Goal: Transaction & Acquisition: Purchase product/service

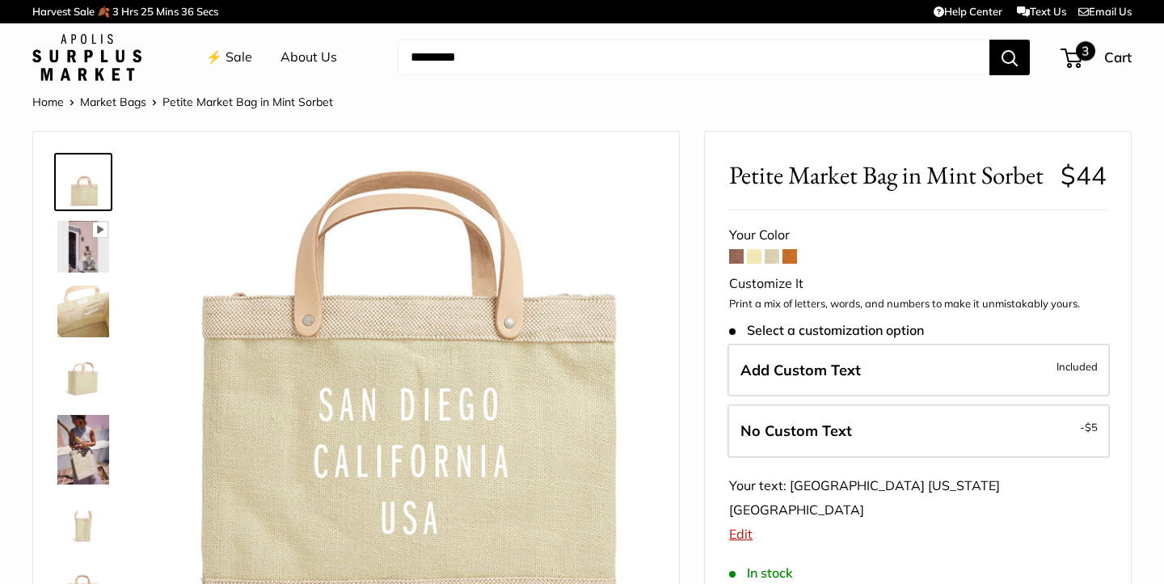
click at [1078, 62] on span "3" at bounding box center [1072, 58] width 22 height 19
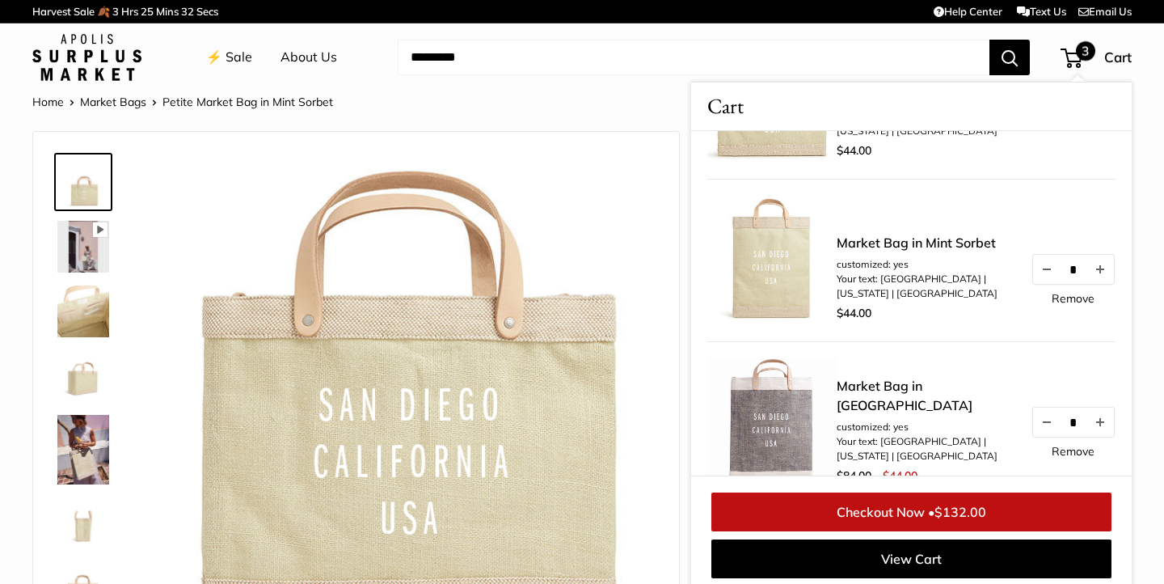
scroll to position [11, 0]
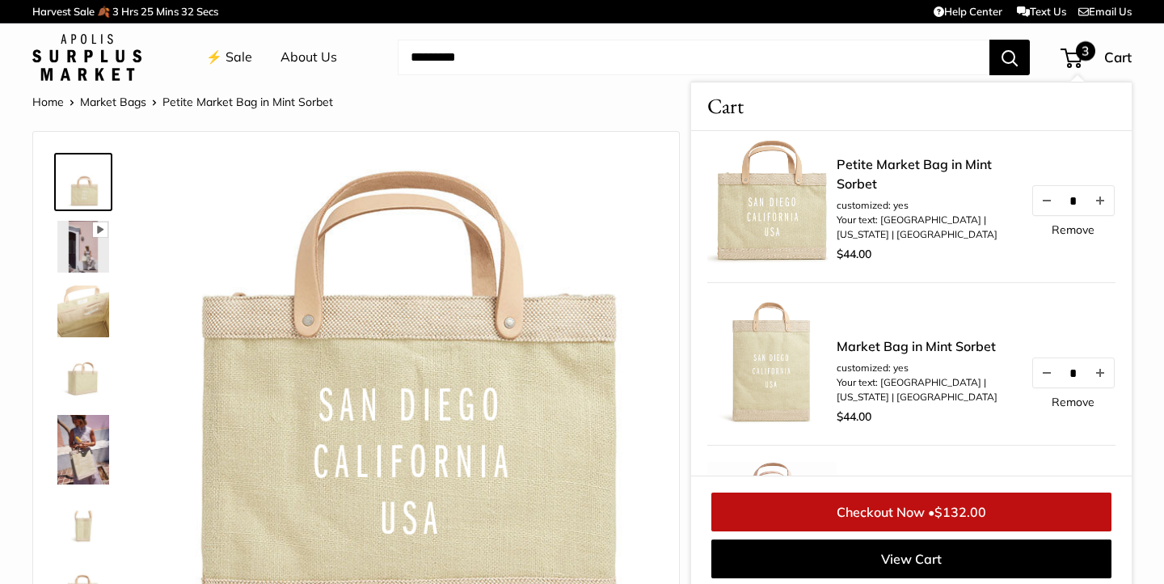
click at [798, 236] on img at bounding box center [771, 201] width 129 height 129
click at [1057, 230] on link "Remove" at bounding box center [1073, 229] width 43 height 11
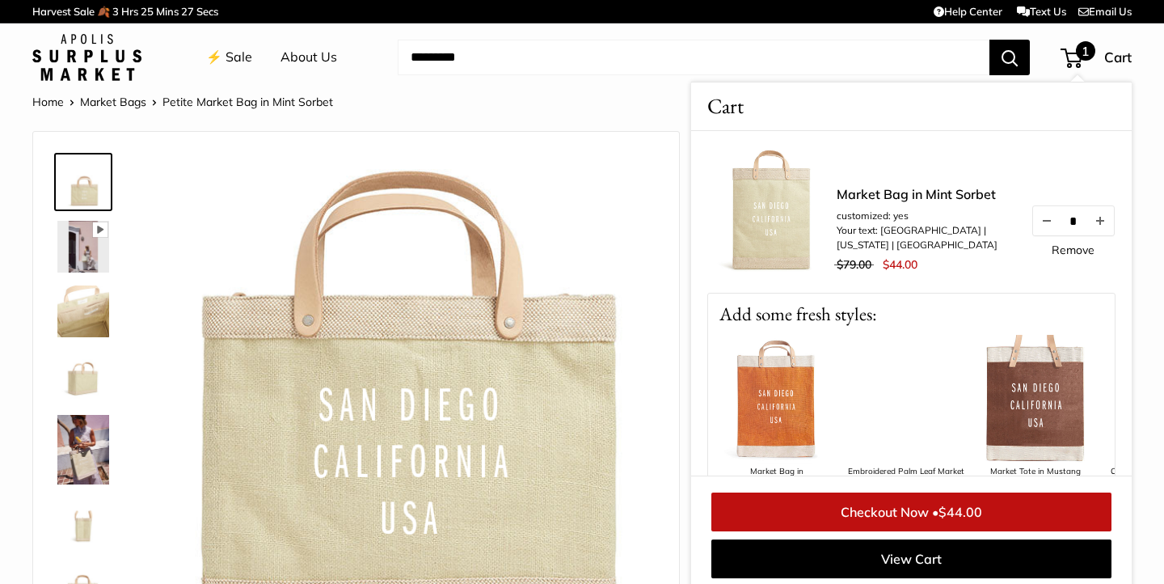
scroll to position [243, 0]
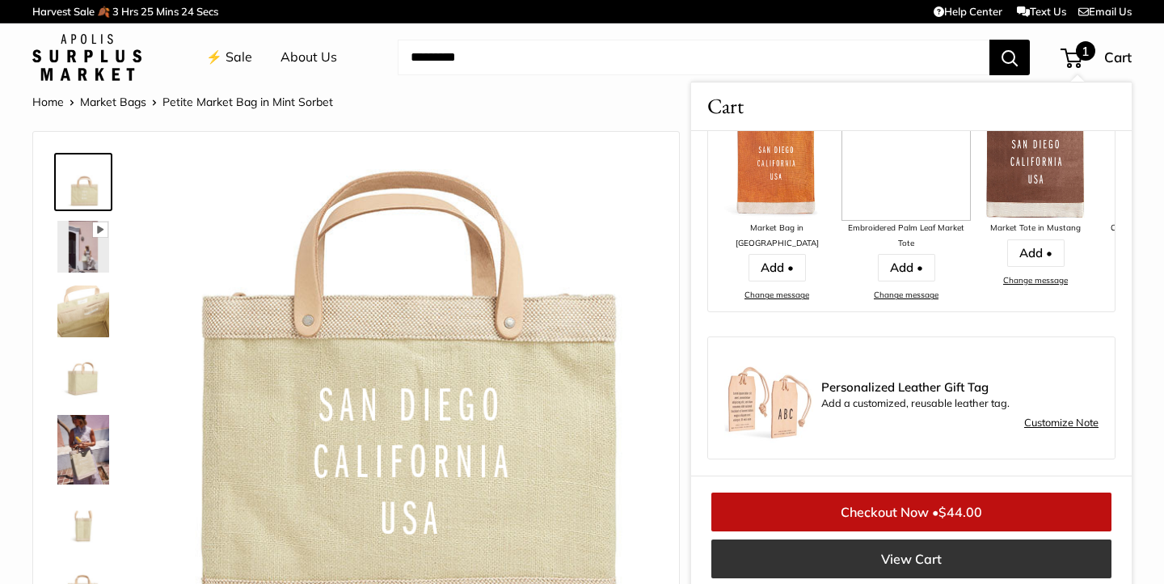
click at [894, 563] on link "View Cart" at bounding box center [911, 558] width 400 height 39
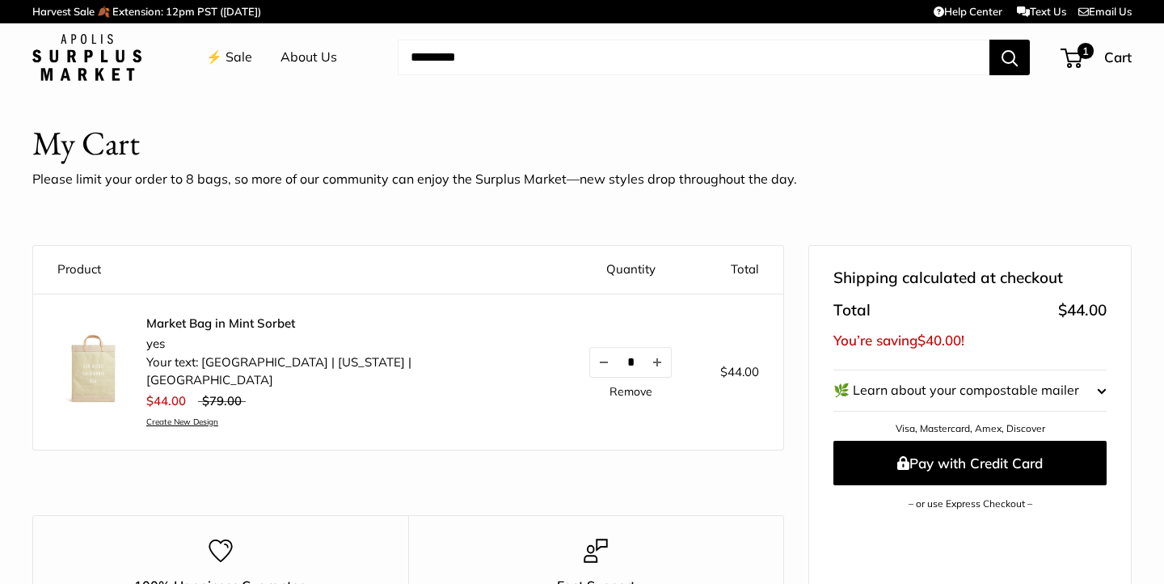
click at [106, 355] on img at bounding box center [93, 369] width 73 height 73
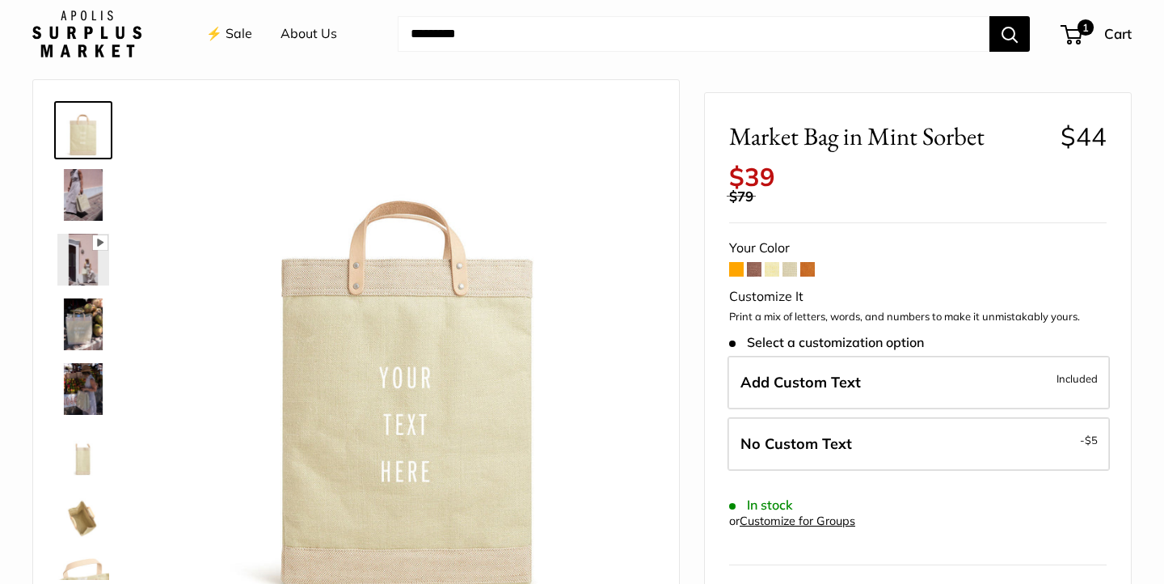
scroll to position [62, 0]
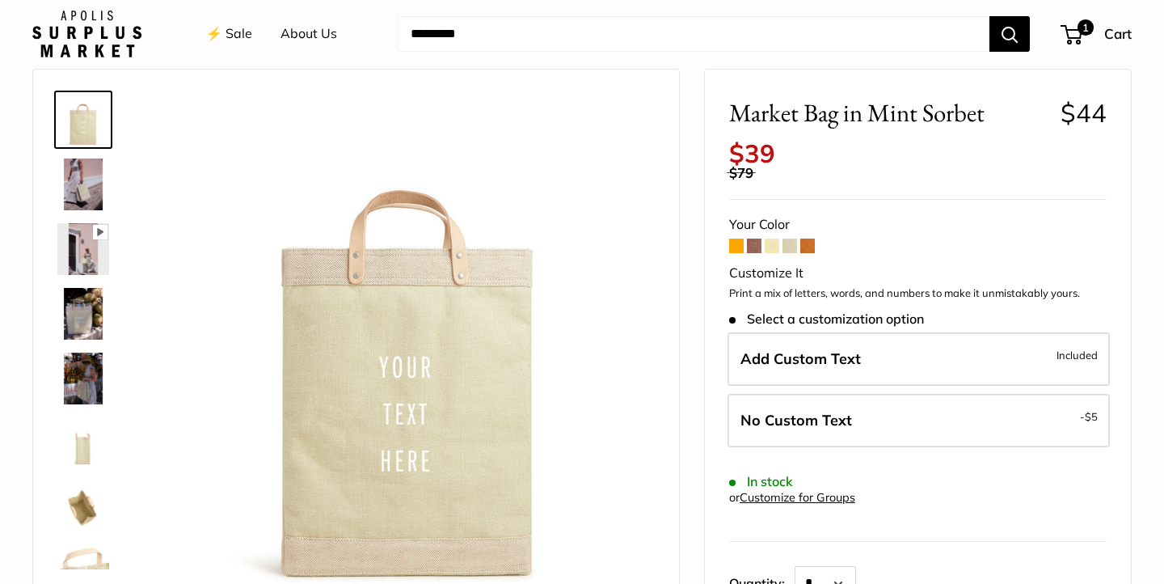
click at [791, 253] on span at bounding box center [790, 245] width 15 height 15
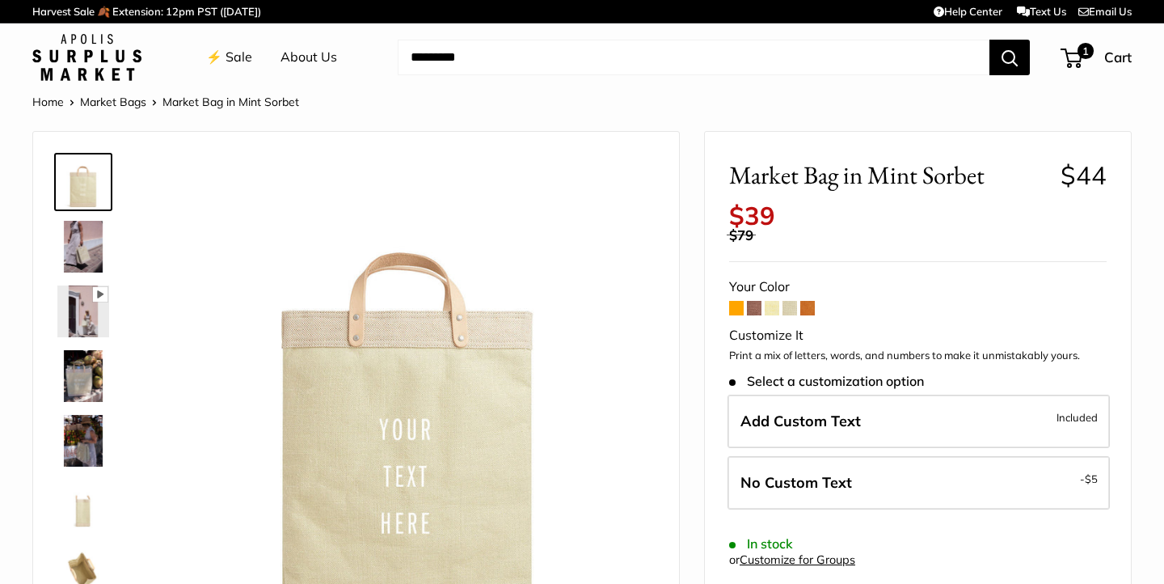
click at [766, 302] on span at bounding box center [772, 308] width 15 height 15
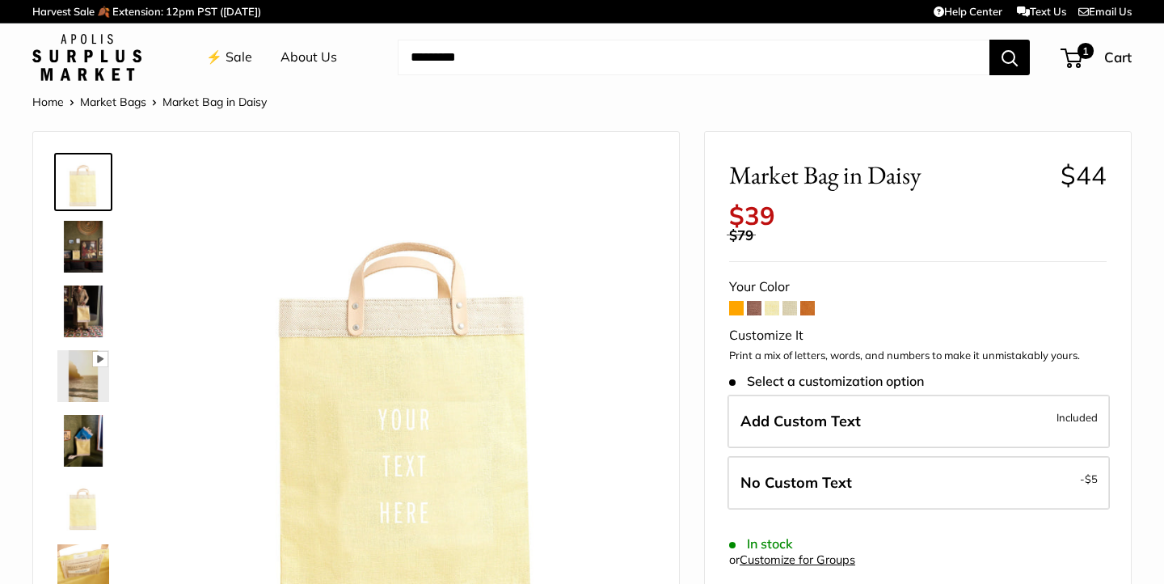
click at [789, 309] on span at bounding box center [790, 308] width 15 height 15
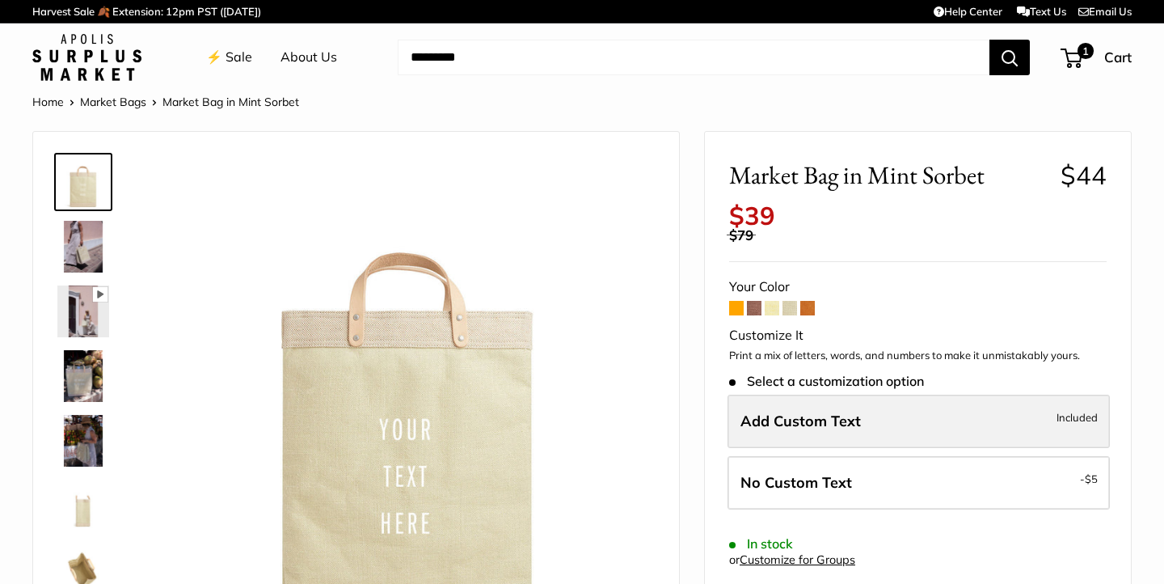
click at [840, 428] on span "Add Custom Text" at bounding box center [801, 420] width 120 height 19
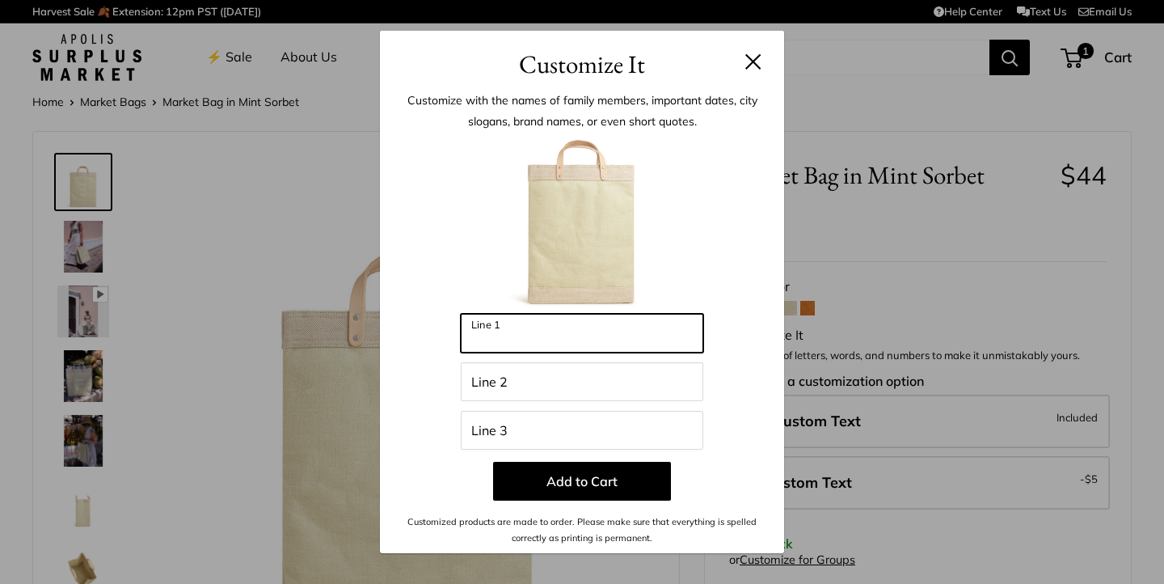
click at [660, 332] on input "Line 1" at bounding box center [582, 333] width 243 height 39
type input "*********"
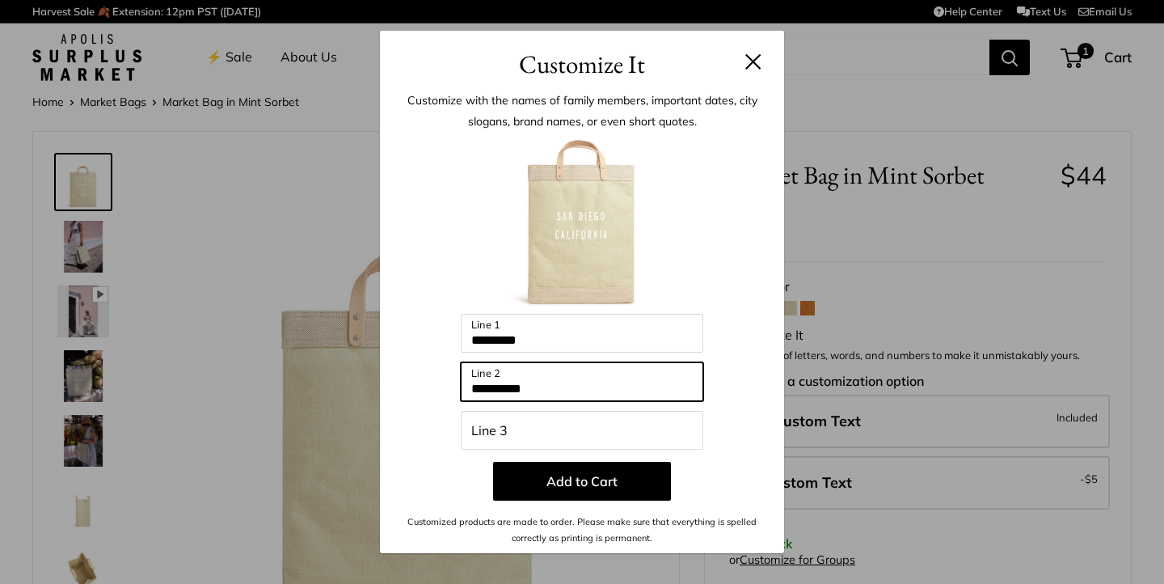
type input "**********"
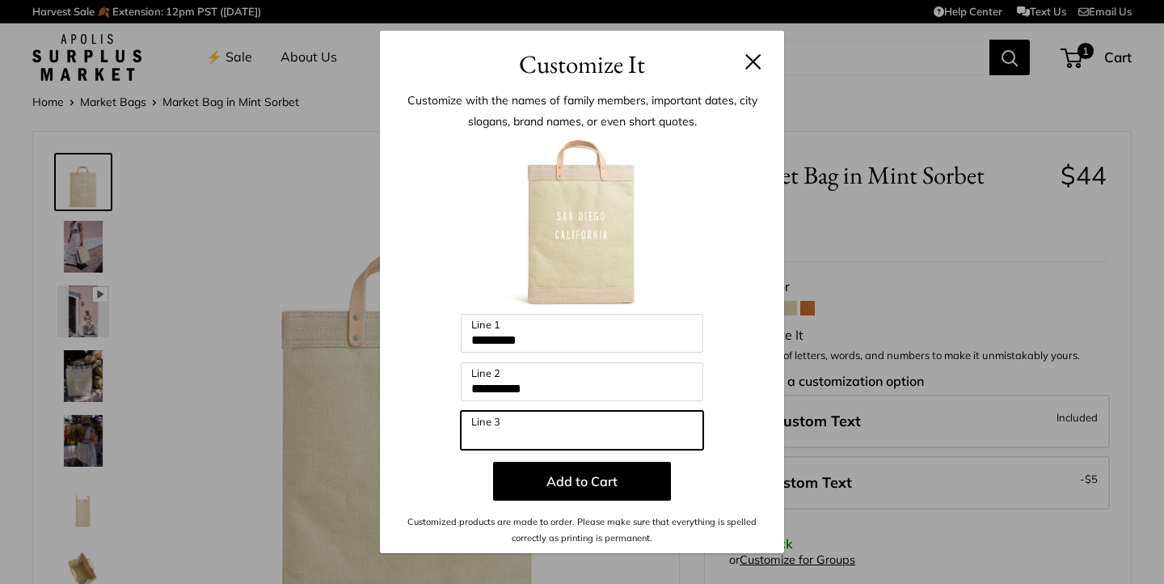
type input "*"
type input "***"
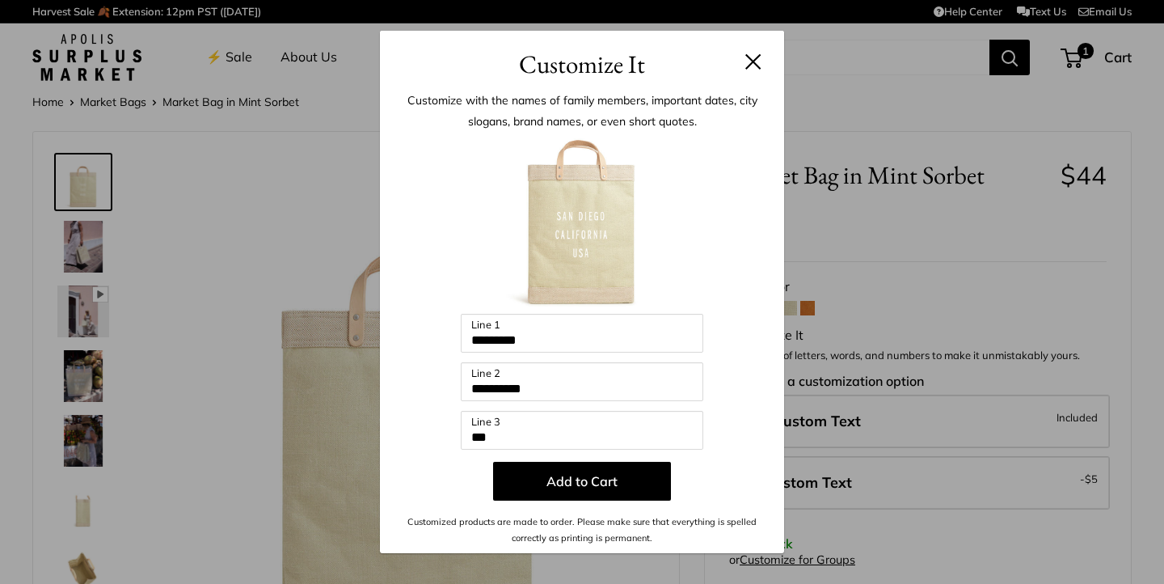
click at [742, 378] on div "**********" at bounding box center [582, 341] width 356 height 411
click at [753, 47] on h3 "Customize It" at bounding box center [582, 64] width 356 height 38
click at [749, 57] on button at bounding box center [753, 61] width 16 height 16
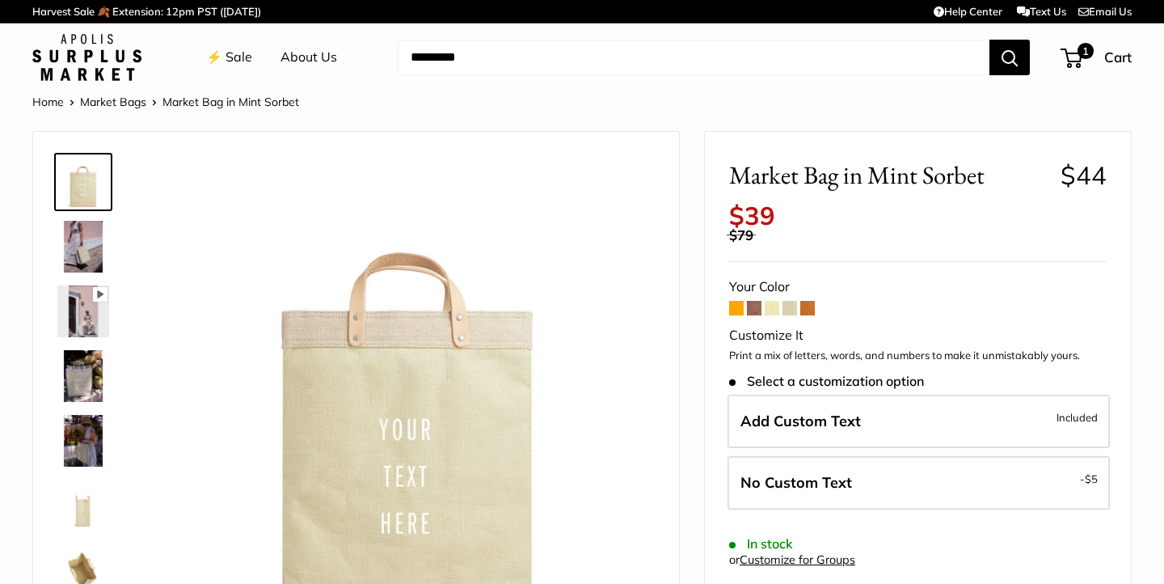
click at [804, 251] on div "Market Bag in Mint Sorbet $44 Rated 5.0 out of 5 1 Review Based on 1 review Cus…" at bounding box center [918, 497] width 426 height 731
click at [737, 209] on span "$39" at bounding box center [752, 216] width 46 height 32
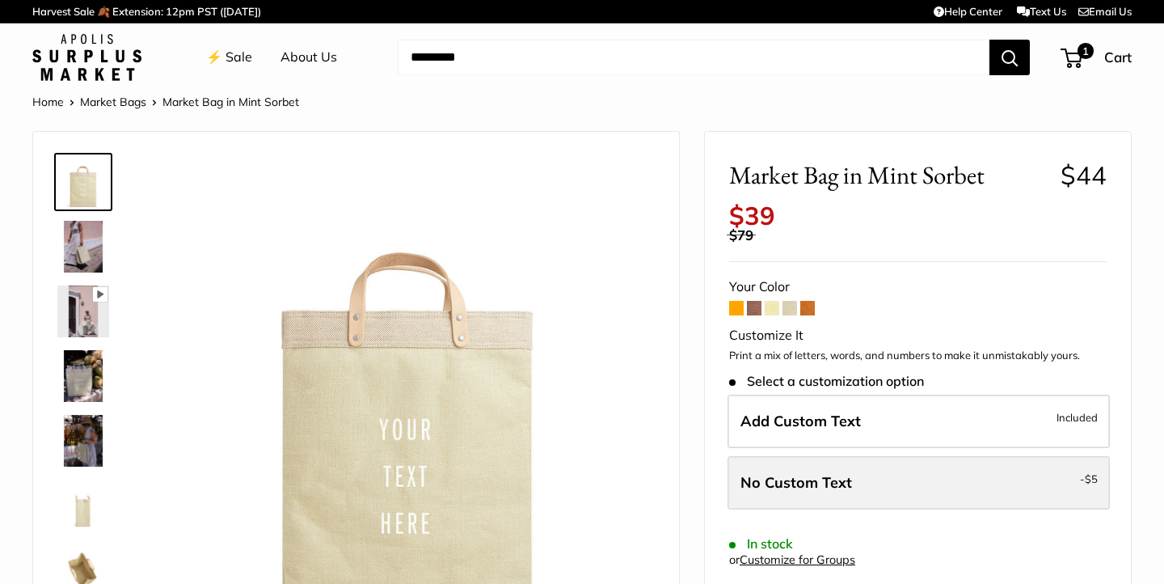
click at [937, 491] on label "No Custom Text - $5" at bounding box center [919, 482] width 382 height 53
click at [962, 493] on label "No Custom Text - $5" at bounding box center [919, 482] width 382 height 53
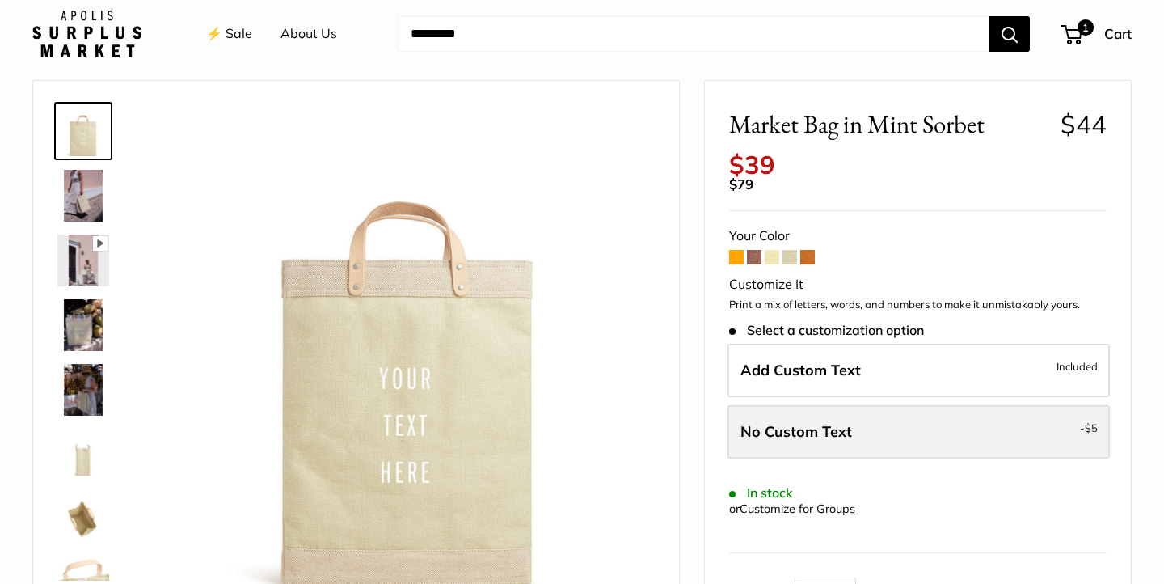
scroll to position [58, 0]
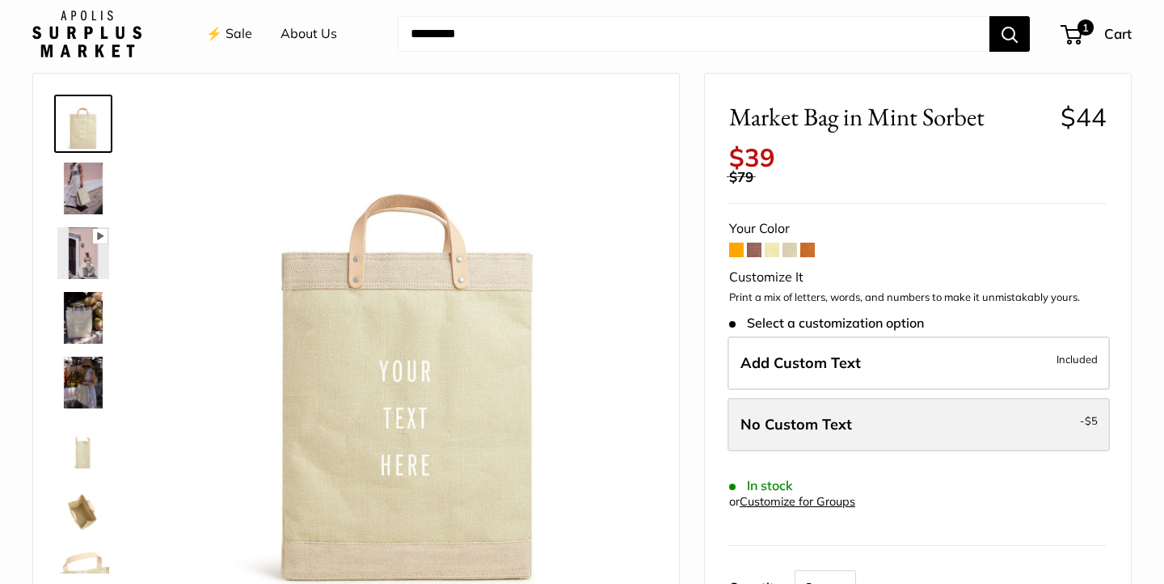
click at [1042, 413] on label "No Custom Text - $5" at bounding box center [919, 424] width 382 height 53
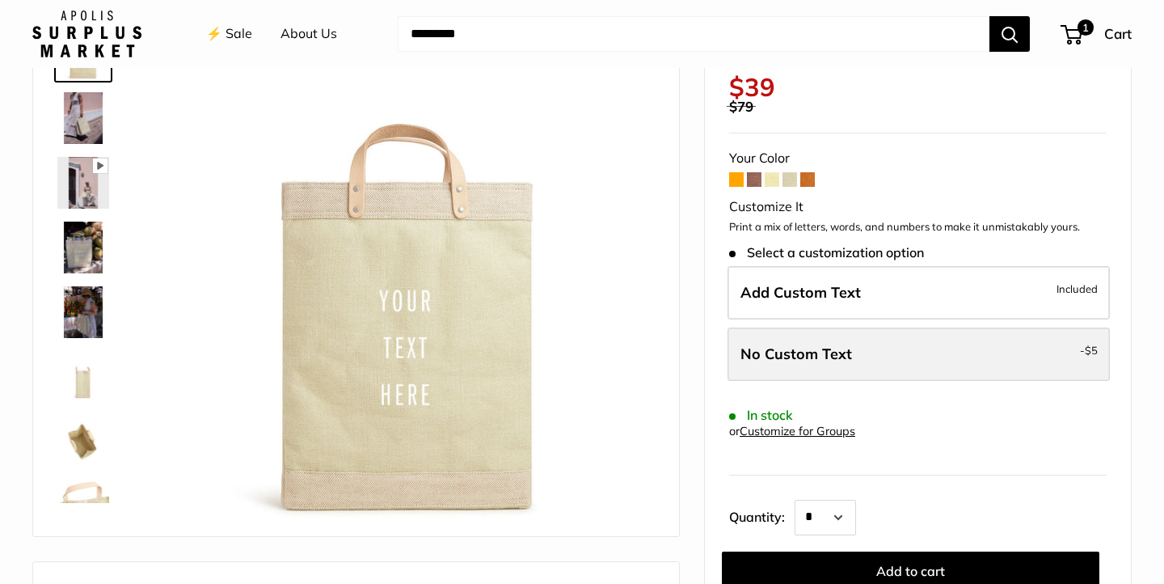
scroll to position [230, 0]
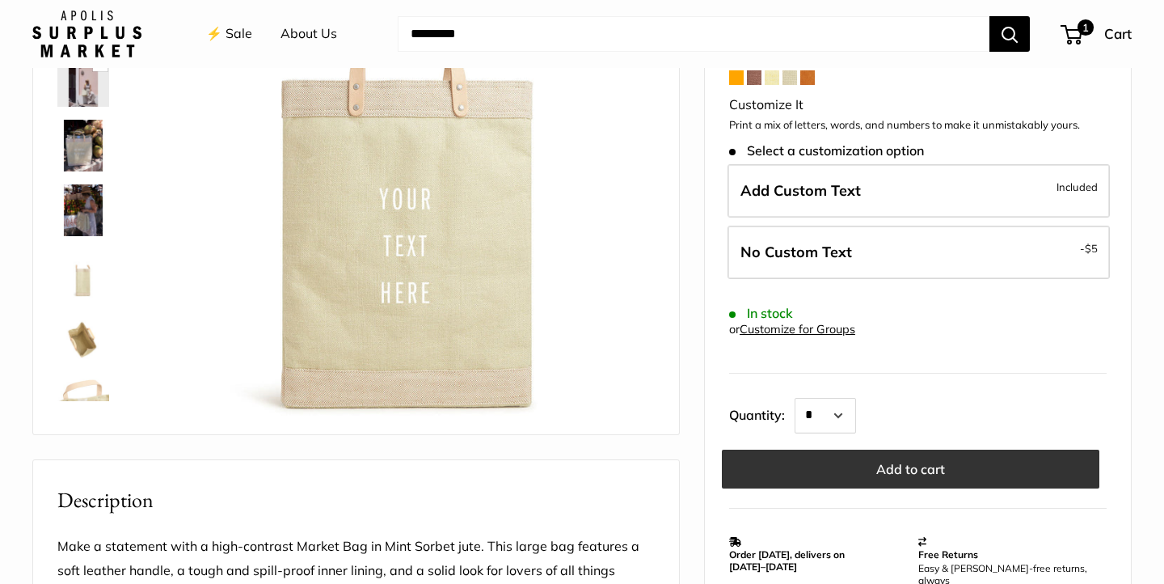
click at [968, 465] on button "Add to cart" at bounding box center [911, 468] width 378 height 39
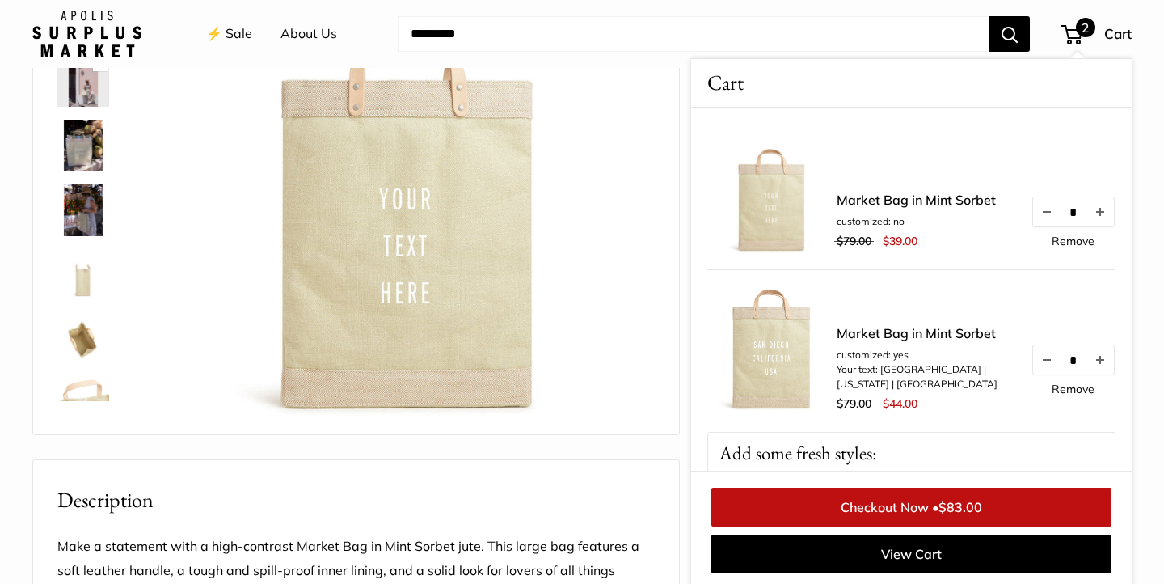
click at [957, 205] on link "Market Bag in Mint Sorbet" at bounding box center [916, 199] width 159 height 19
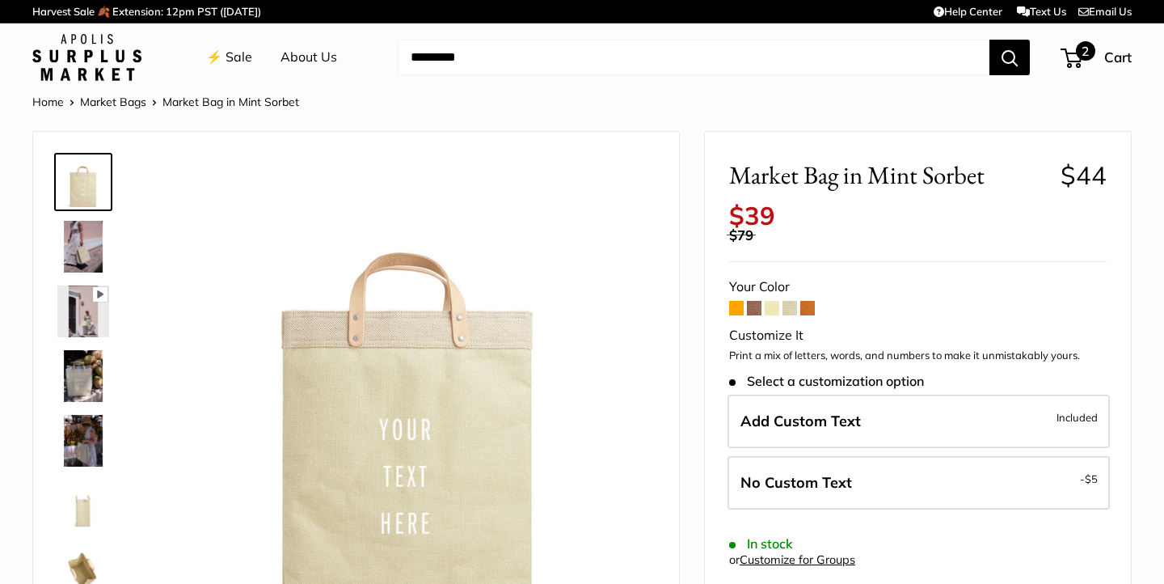
click at [1074, 56] on span "2" at bounding box center [1072, 58] width 22 height 19
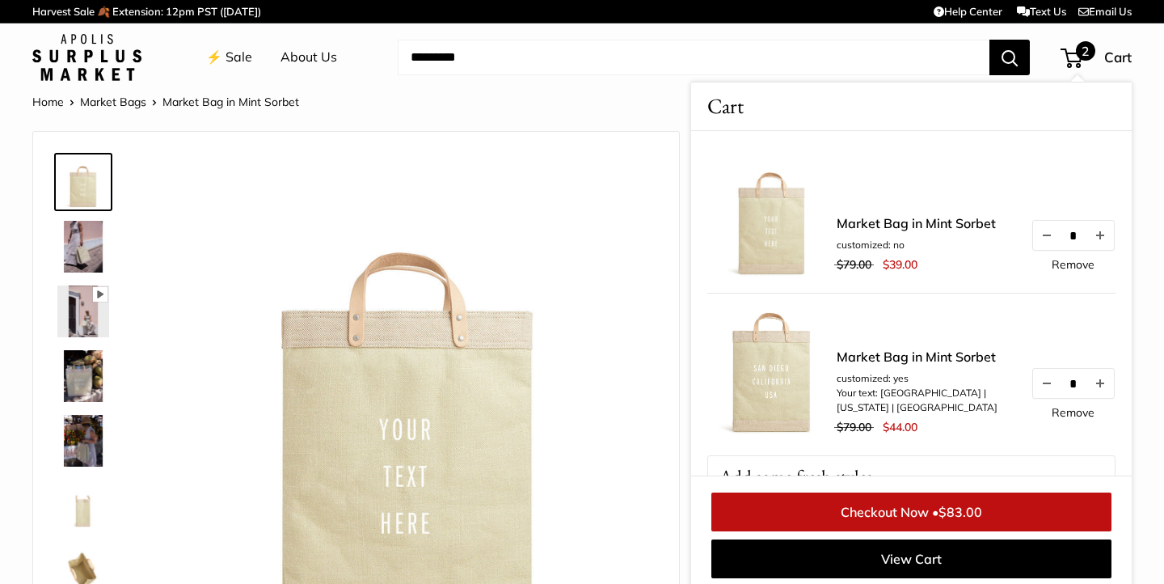
scroll to position [1, 0]
click at [1065, 261] on link "Remove" at bounding box center [1073, 263] width 43 height 11
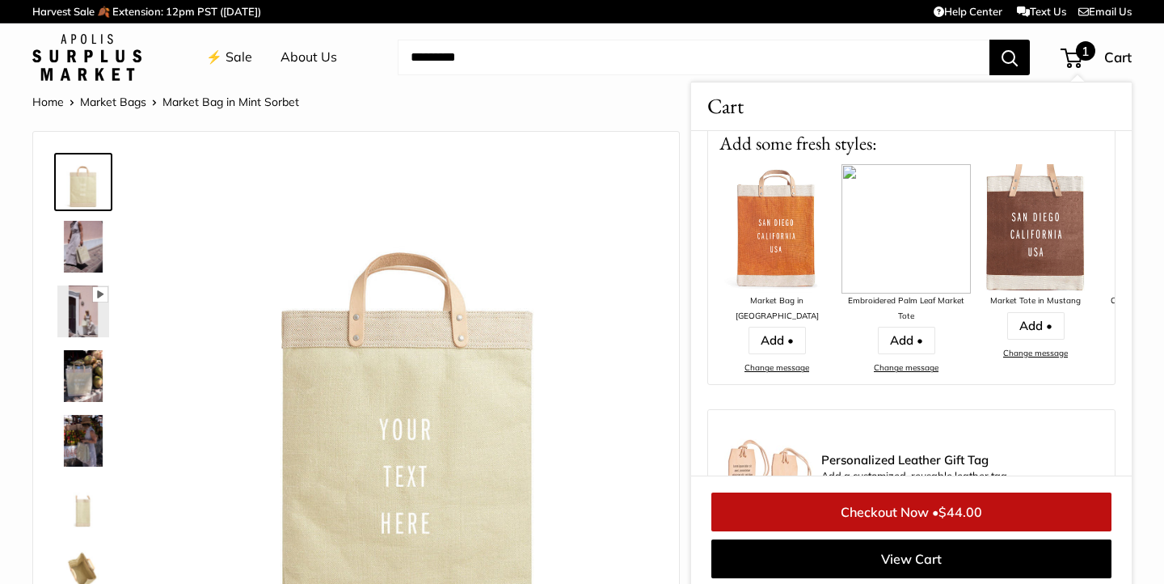
scroll to position [129, 0]
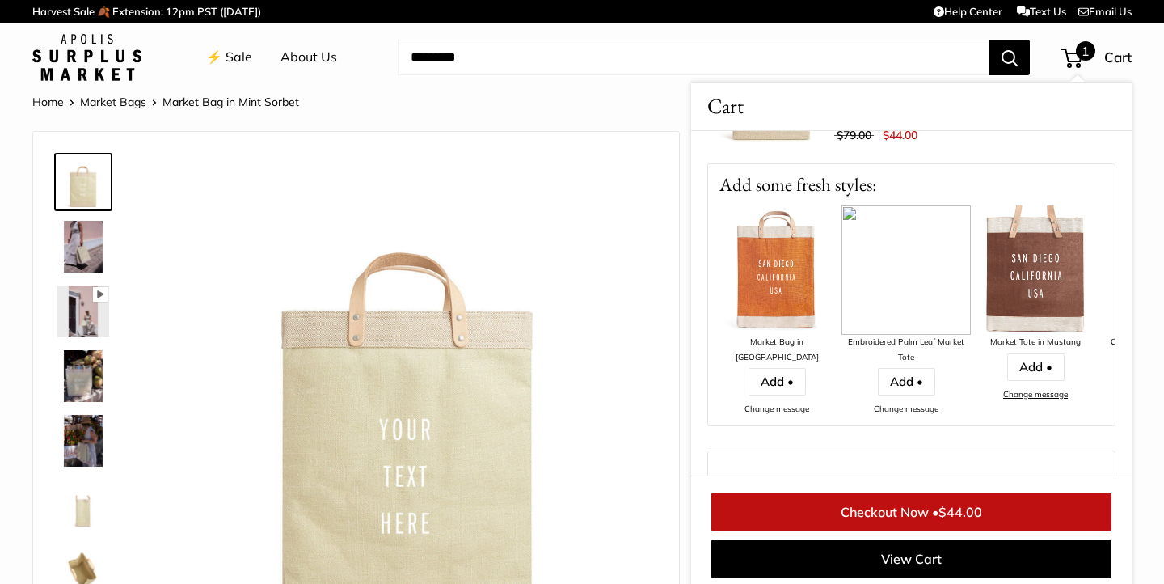
click at [747, 286] on img at bounding box center [776, 269] width 129 height 129
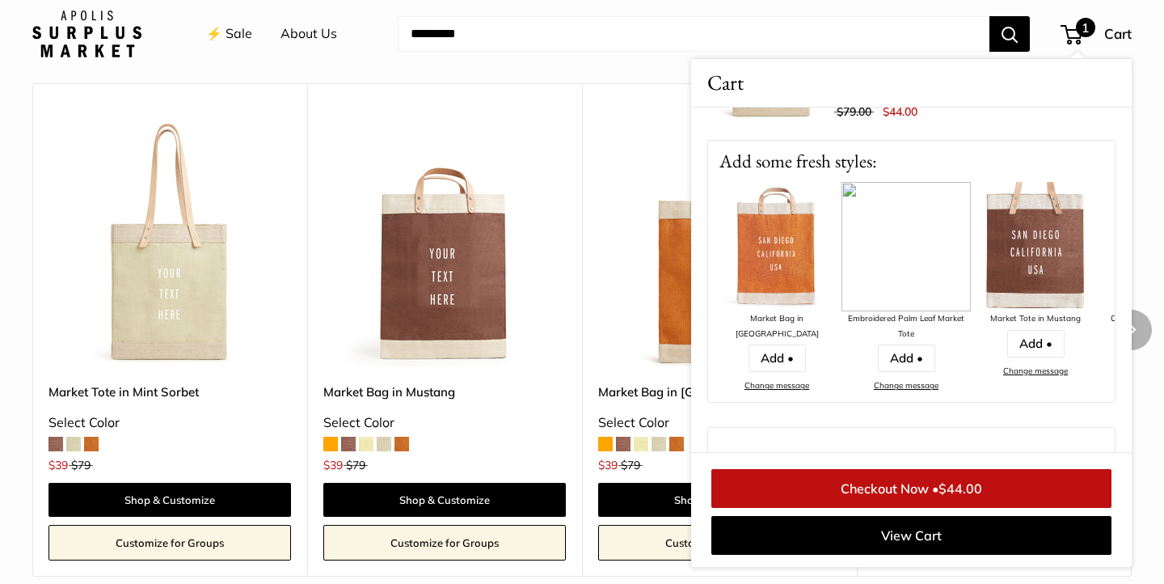
scroll to position [1501, 0]
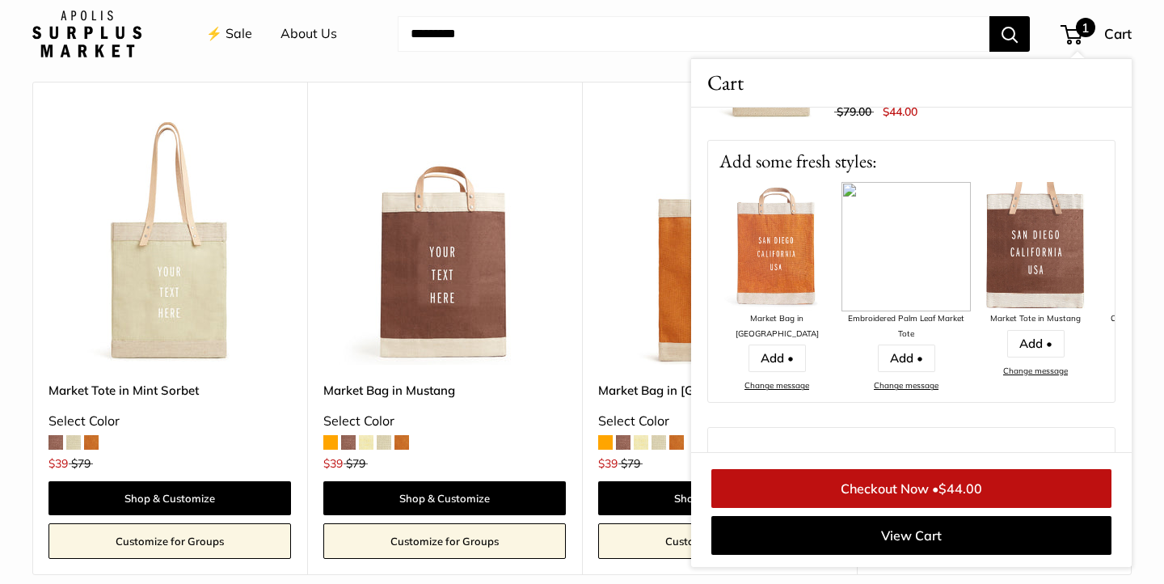
click at [1078, 50] on div "⚡️ Sale About Us Need help? Text Us: 20919 hello@apolisglobal.com Follow Us Fac…" at bounding box center [581, 34] width 1099 height 52
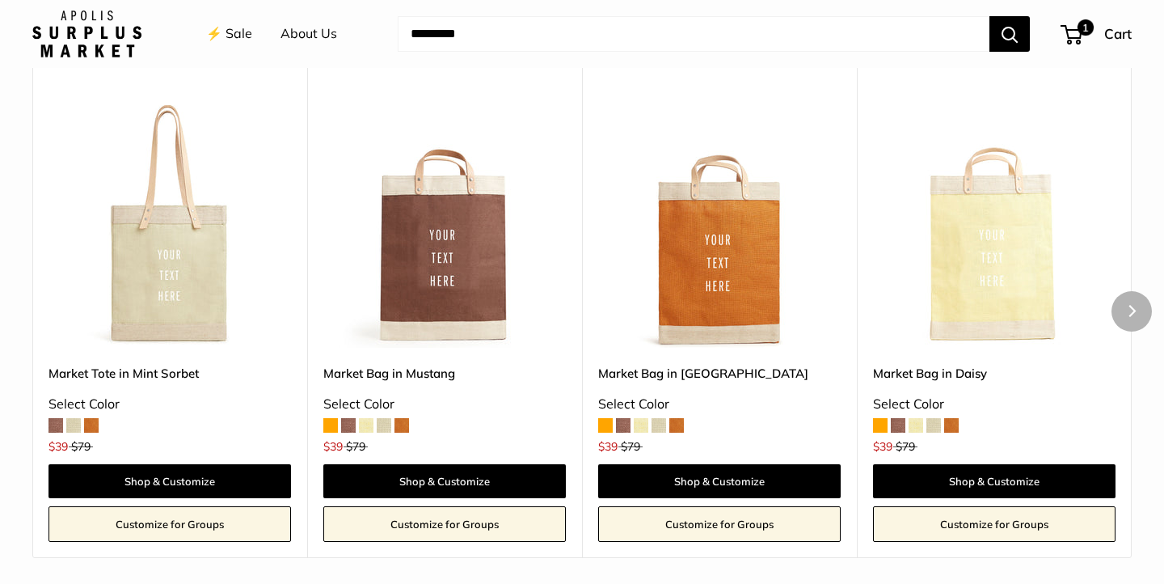
scroll to position [1520, 0]
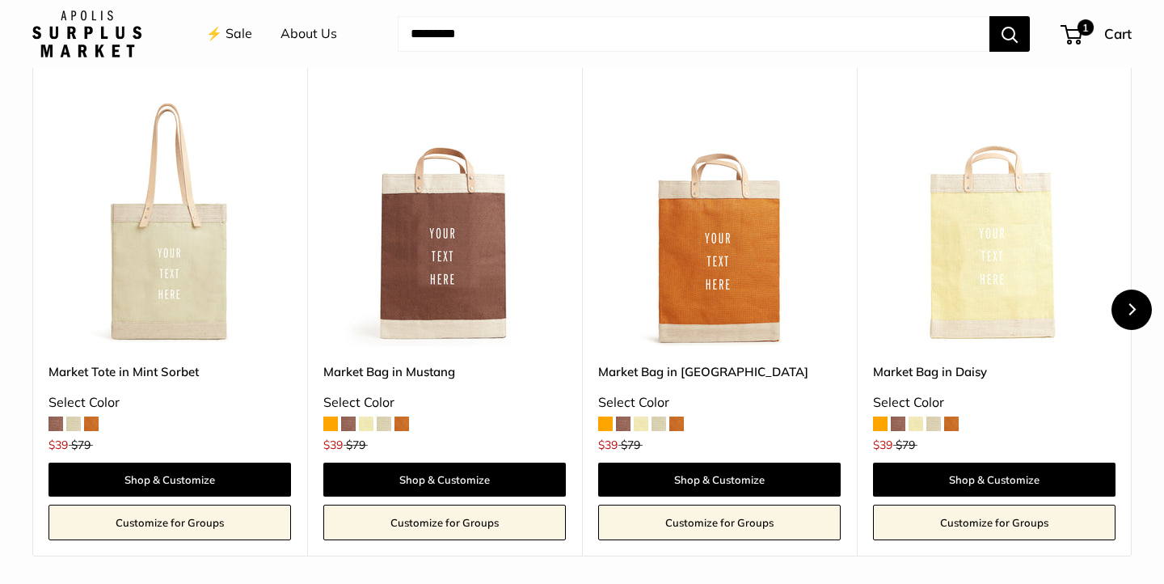
click at [1135, 308] on icon "Next" at bounding box center [1132, 309] width 7 height 12
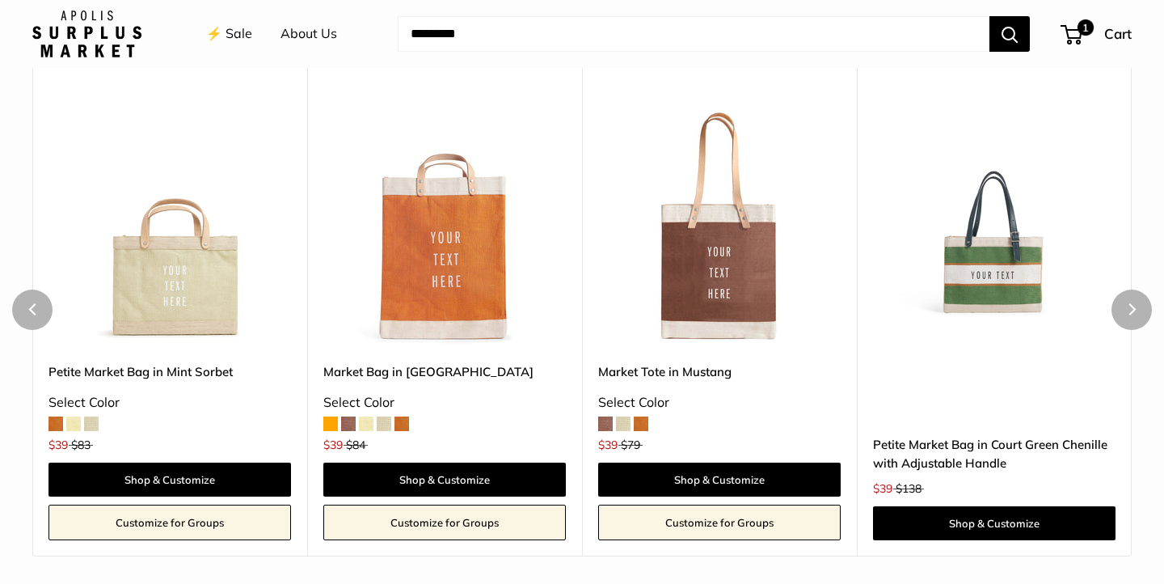
click at [383, 425] on span at bounding box center [384, 423] width 15 height 15
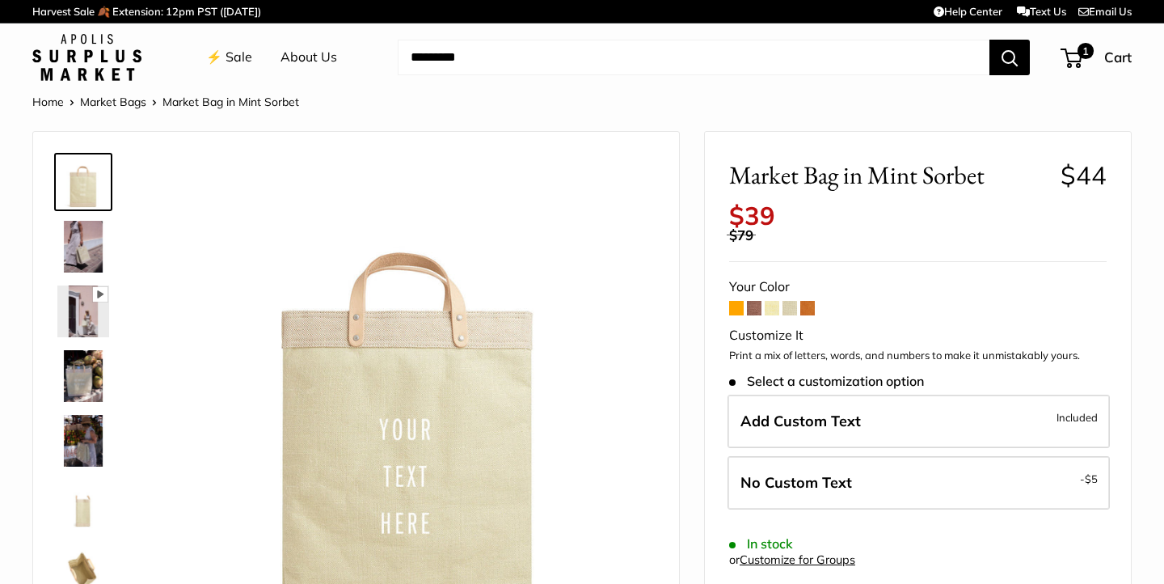
click at [238, 52] on link "⚡️ Sale" at bounding box center [229, 57] width 46 height 24
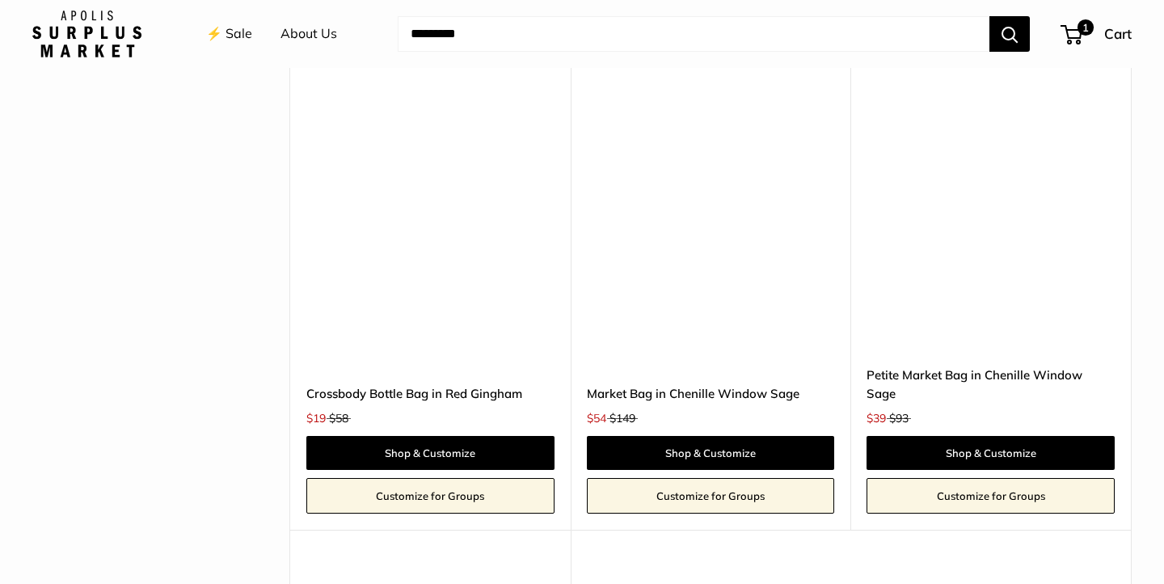
scroll to position [3124, 0]
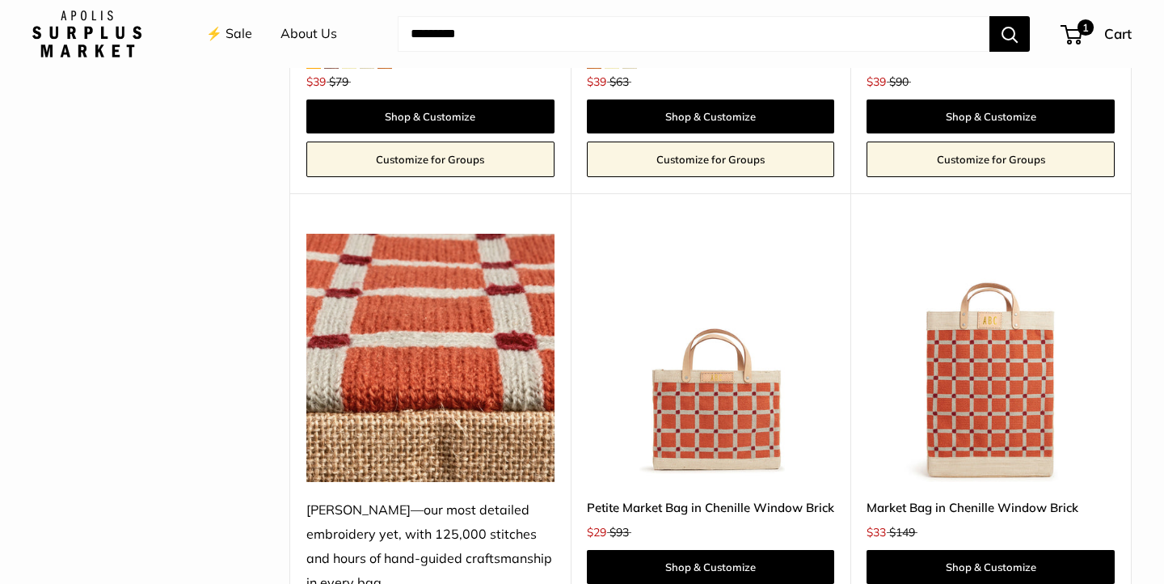
click at [0, 0] on img at bounding box center [0, 0] width 0 height 0
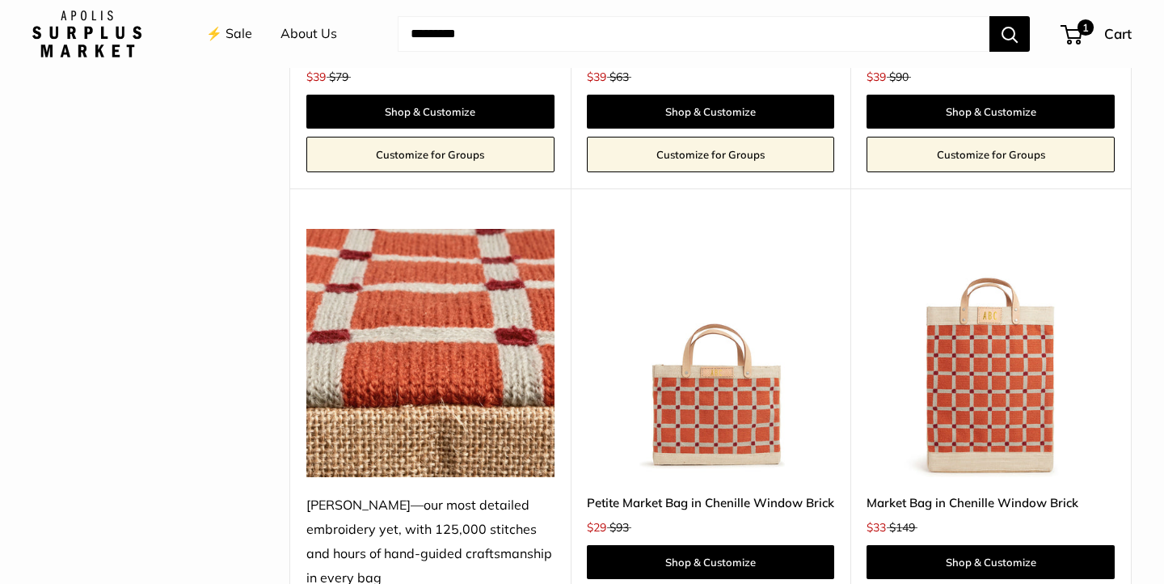
scroll to position [2762, 0]
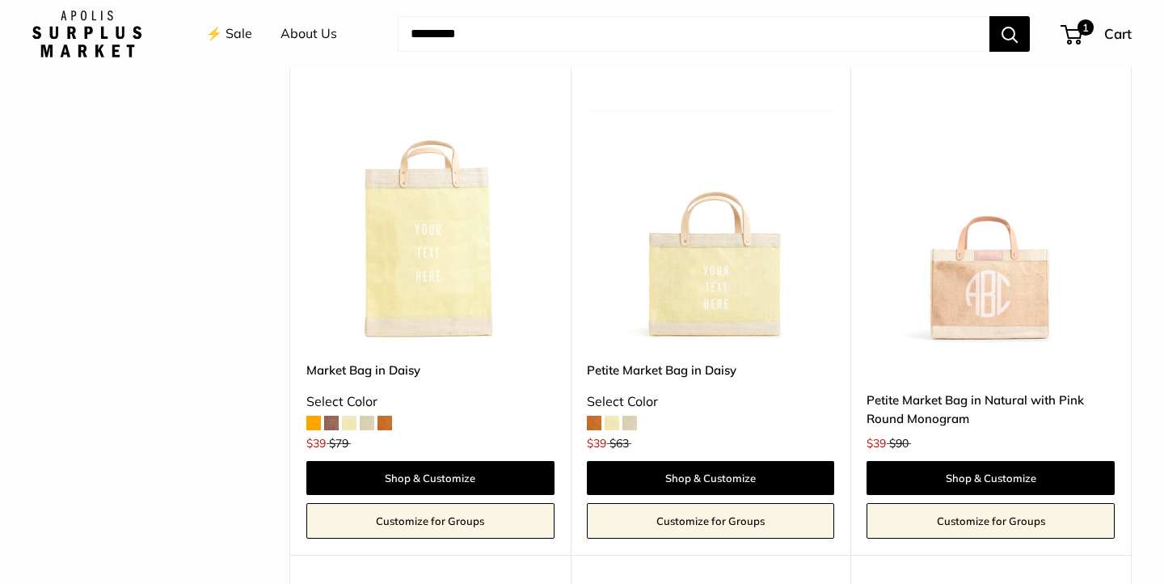
click at [372, 423] on span at bounding box center [367, 423] width 15 height 15
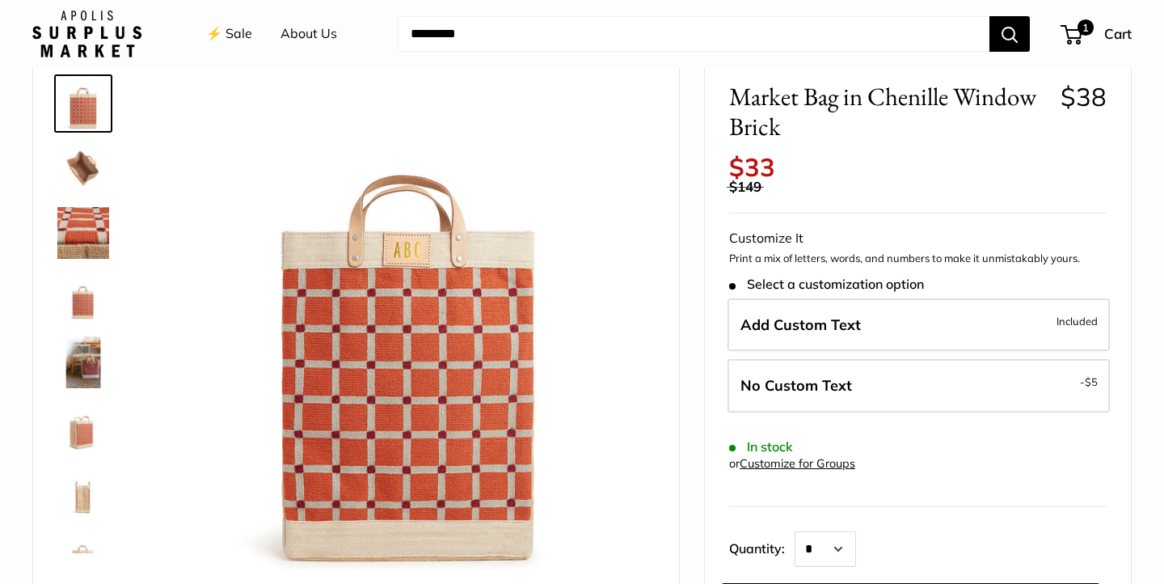
scroll to position [81, 0]
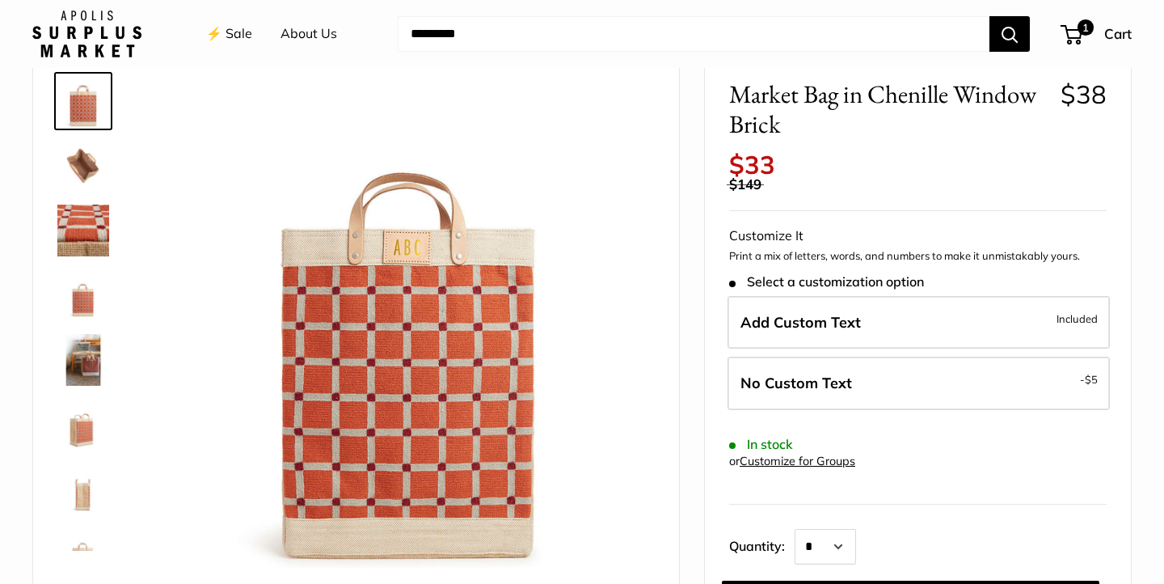
click at [95, 163] on img at bounding box center [83, 166] width 52 height 52
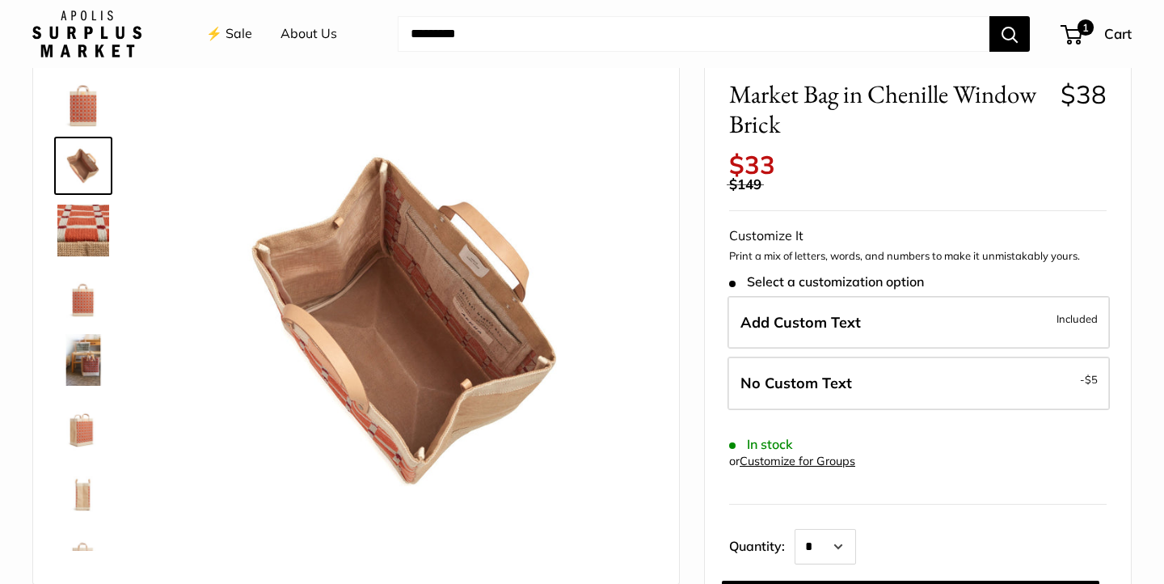
click at [83, 234] on img at bounding box center [83, 231] width 52 height 52
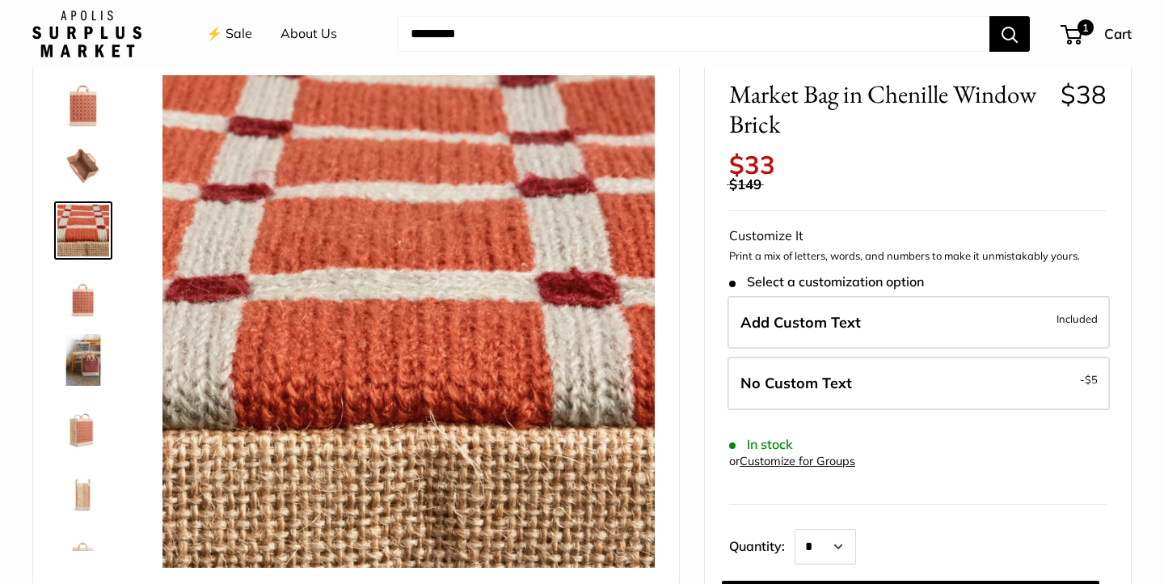
click at [81, 320] on img at bounding box center [83, 295] width 52 height 52
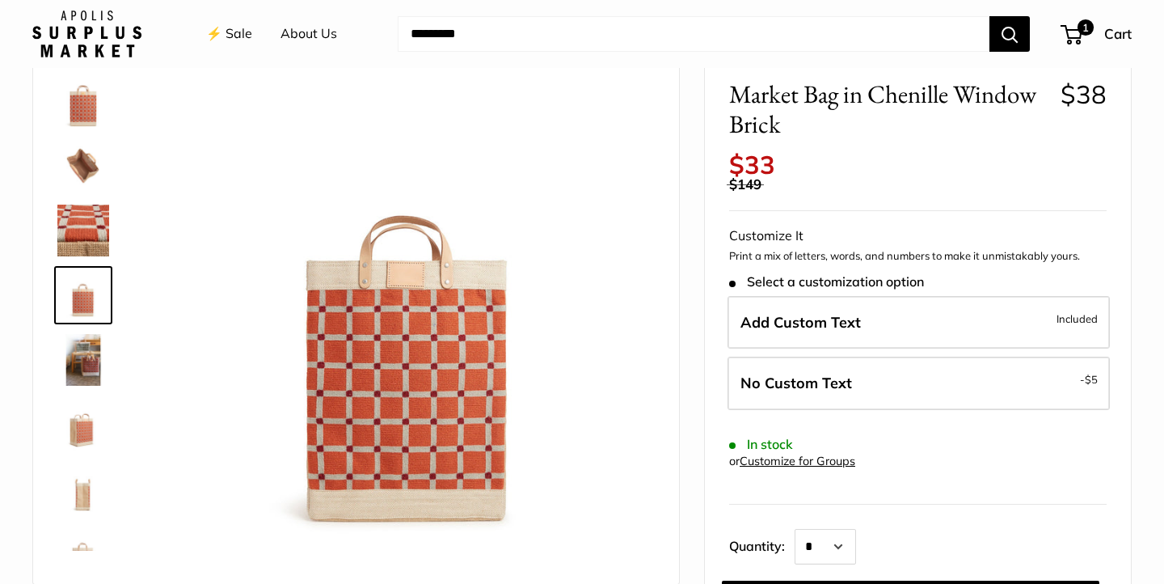
click at [74, 382] on img at bounding box center [83, 360] width 52 height 52
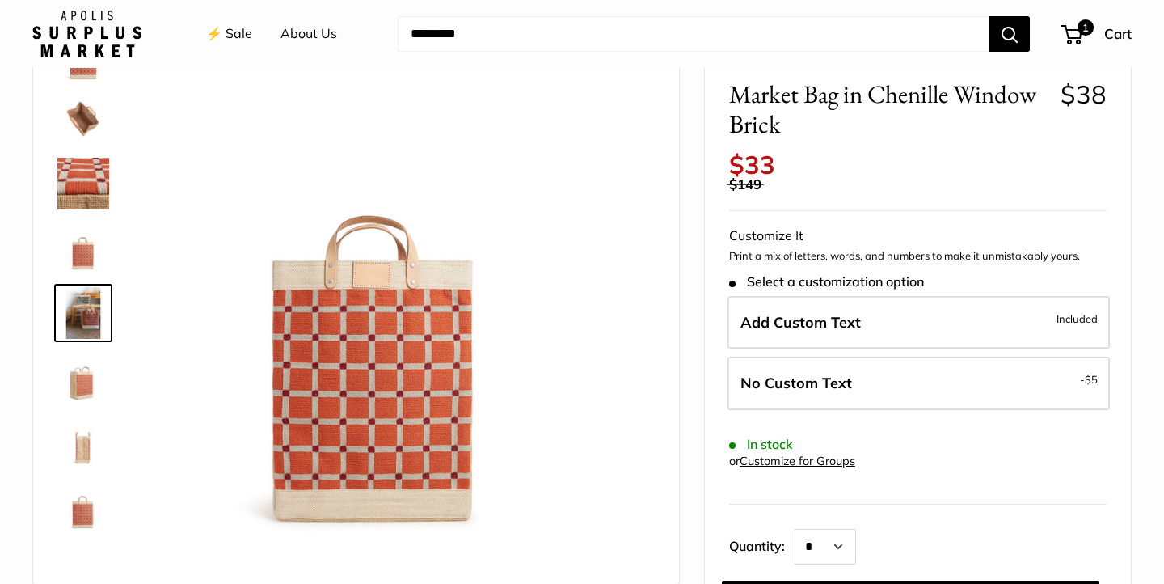
scroll to position [50, 0]
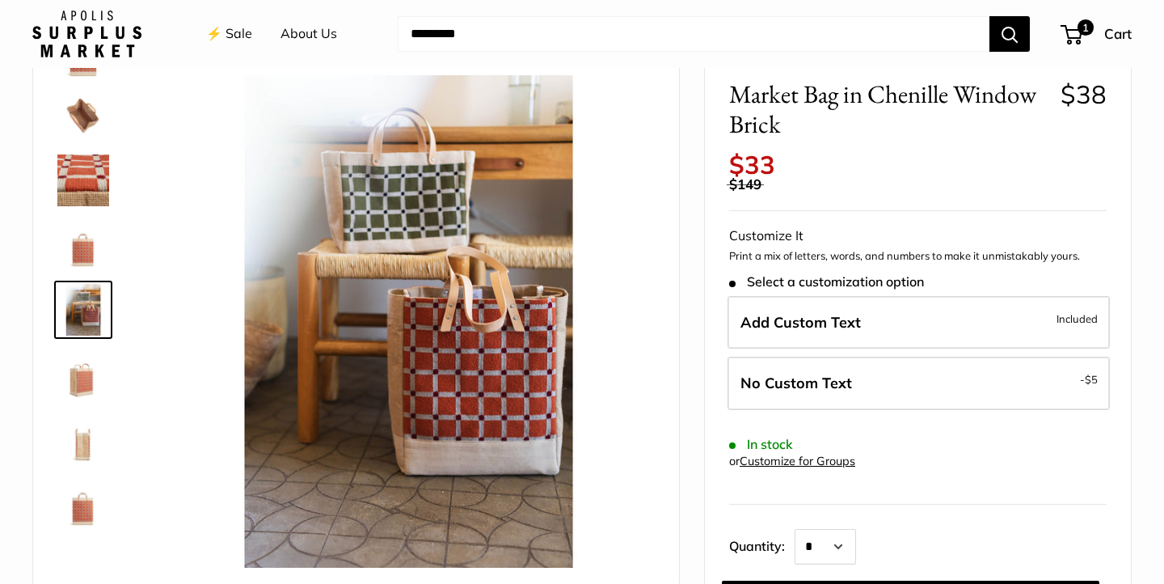
click at [71, 433] on img at bounding box center [83, 439] width 52 height 52
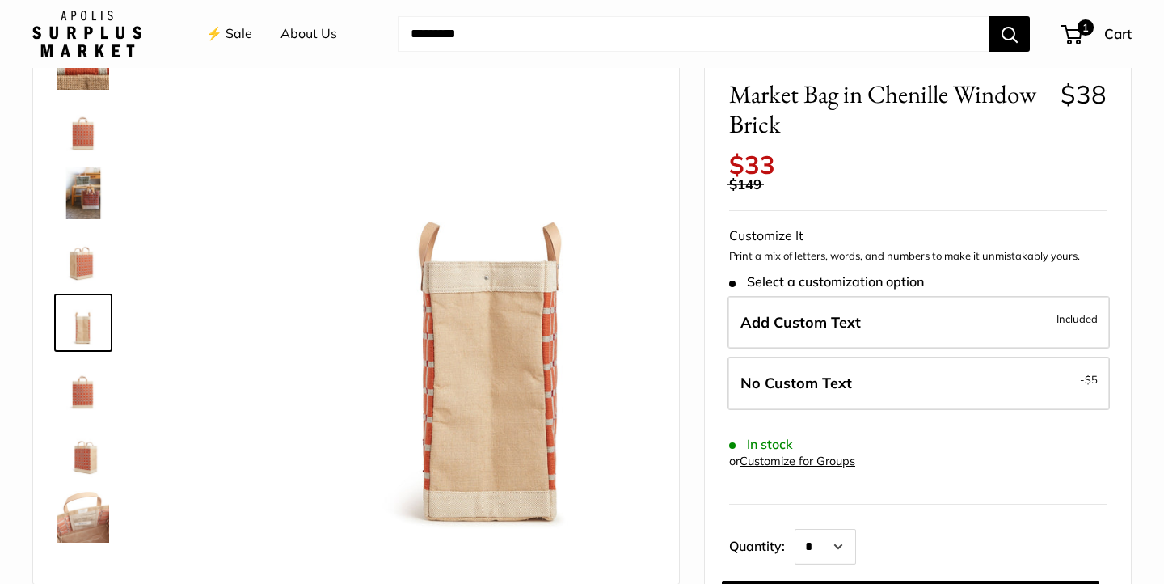
scroll to position [168, 0]
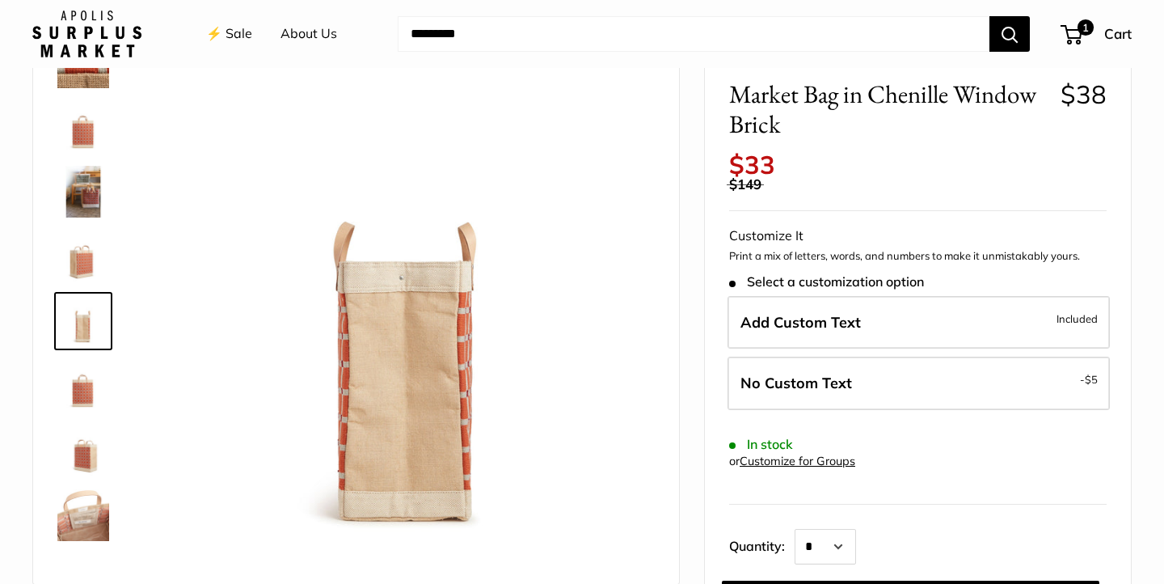
click at [67, 494] on img at bounding box center [83, 515] width 52 height 52
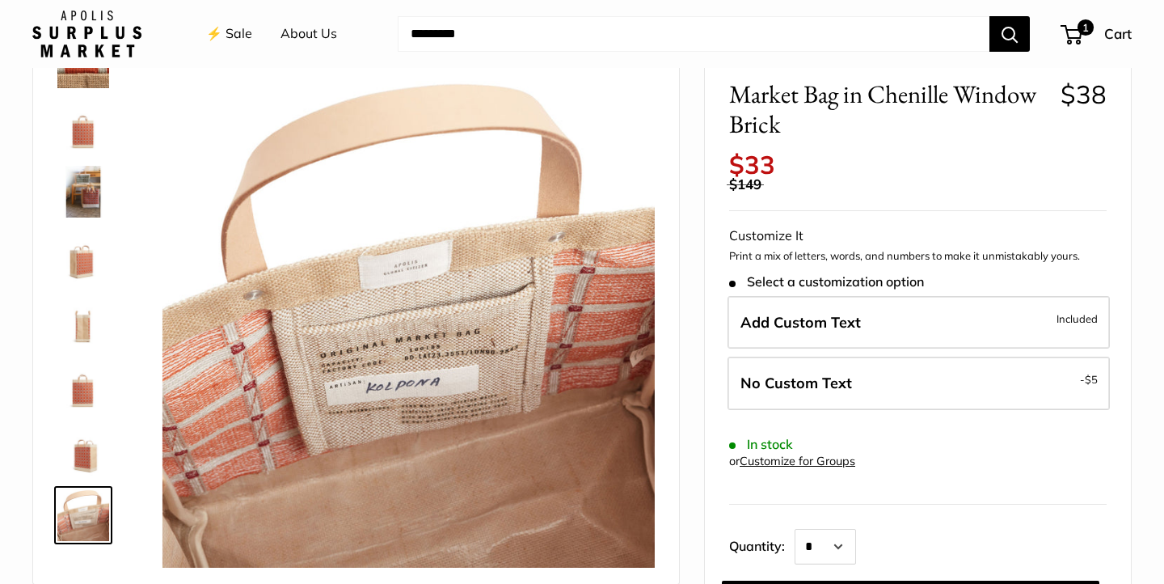
click at [71, 454] on img at bounding box center [83, 450] width 52 height 52
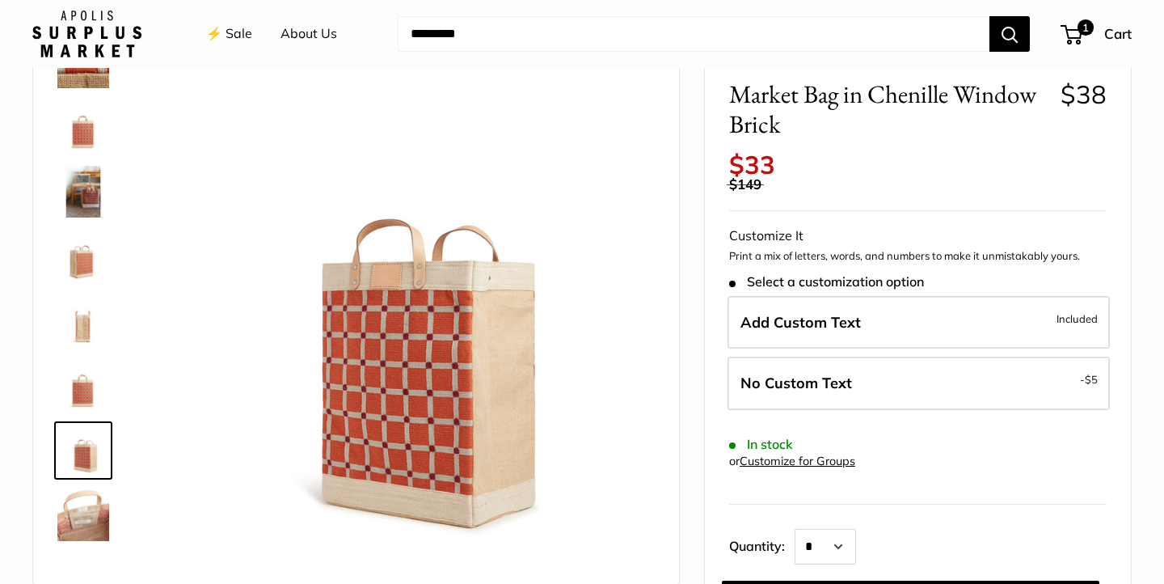
click at [74, 393] on img at bounding box center [83, 386] width 52 height 52
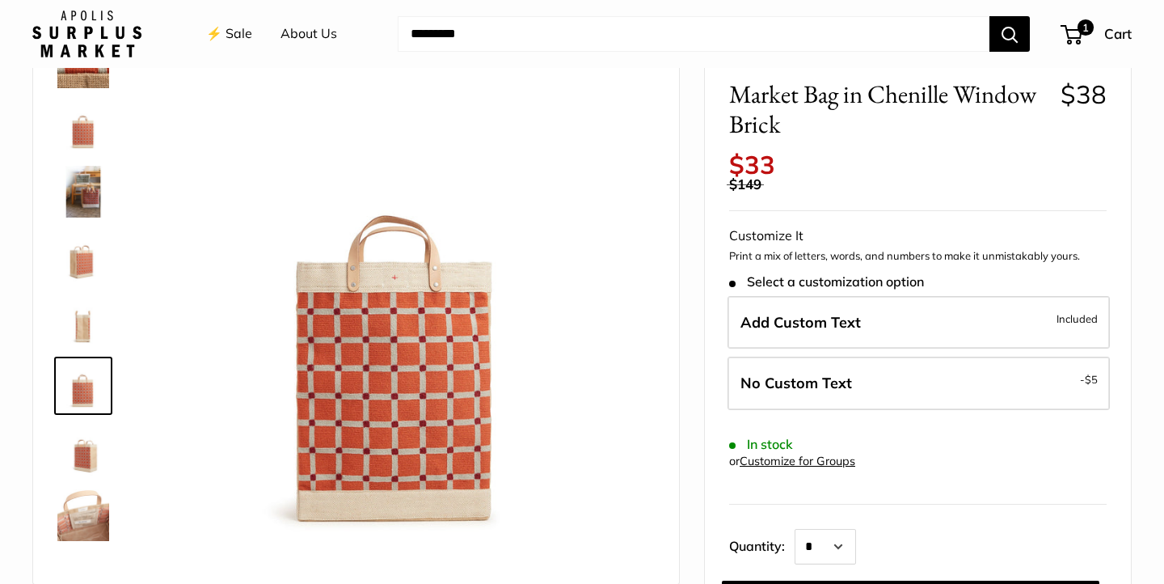
click at [79, 335] on img at bounding box center [83, 321] width 52 height 52
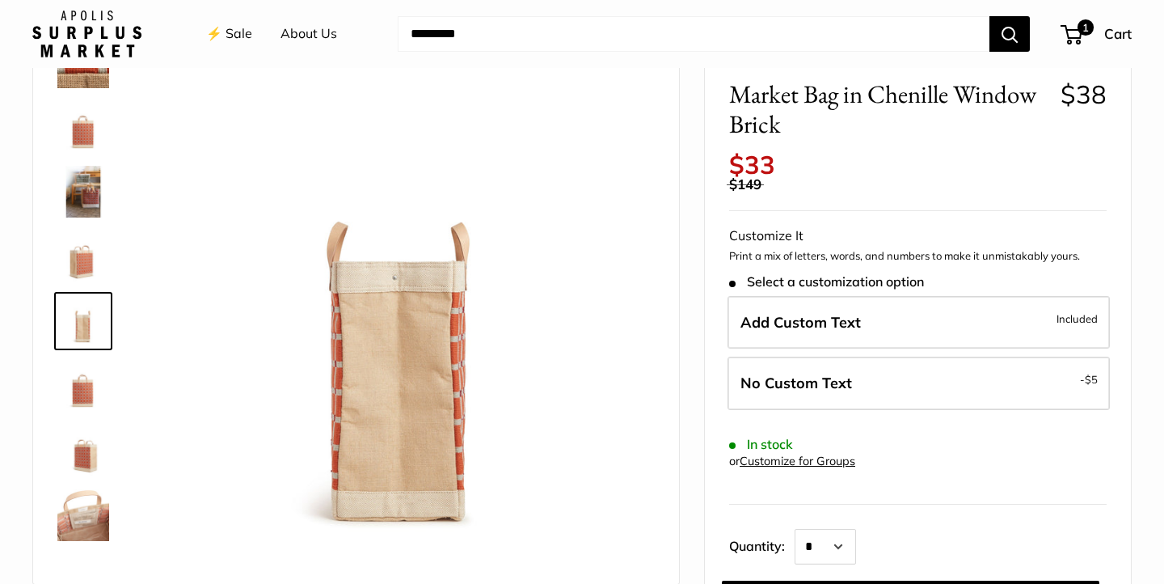
click at [93, 255] on img at bounding box center [83, 256] width 52 height 52
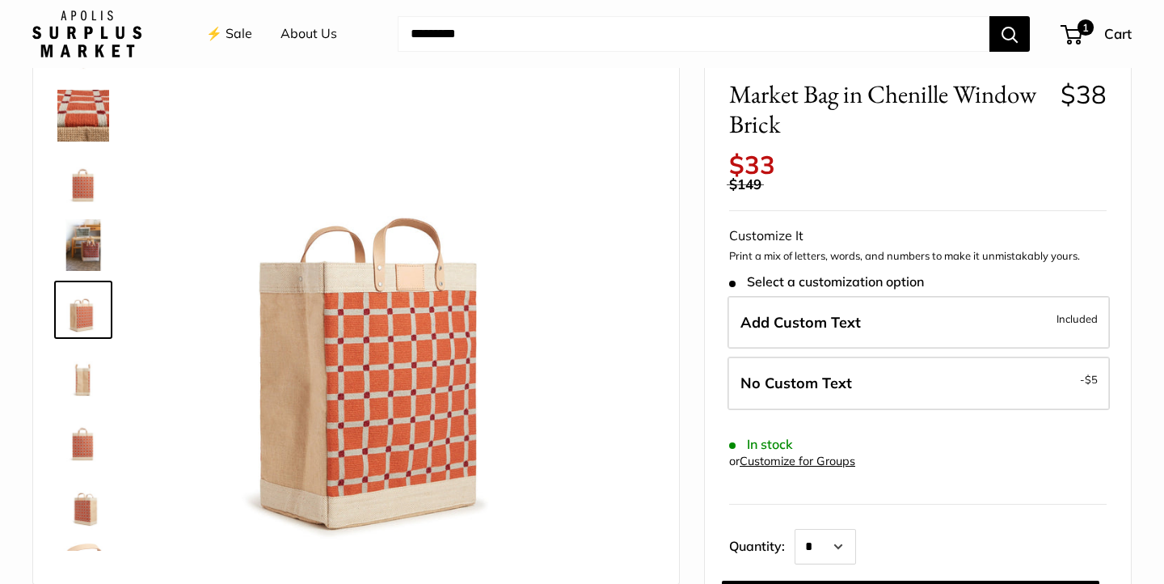
click at [91, 225] on img at bounding box center [83, 245] width 52 height 52
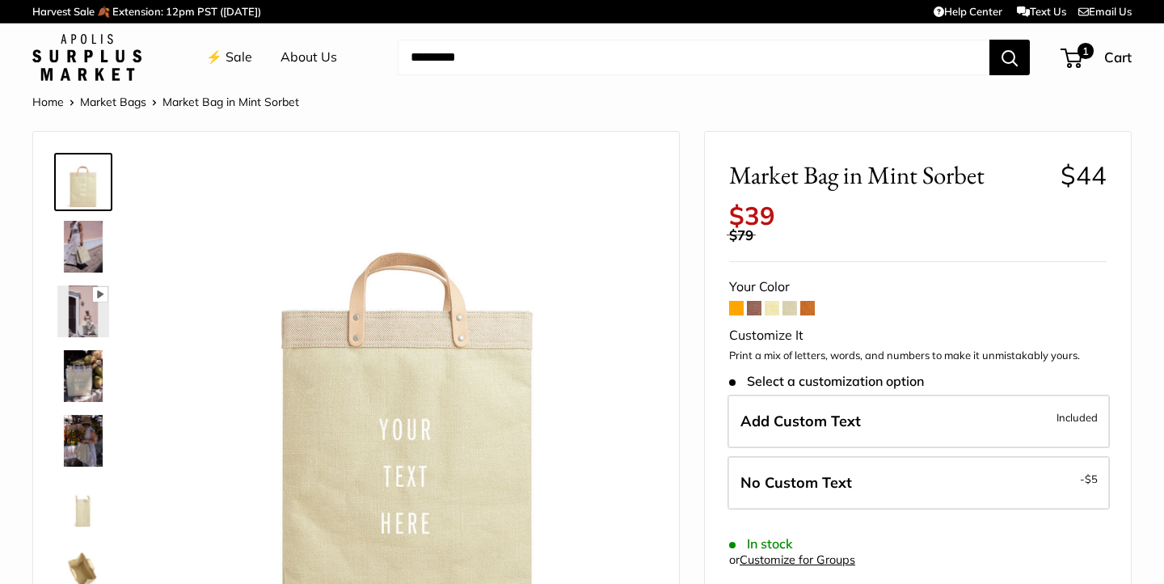
click at [733, 310] on span at bounding box center [736, 308] width 15 height 15
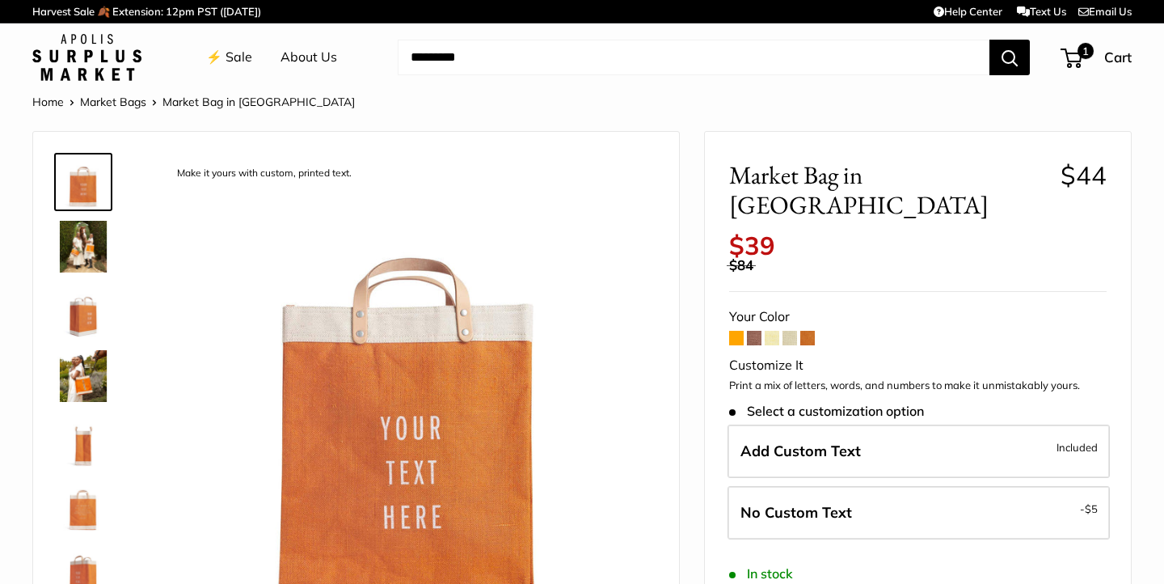
click at [753, 331] on span at bounding box center [754, 338] width 15 height 15
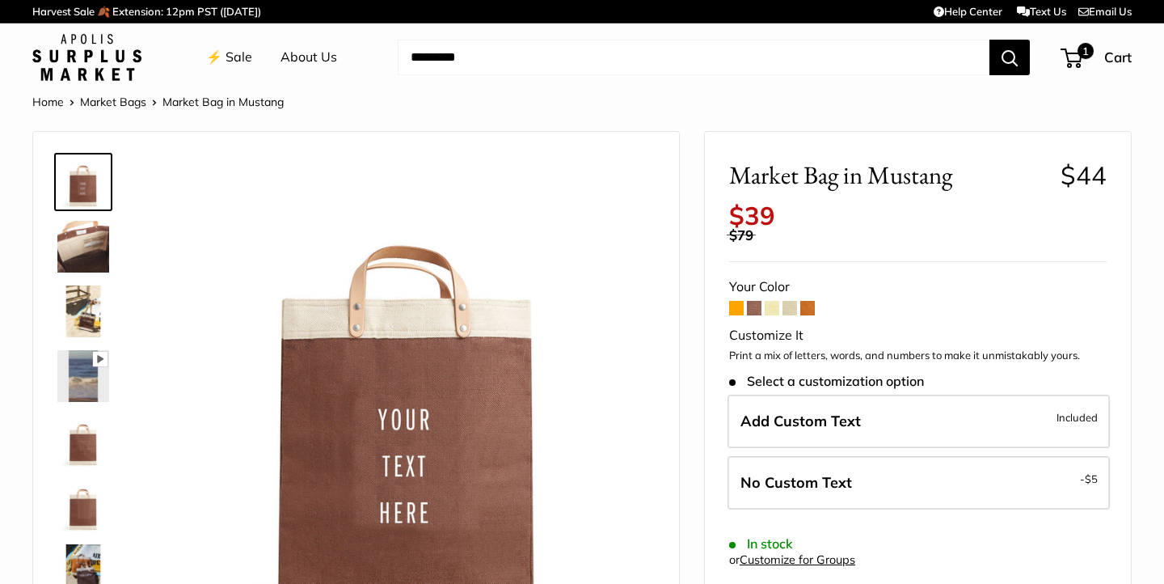
click at [774, 310] on span at bounding box center [772, 308] width 15 height 15
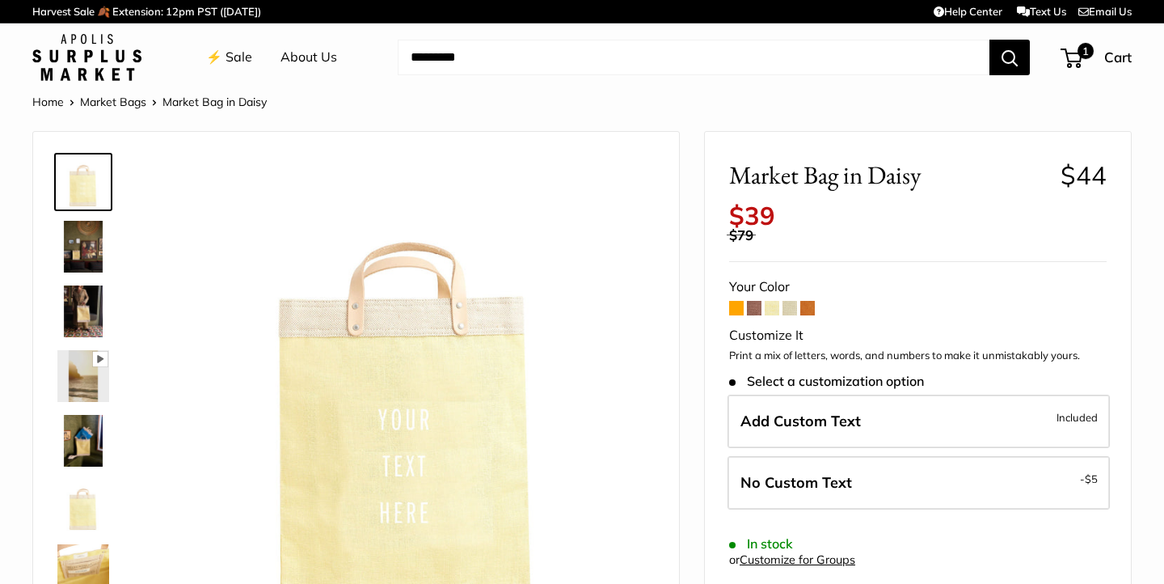
click at [789, 311] on span at bounding box center [790, 308] width 15 height 15
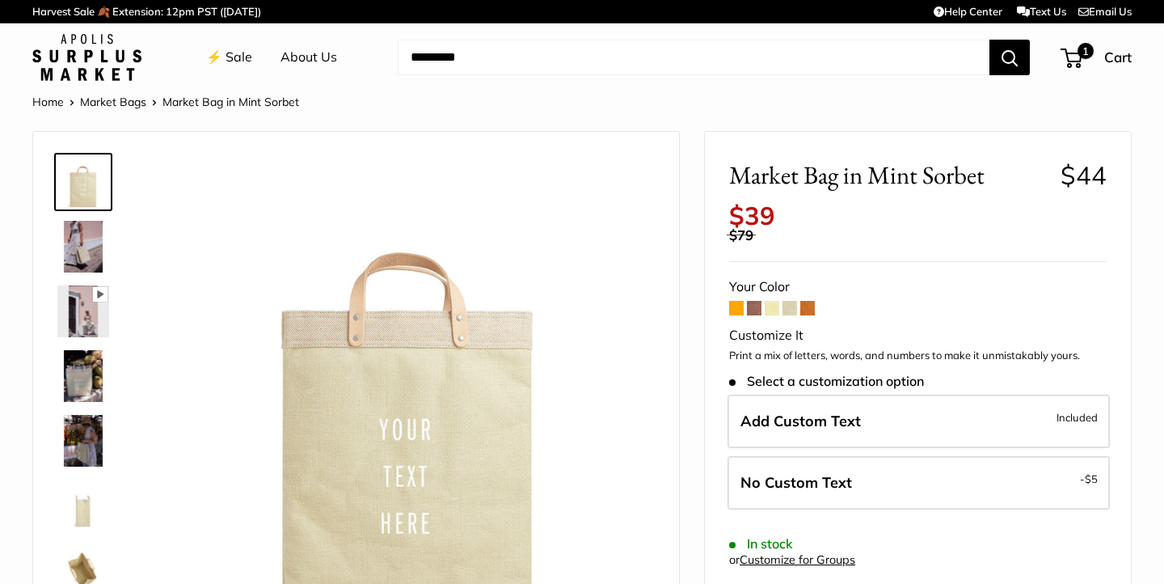
click at [810, 306] on span at bounding box center [807, 308] width 15 height 15
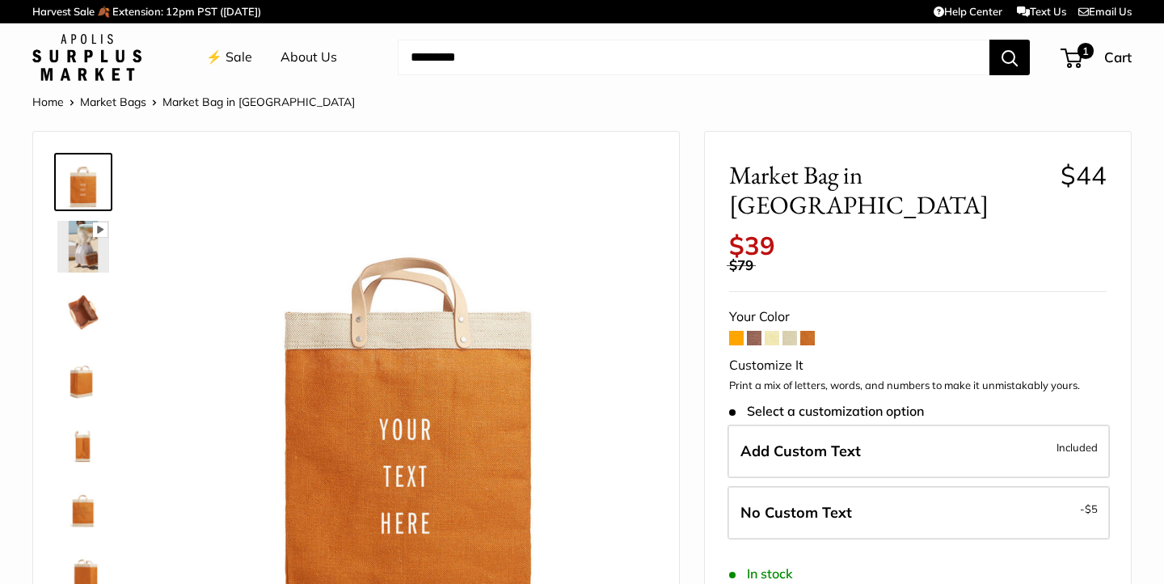
click at [85, 314] on img at bounding box center [83, 311] width 52 height 52
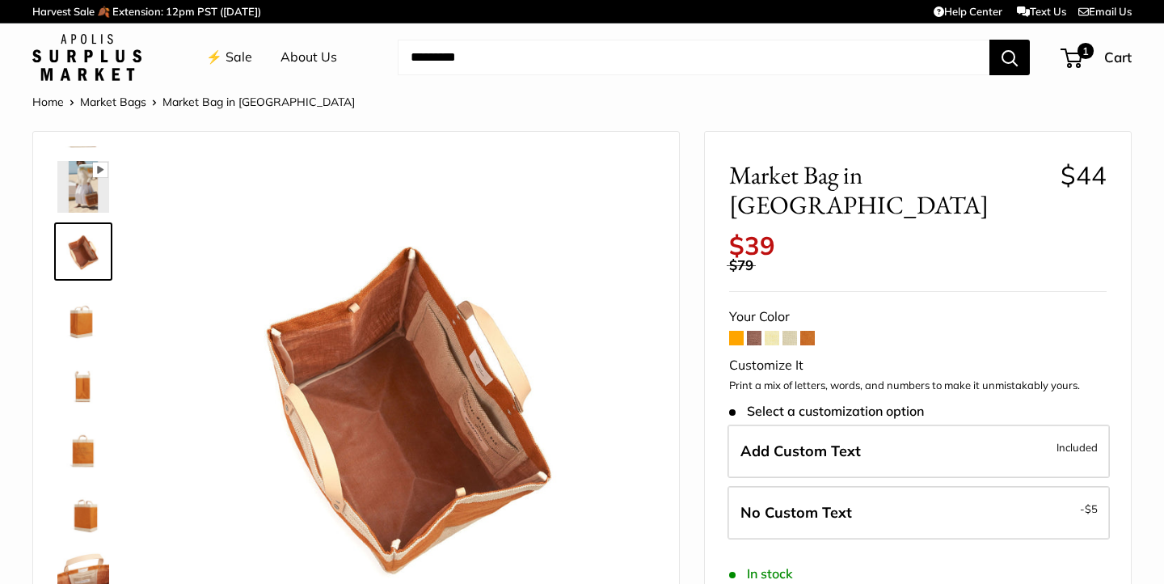
click at [80, 314] on img at bounding box center [83, 316] width 52 height 52
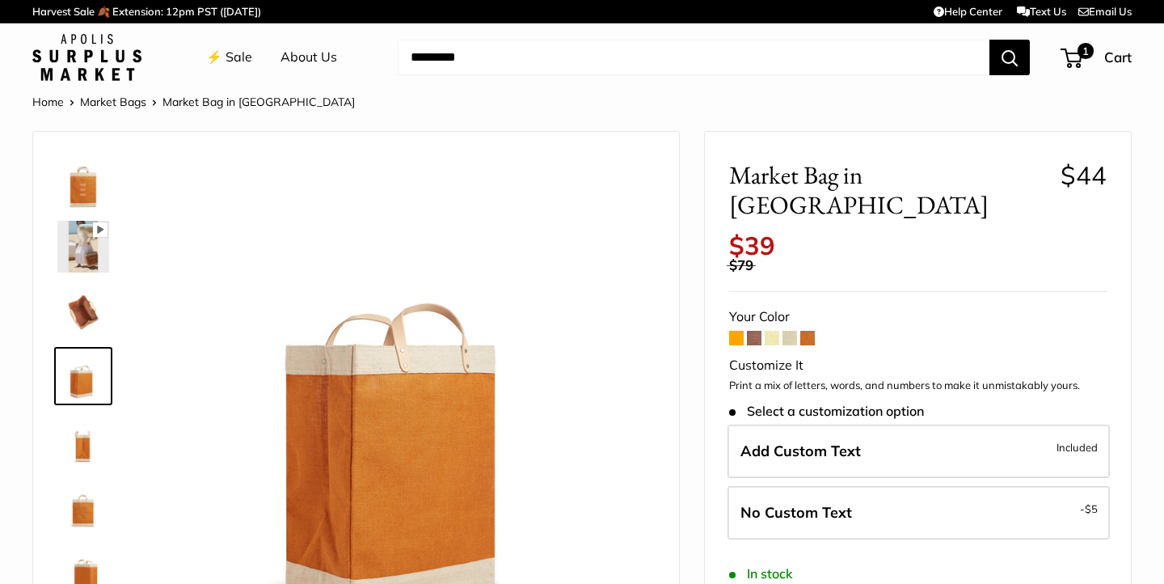
click at [80, 371] on img at bounding box center [83, 376] width 52 height 52
click at [75, 402] on link at bounding box center [83, 376] width 58 height 58
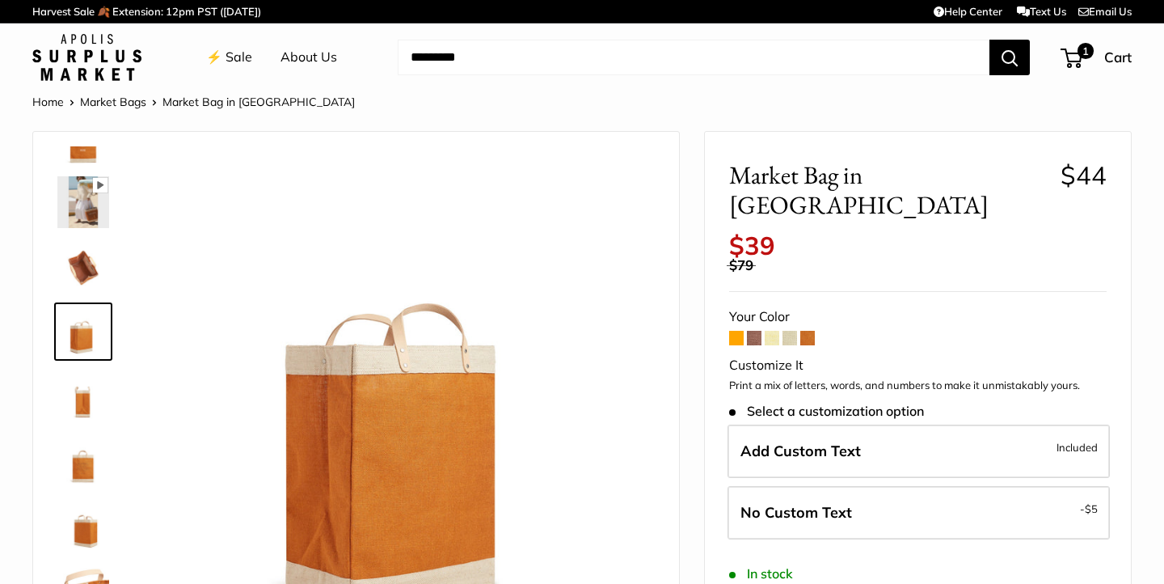
click at [80, 472] on img at bounding box center [83, 461] width 52 height 52
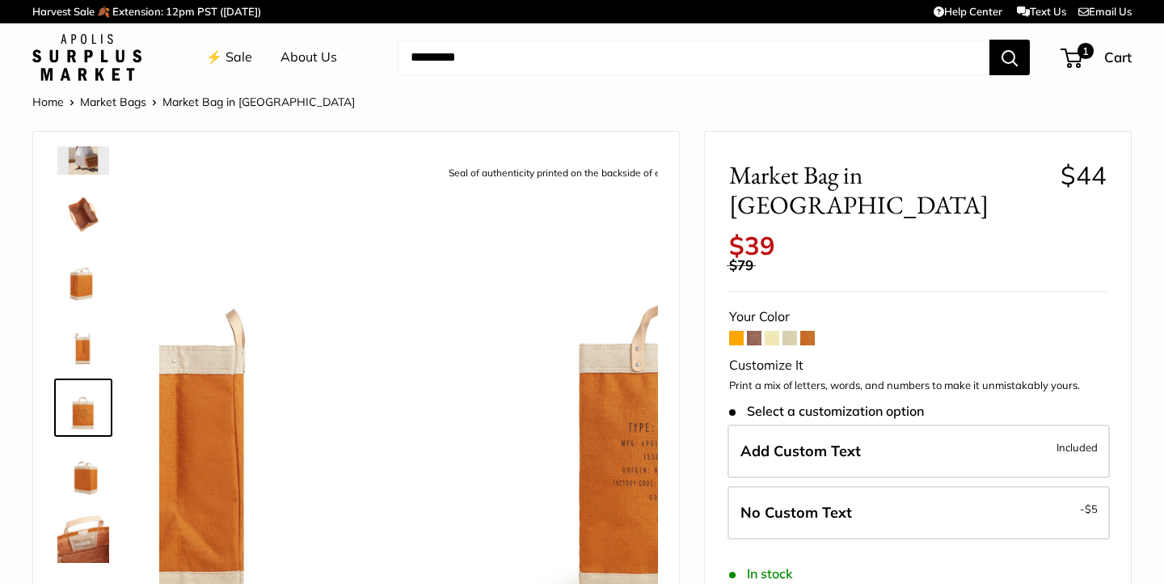
scroll to position [103, 0]
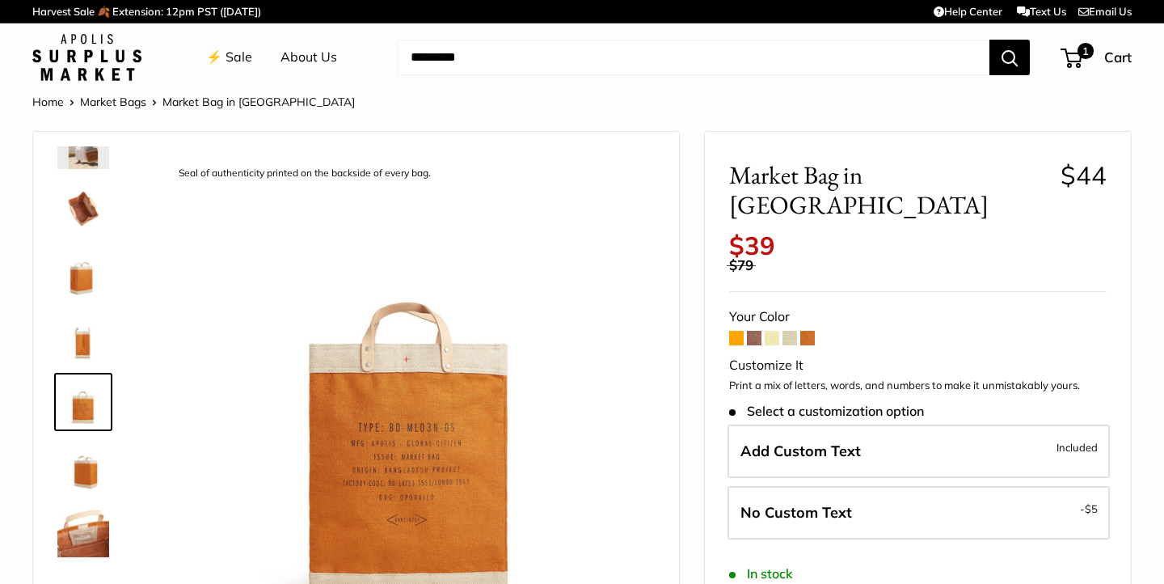
click at [80, 458] on img at bounding box center [83, 467] width 52 height 52
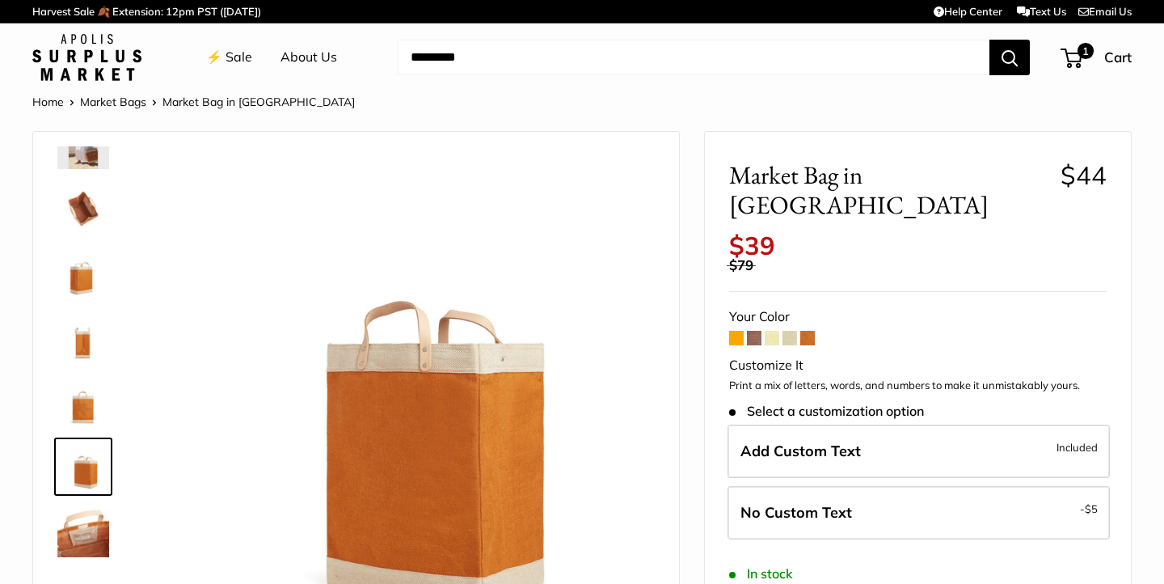
click at [75, 521] on img at bounding box center [83, 531] width 52 height 52
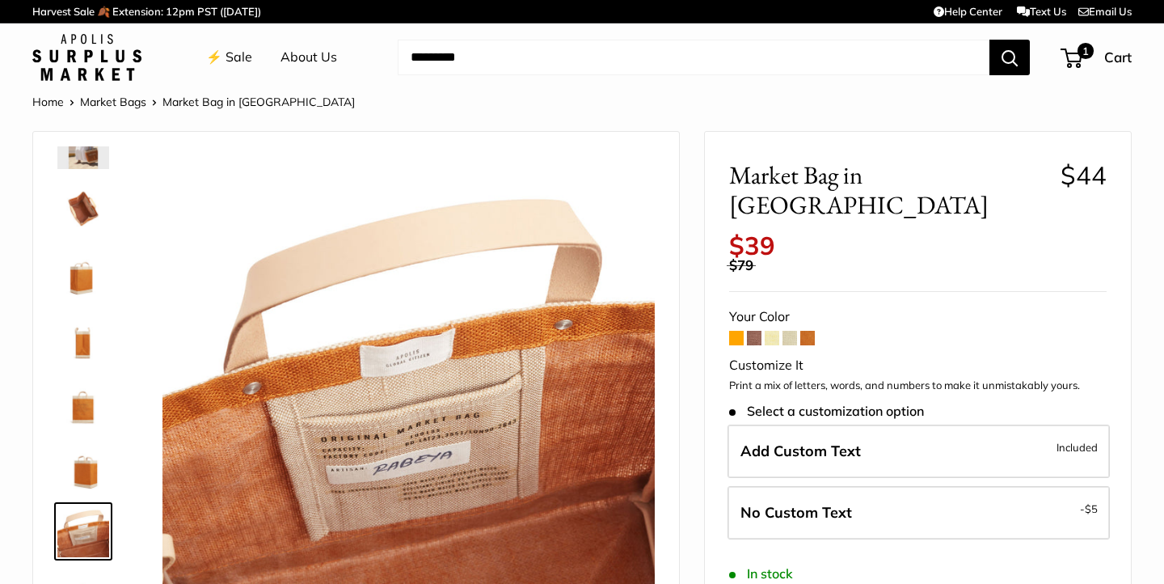
click at [70, 395] on img at bounding box center [83, 402] width 52 height 52
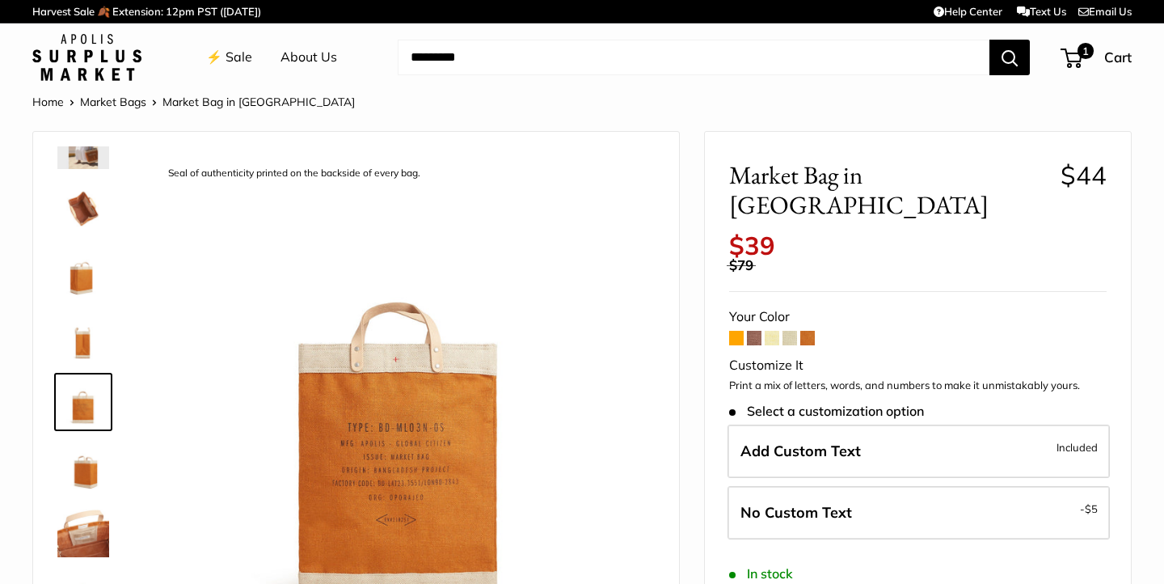
click at [78, 346] on img at bounding box center [83, 337] width 52 height 52
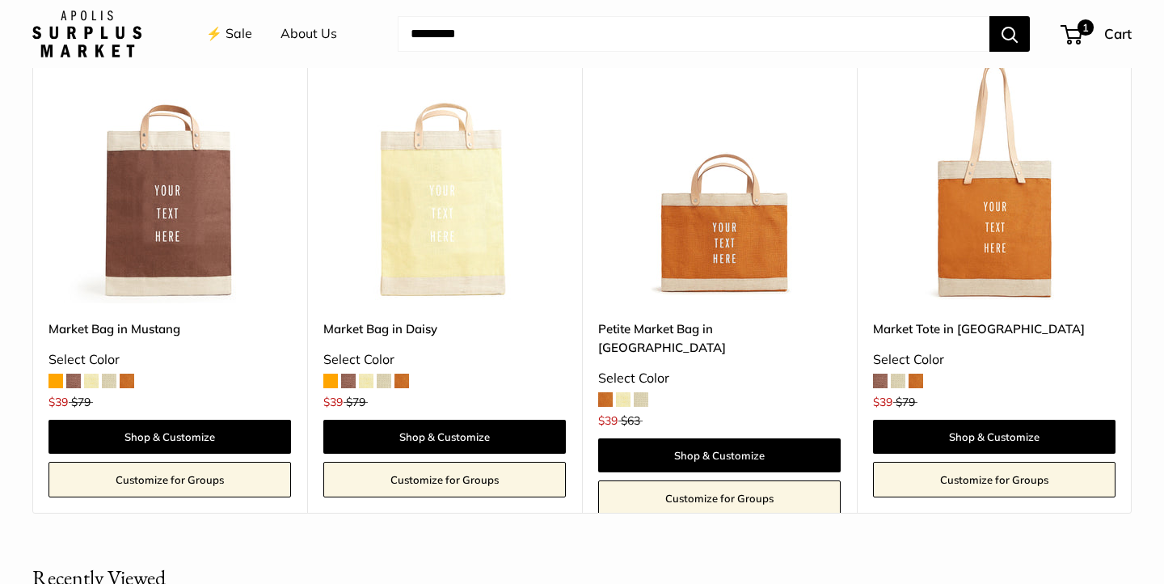
scroll to position [1566, 0]
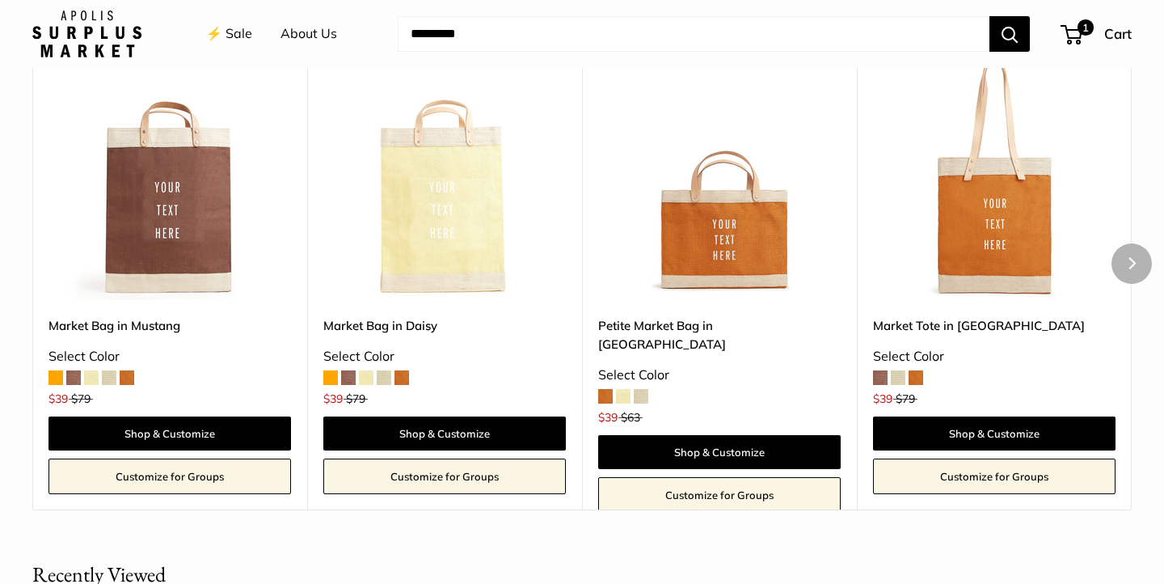
click at [0, 0] on img at bounding box center [0, 0] width 0 height 0
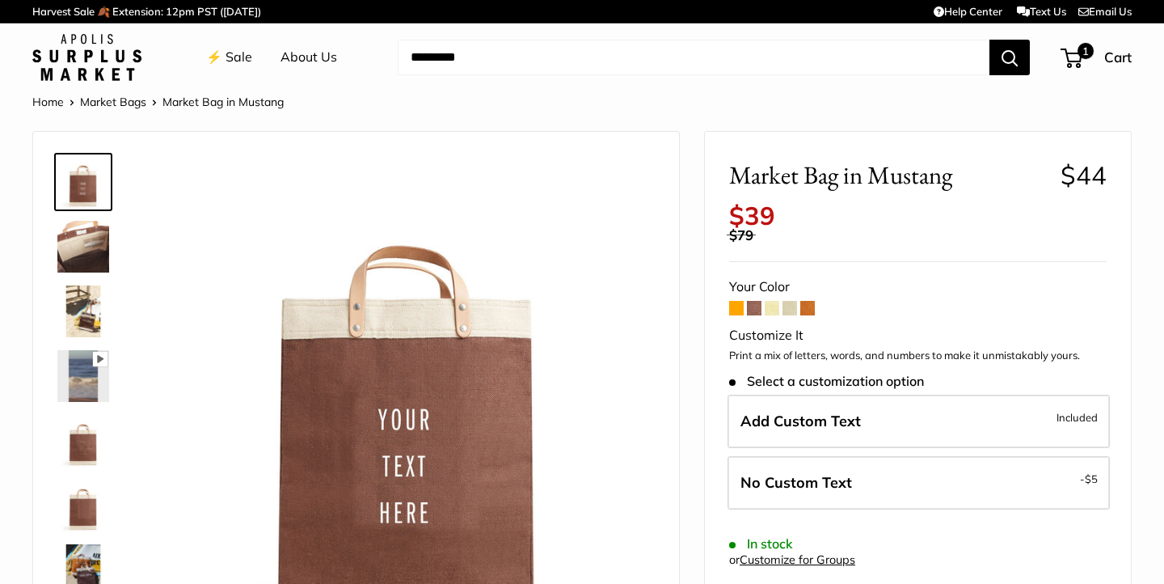
scroll to position [64, 0]
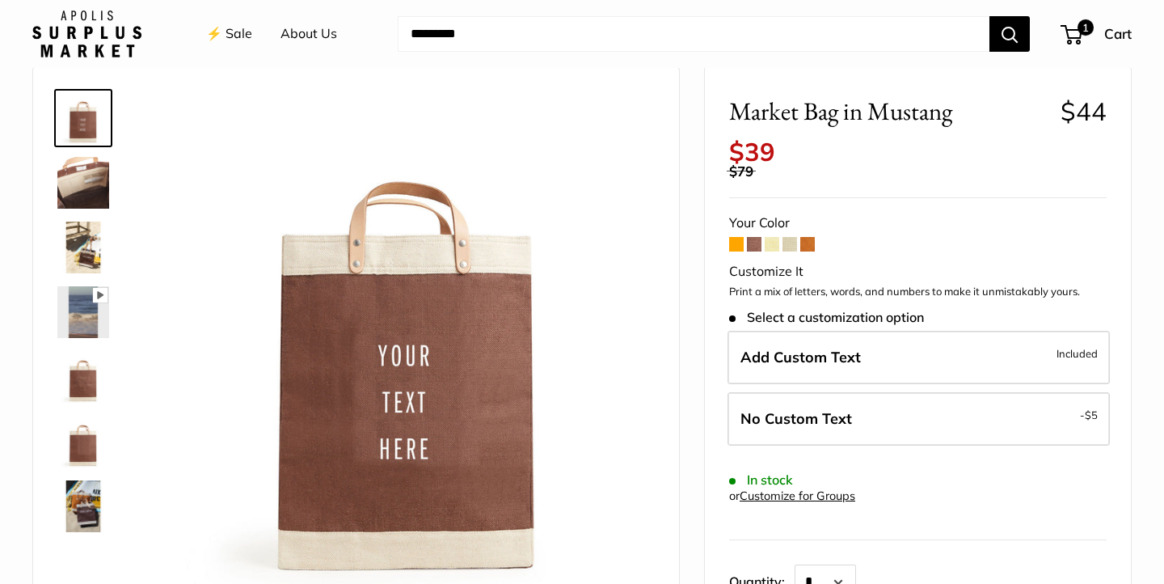
click at [740, 249] on span at bounding box center [736, 244] width 15 height 15
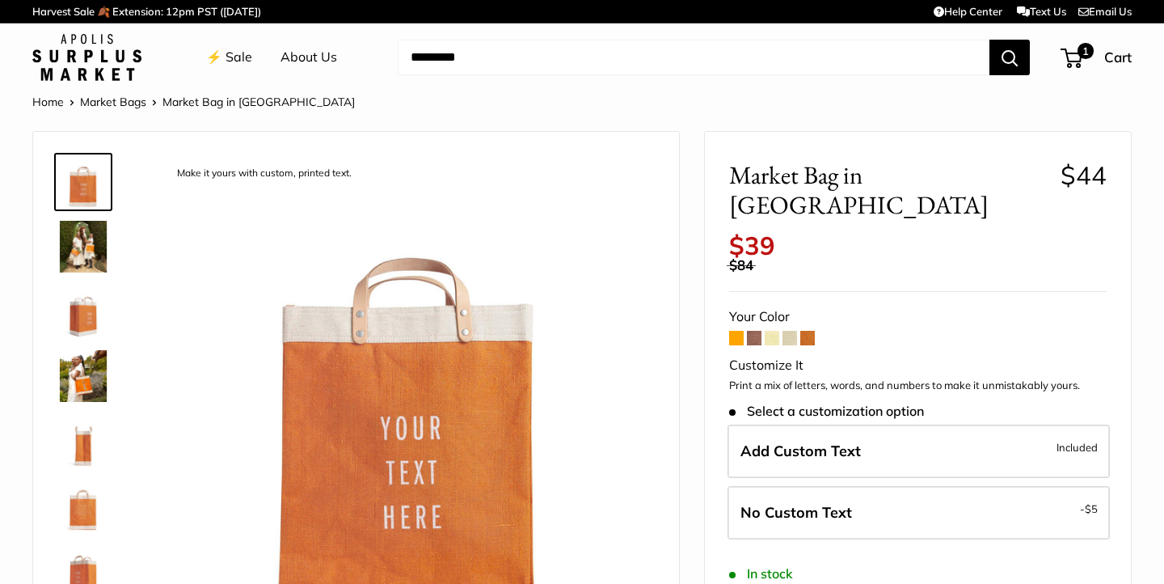
click at [751, 331] on span at bounding box center [754, 338] width 15 height 15
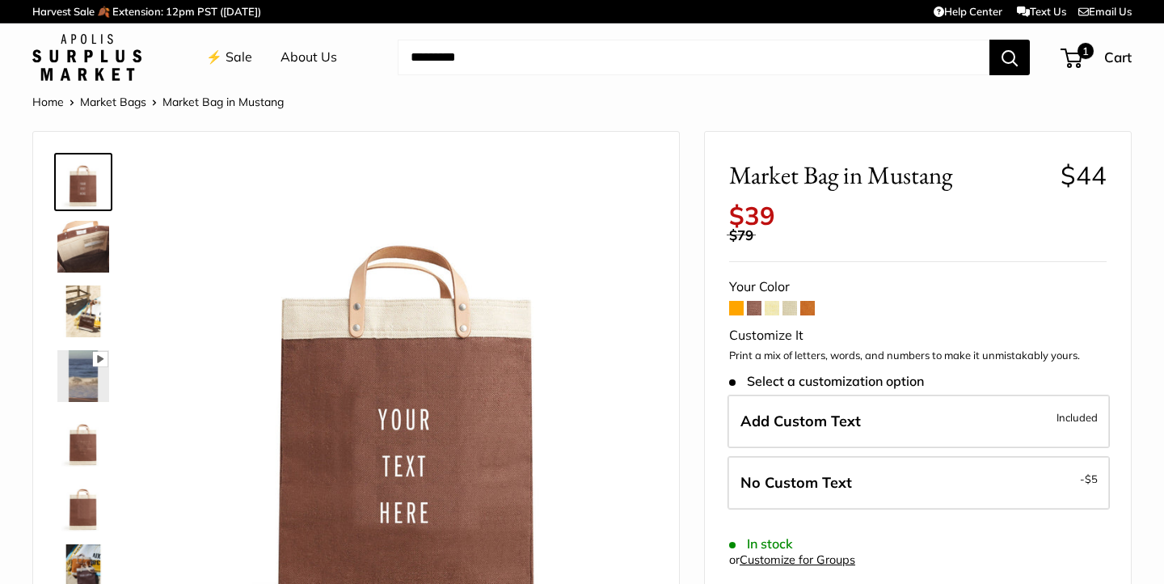
click at [774, 306] on span at bounding box center [772, 308] width 15 height 15
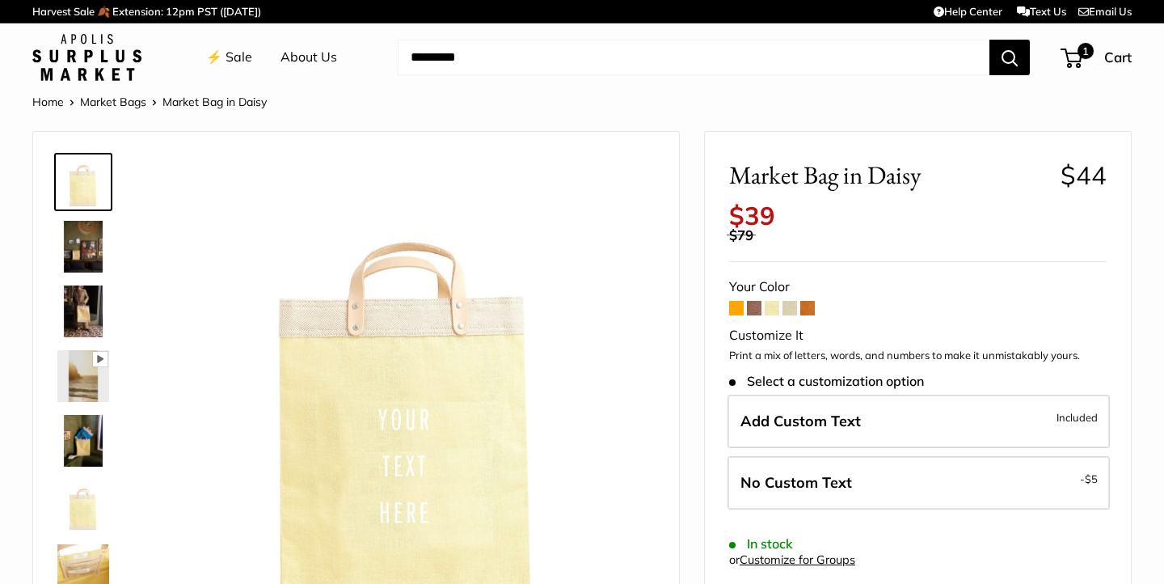
click at [789, 305] on span at bounding box center [790, 308] width 15 height 15
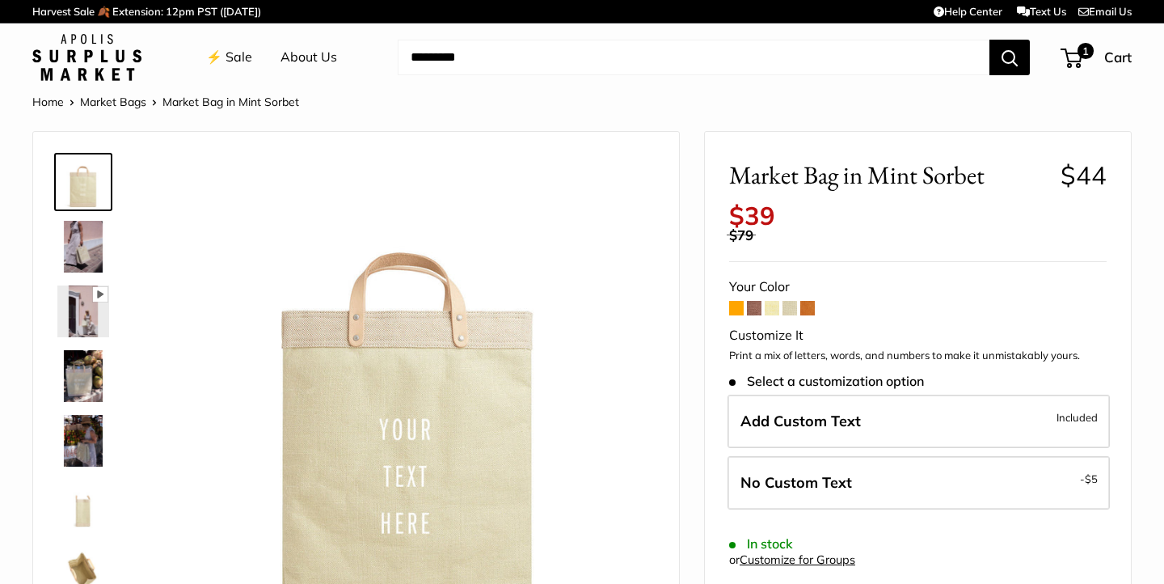
click at [812, 309] on span at bounding box center [807, 308] width 15 height 15
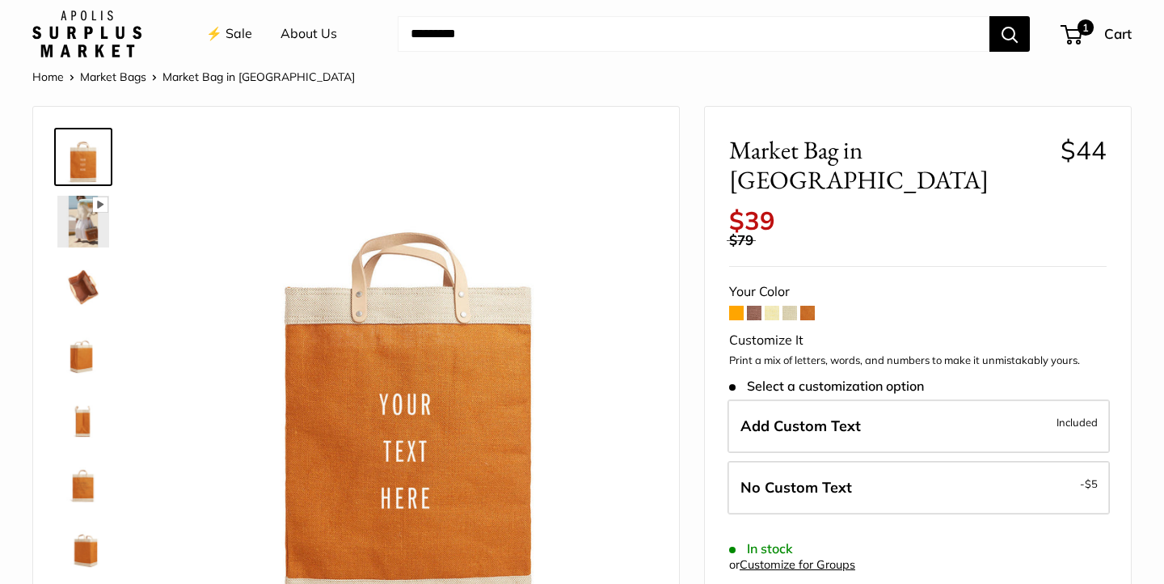
scroll to position [28, 0]
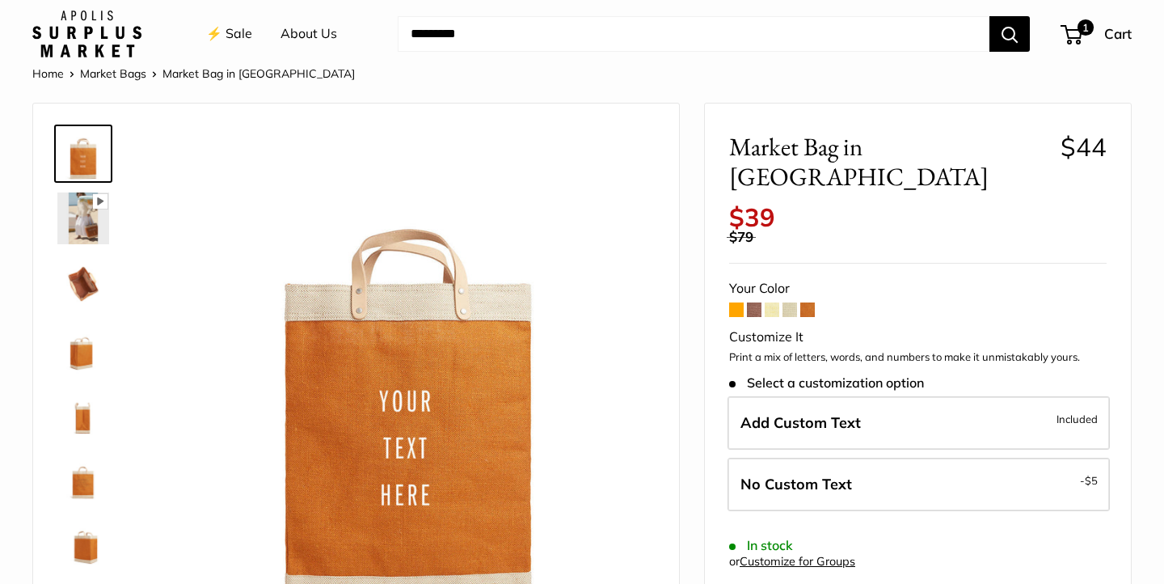
click at [737, 302] on span at bounding box center [736, 309] width 15 height 15
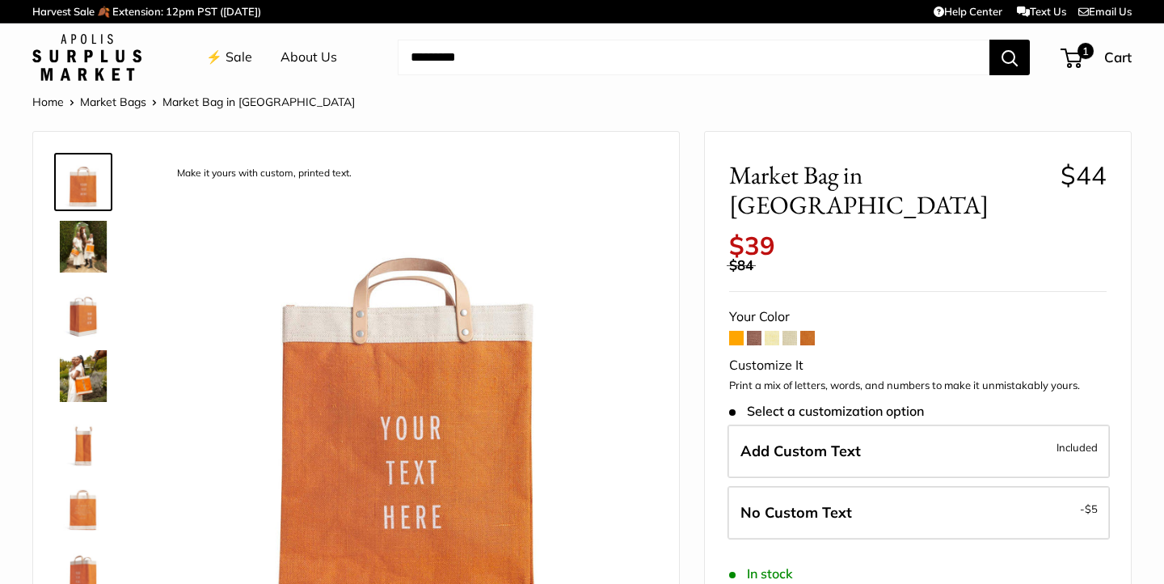
click at [757, 331] on span at bounding box center [754, 338] width 15 height 15
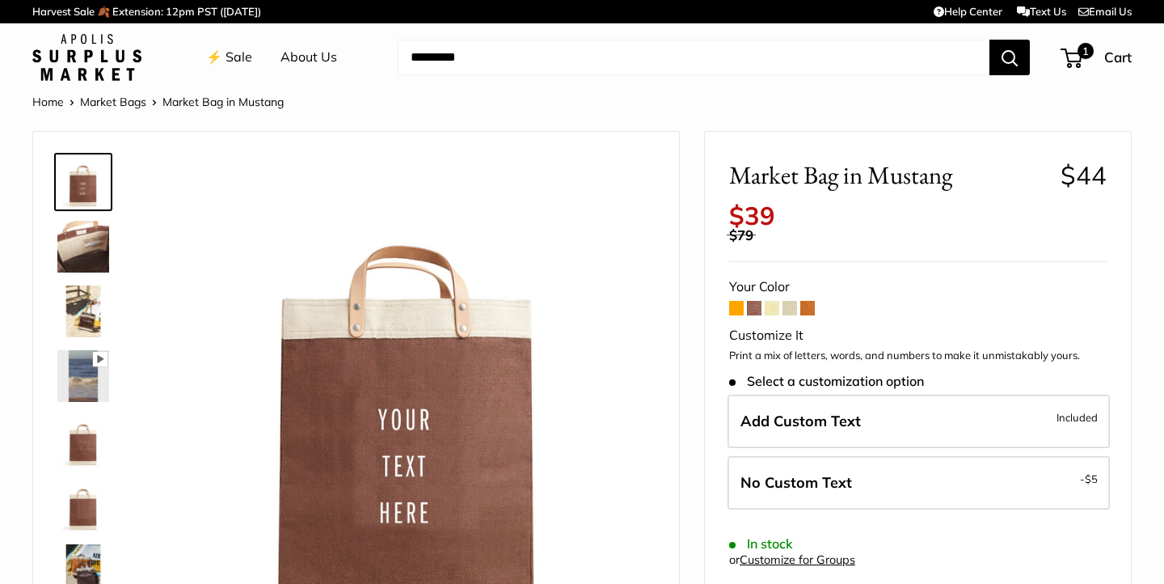
click at [769, 308] on span at bounding box center [772, 308] width 15 height 15
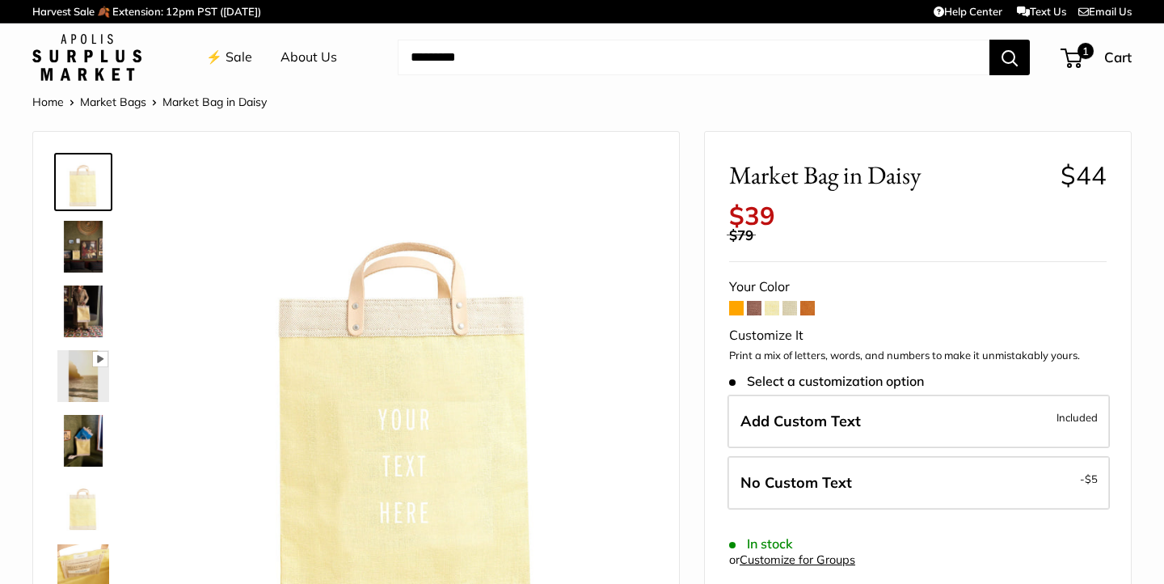
click at [789, 307] on span at bounding box center [790, 308] width 15 height 15
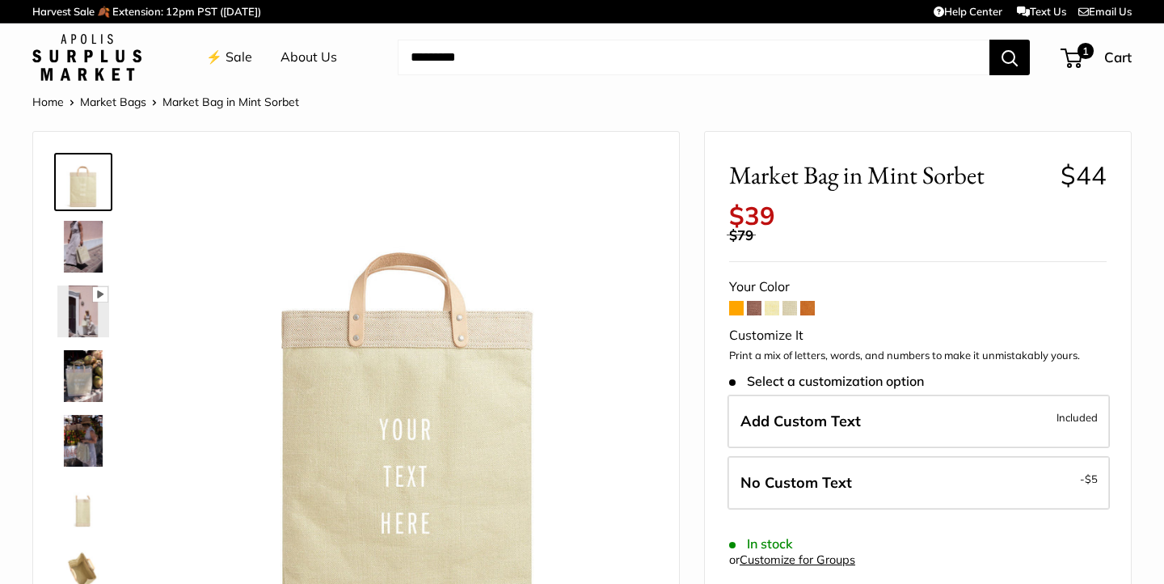
click at [804, 306] on span at bounding box center [807, 308] width 15 height 15
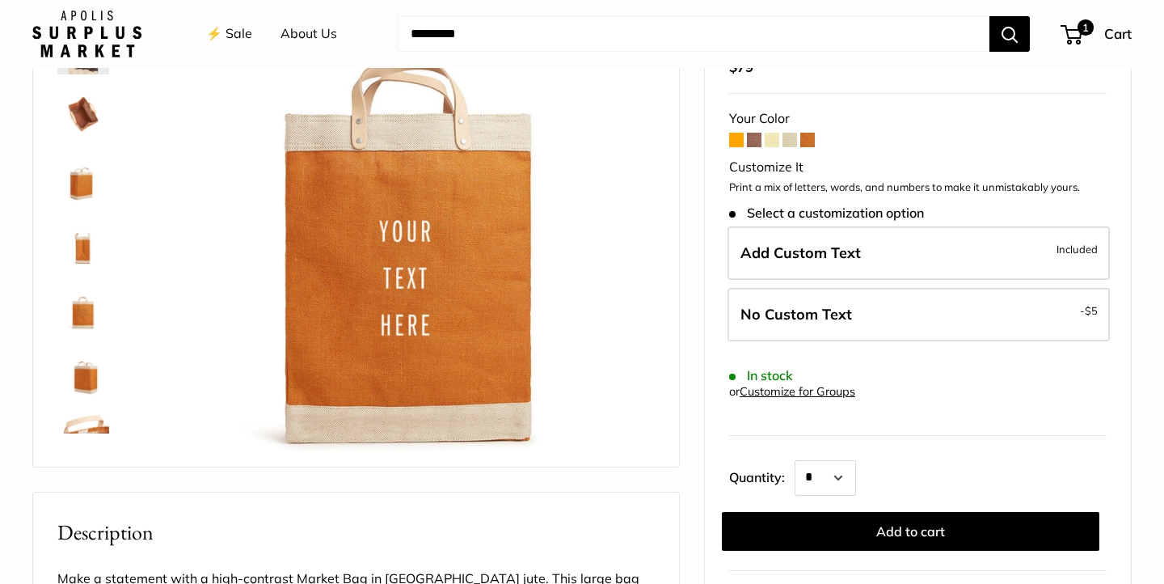
scroll to position [118, 0]
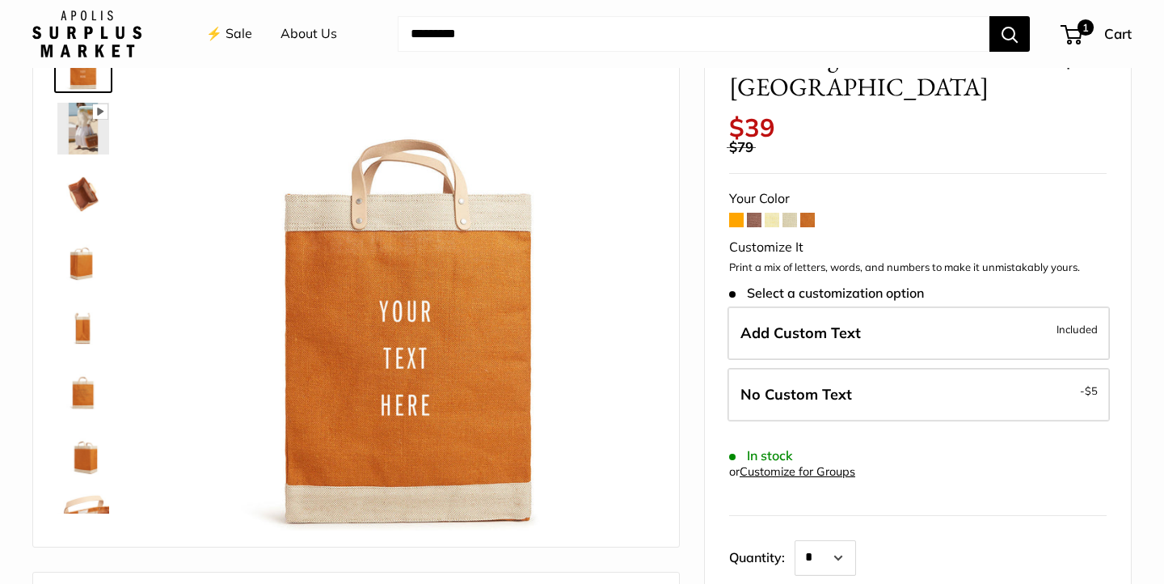
click at [798, 198] on form "Your Color Customize It Print a mix of letters, words, and numbers to make it u…" at bounding box center [918, 409] width 378 height 444
click at [791, 213] on span at bounding box center [790, 220] width 15 height 15
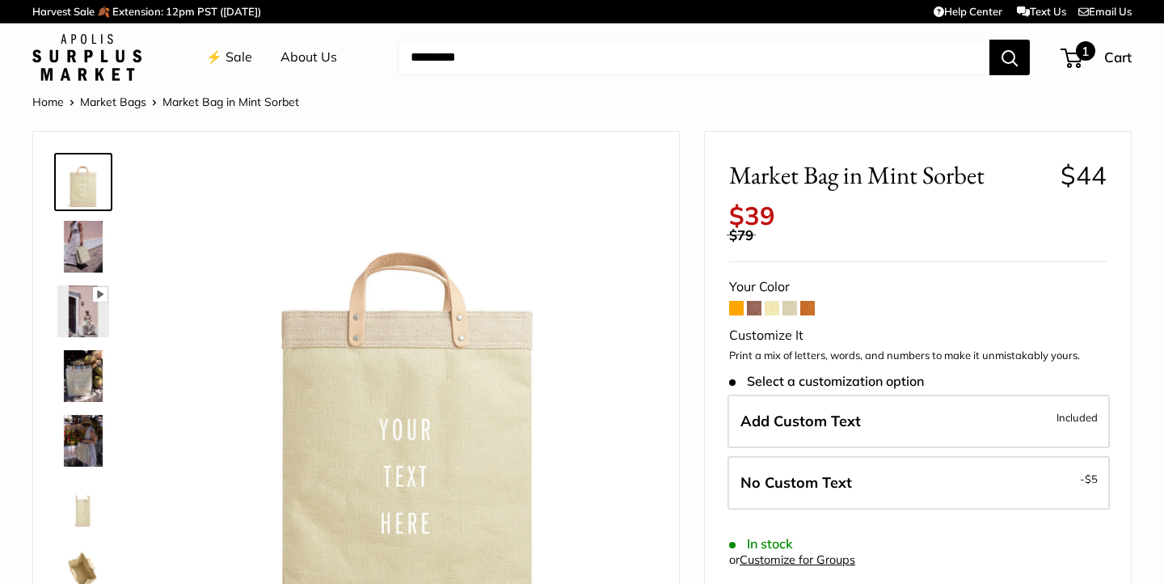
click at [1076, 53] on span "1" at bounding box center [1085, 50] width 19 height 19
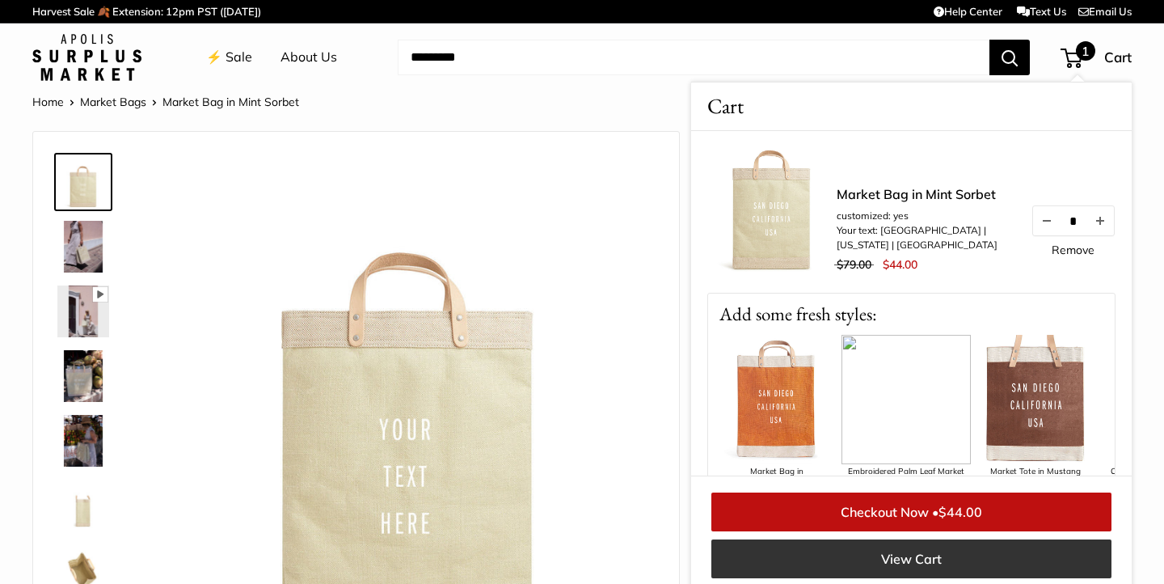
click at [876, 556] on link "View Cart" at bounding box center [911, 558] width 400 height 39
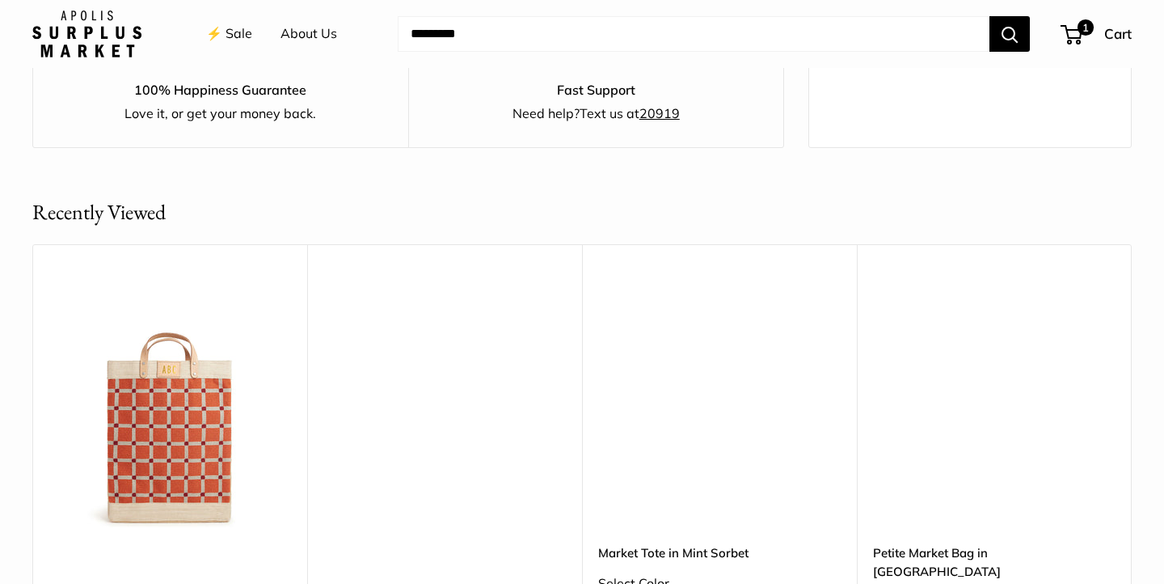
scroll to position [597, 0]
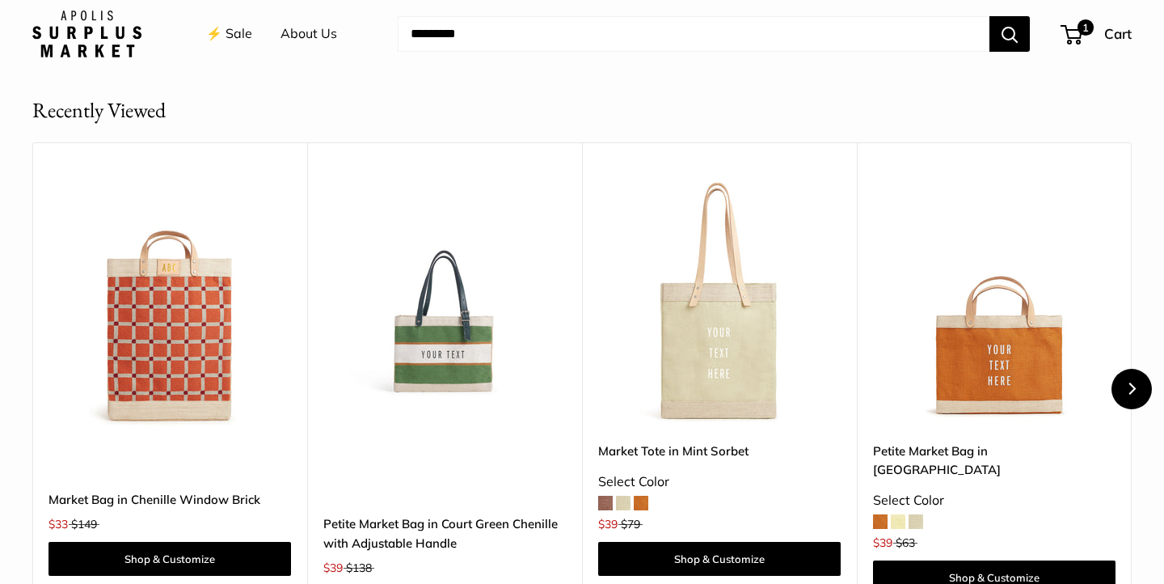
click at [1129, 382] on icon "Next" at bounding box center [1131, 388] width 12 height 12
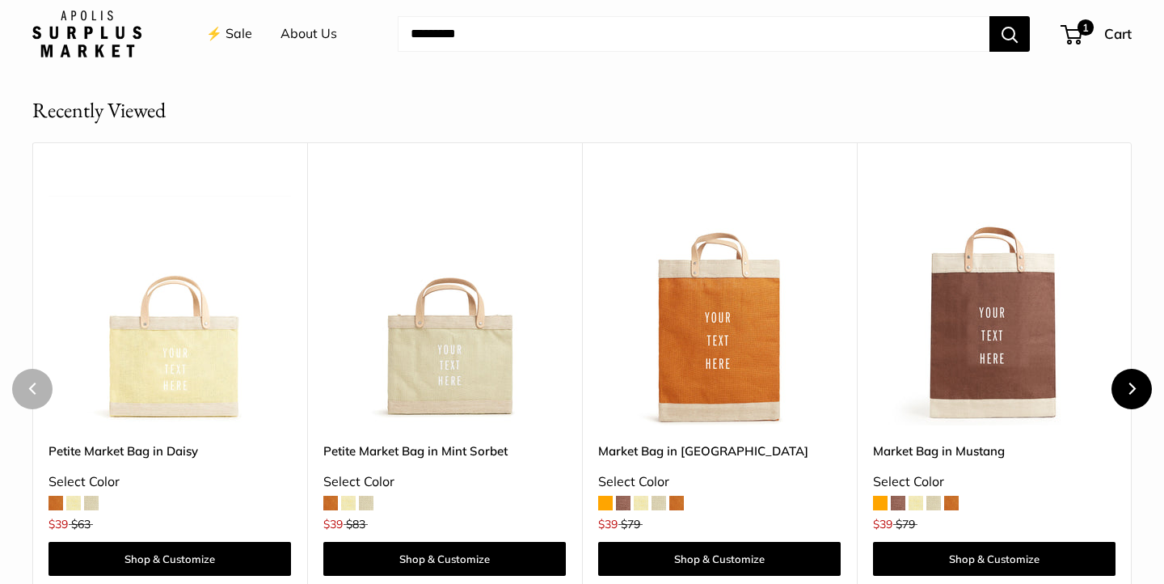
click at [1129, 382] on icon "Next" at bounding box center [1131, 388] width 12 height 12
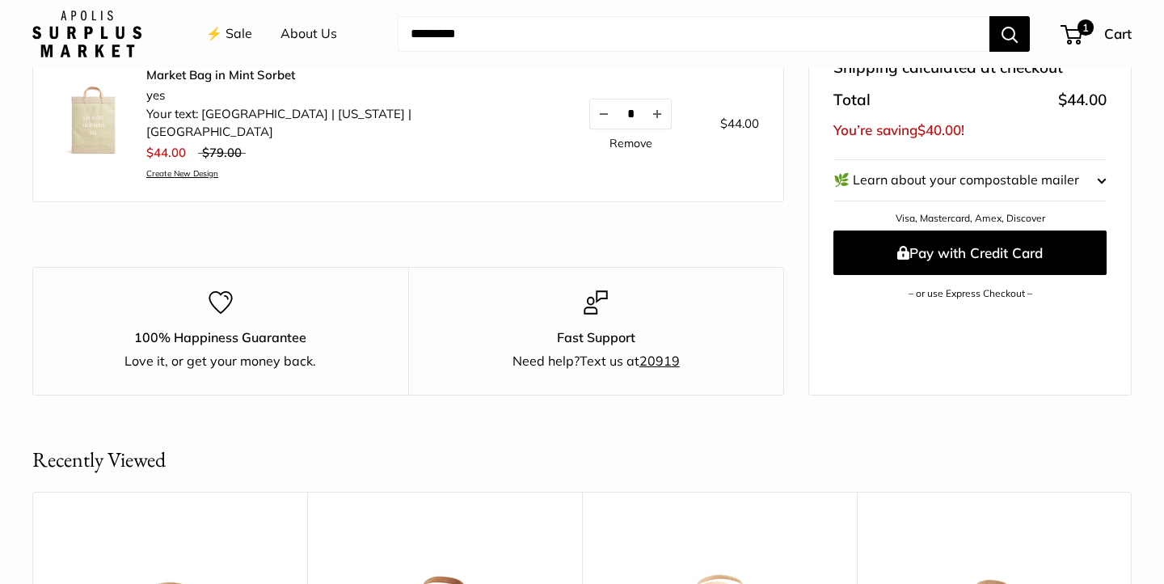
scroll to position [591, 0]
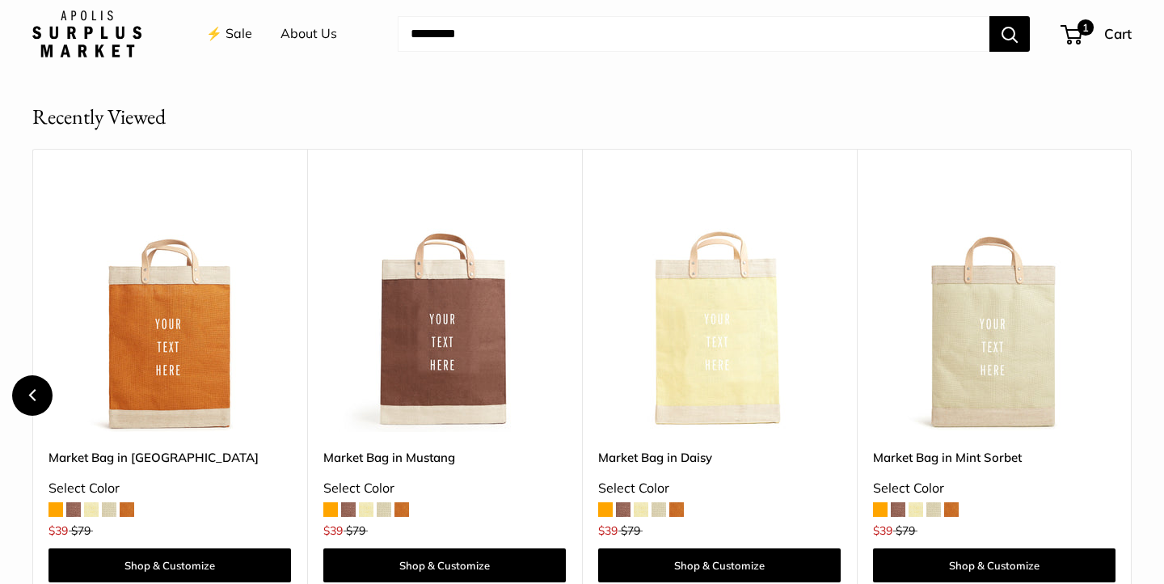
click at [33, 389] on icon "Previous" at bounding box center [31, 395] width 7 height 12
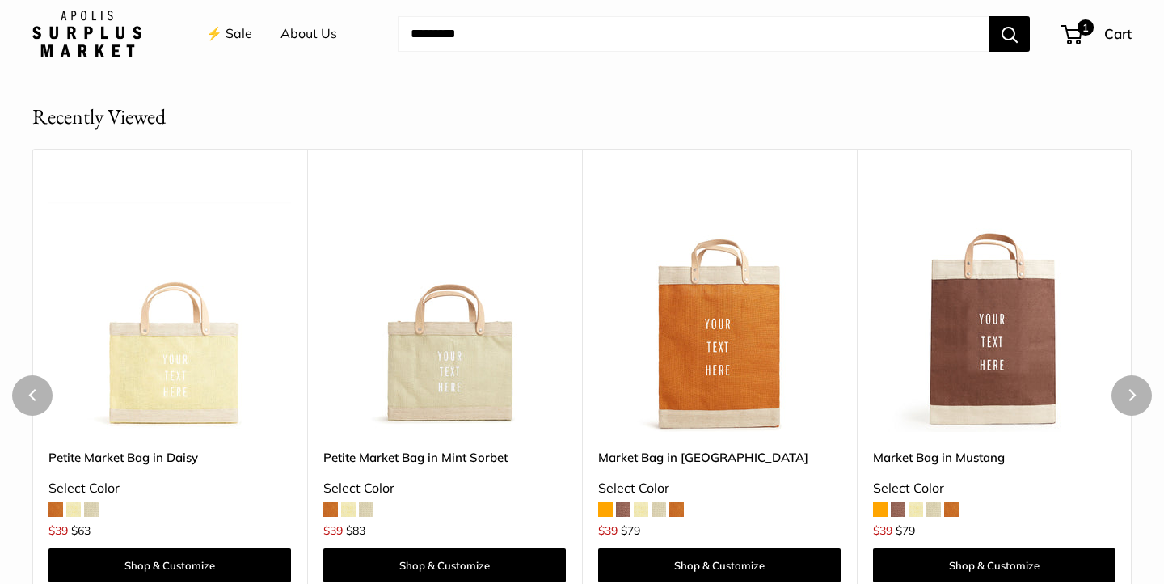
click at [0, 0] on img at bounding box center [0, 0] width 0 height 0
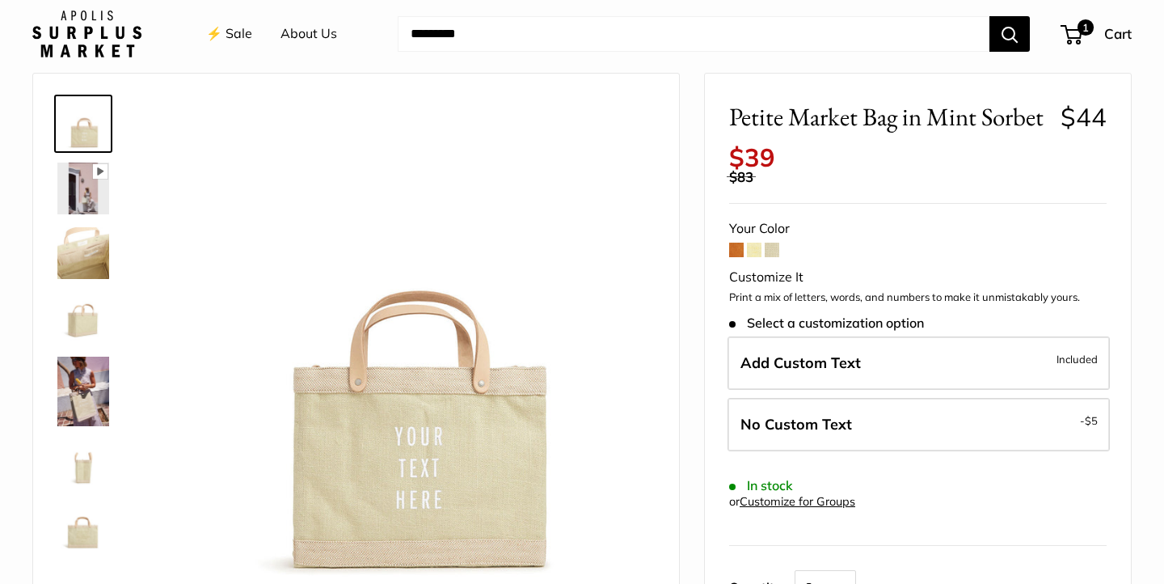
scroll to position [86, 0]
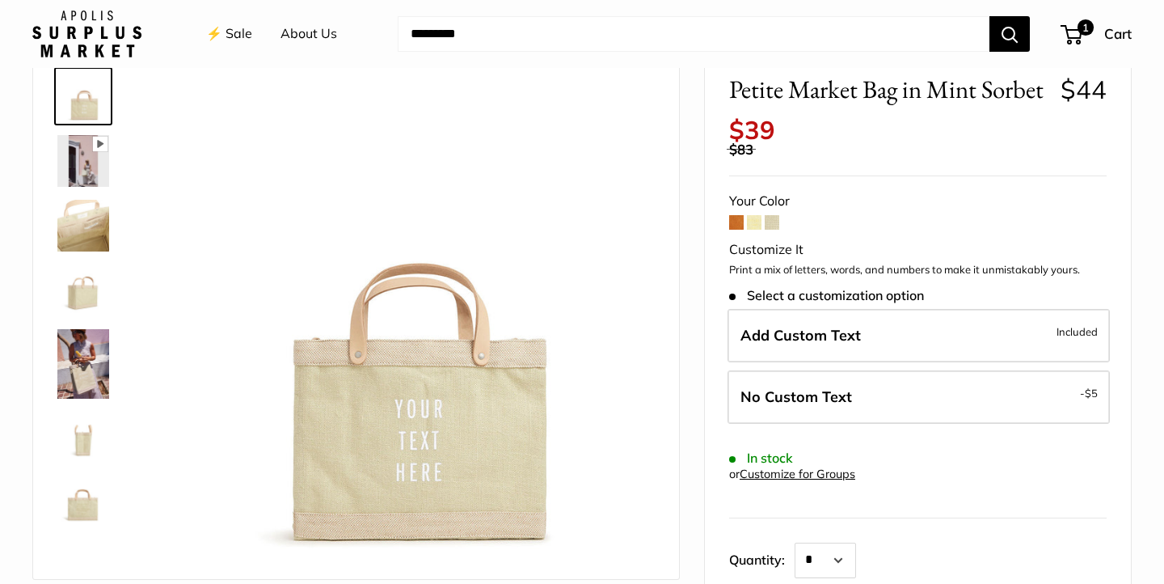
click at [78, 184] on img at bounding box center [83, 161] width 52 height 52
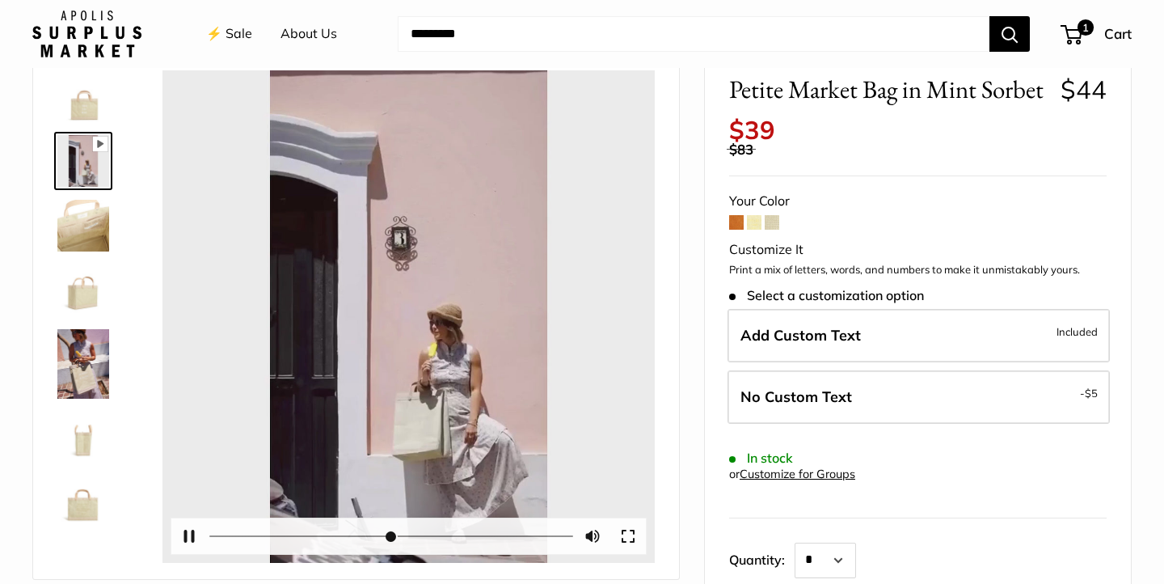
click at [404, 308] on button "Play" at bounding box center [409, 317] width 50 height 50
click at [190, 534] on button "Pause Play" at bounding box center [189, 536] width 36 height 36
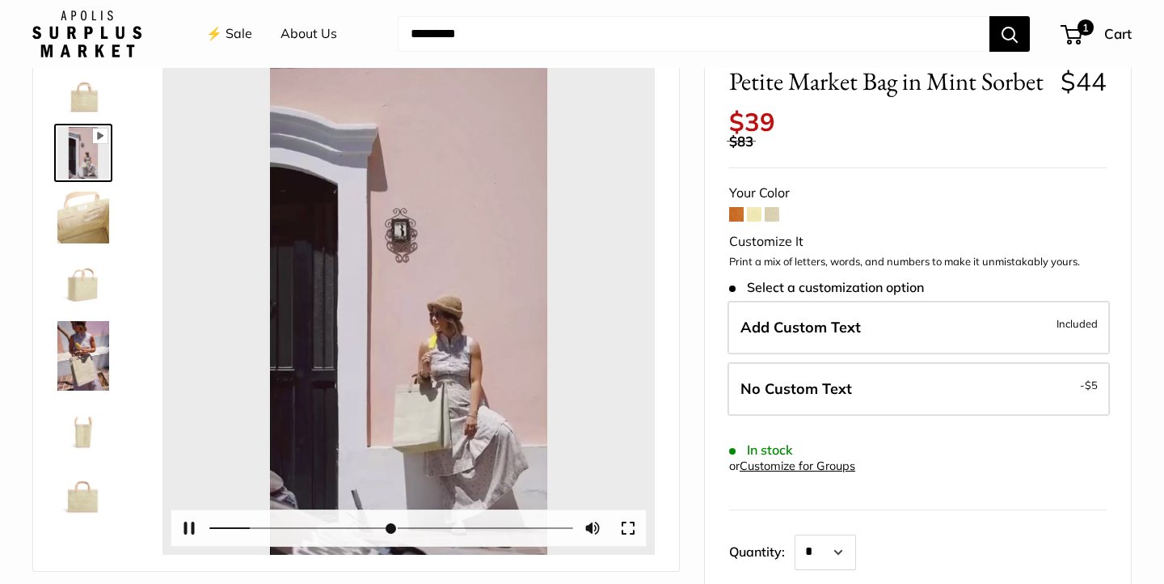
scroll to position [64, 0]
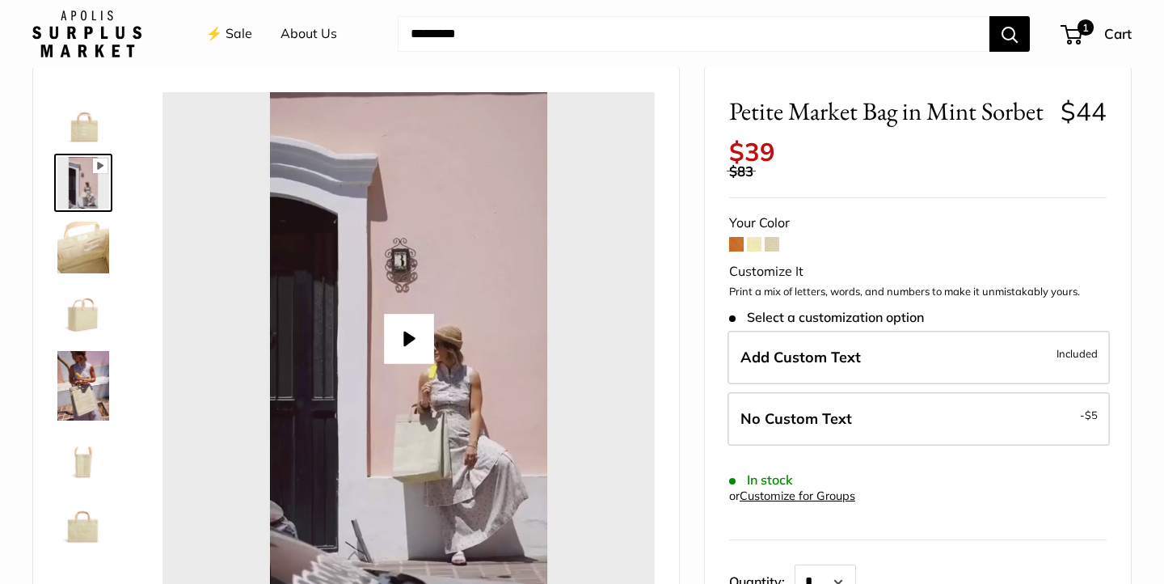
type input "*"
click at [92, 302] on img at bounding box center [83, 312] width 52 height 52
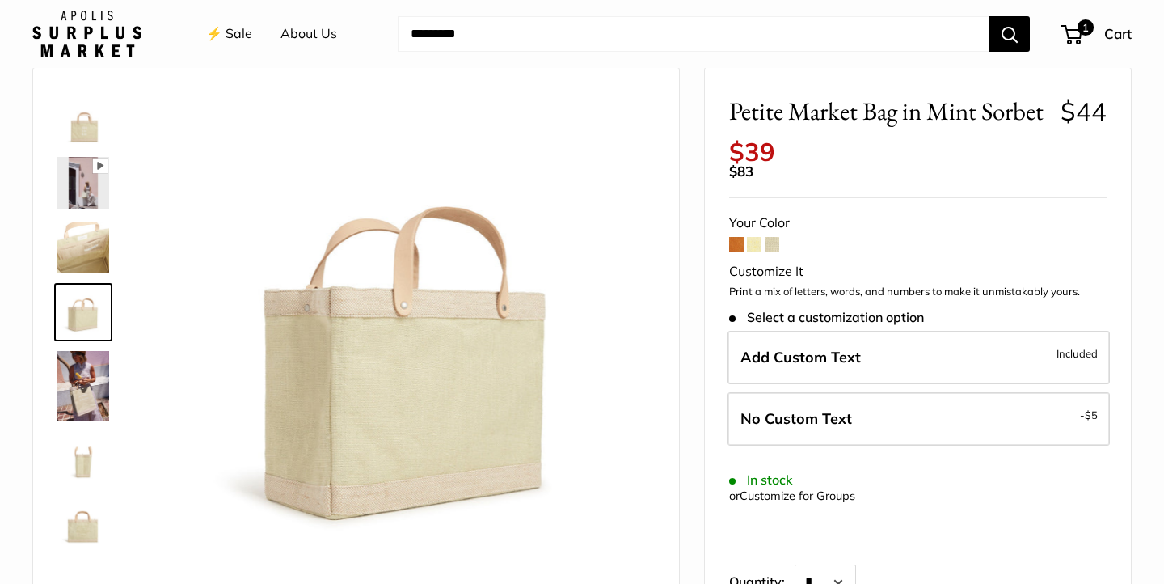
click at [91, 355] on img at bounding box center [83, 386] width 52 height 70
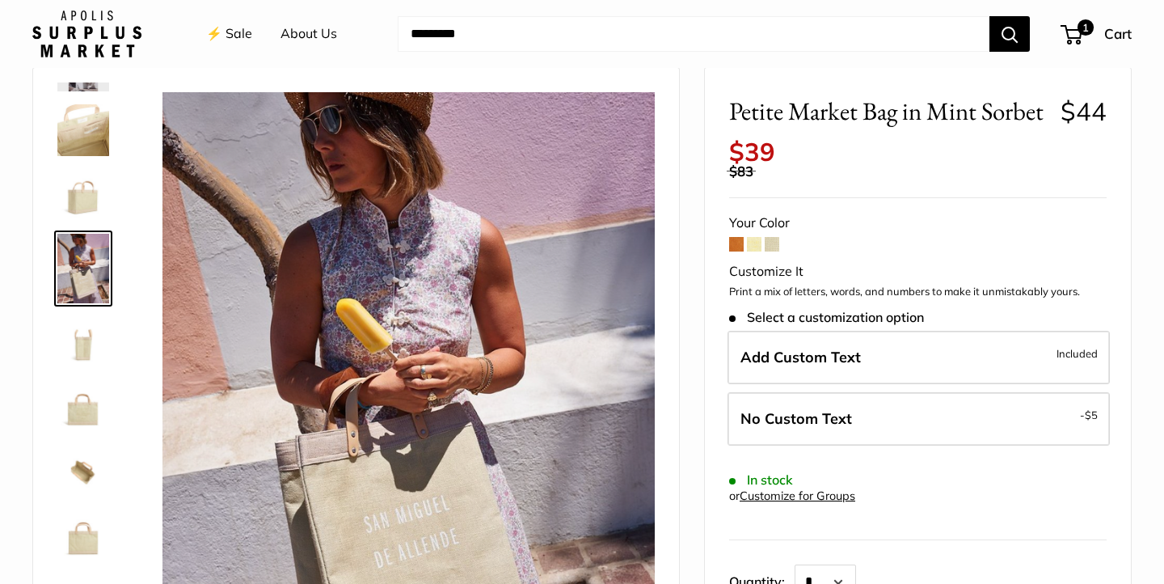
scroll to position [121, 0]
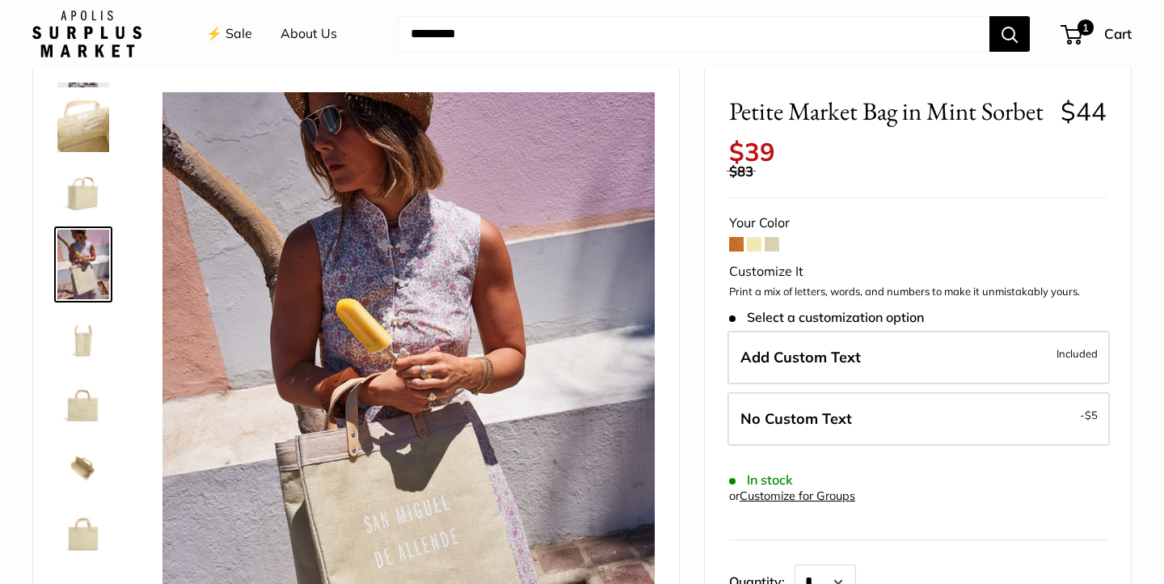
click at [91, 409] on img at bounding box center [83, 403] width 52 height 52
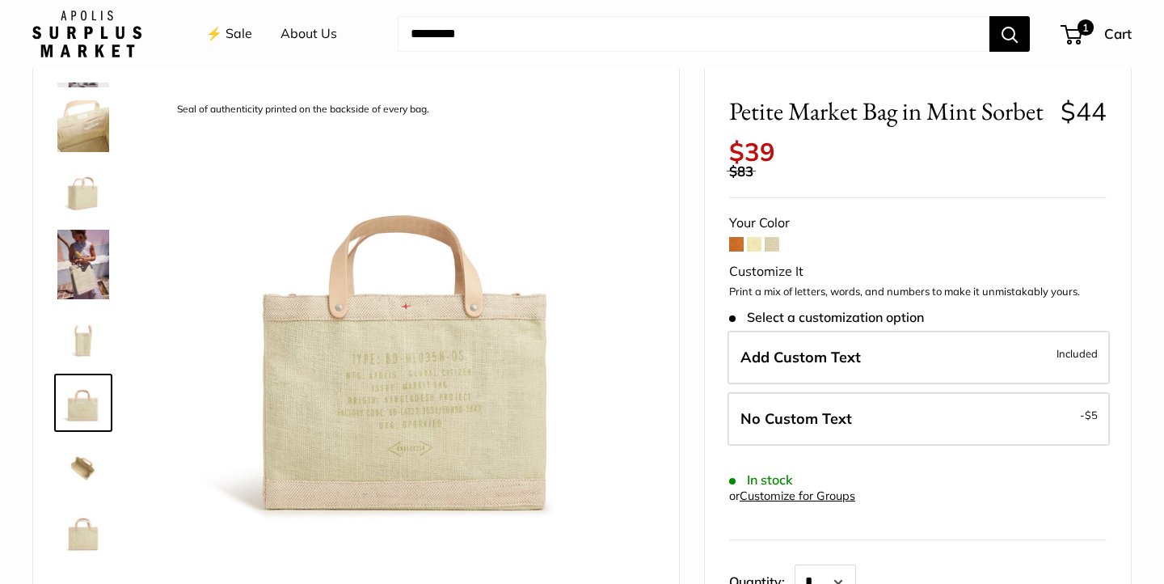
click at [87, 462] on img at bounding box center [83, 467] width 52 height 52
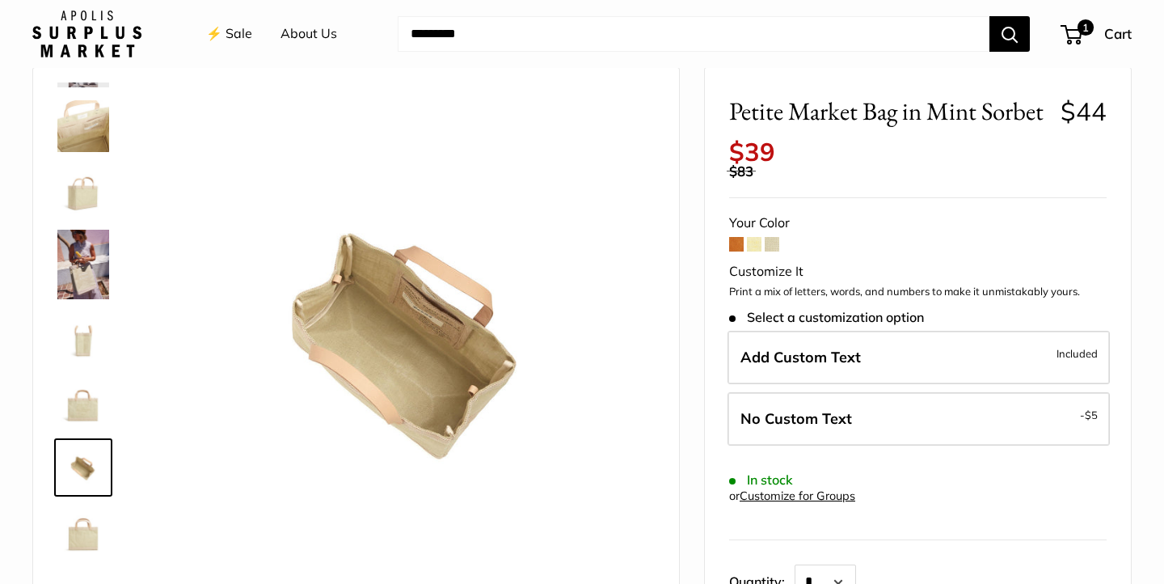
click at [773, 244] on span at bounding box center [772, 244] width 15 height 15
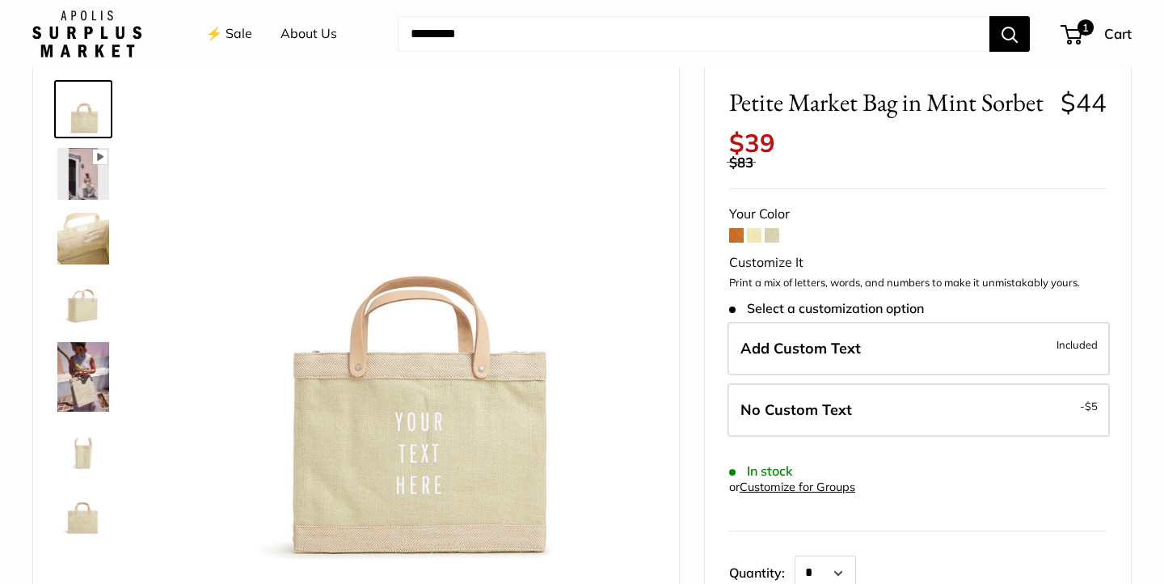
scroll to position [111, 0]
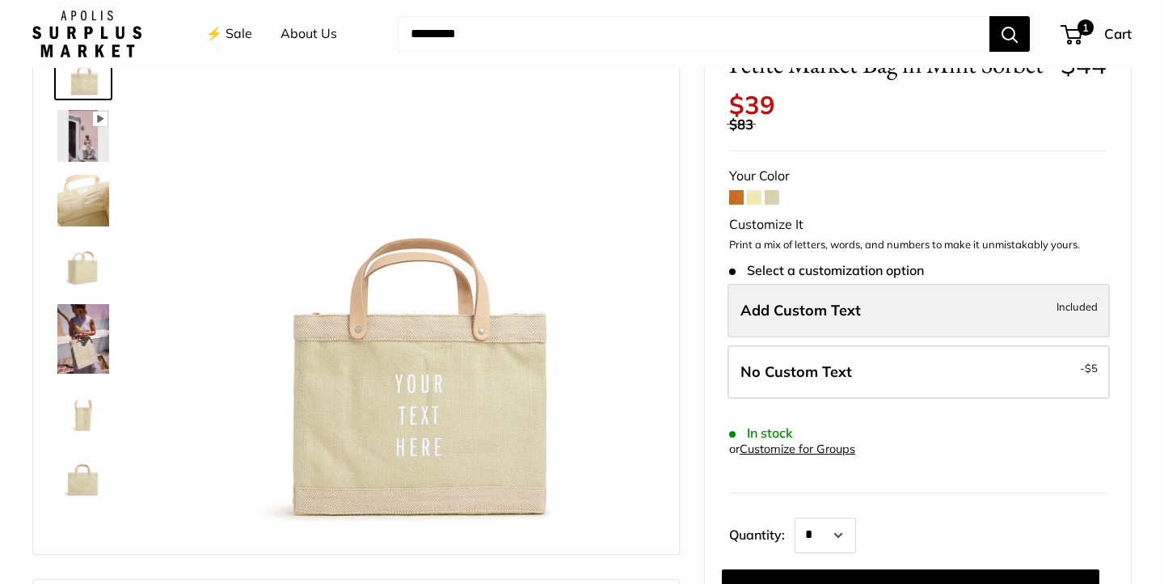
click at [811, 314] on span "Add Custom Text" at bounding box center [801, 310] width 120 height 19
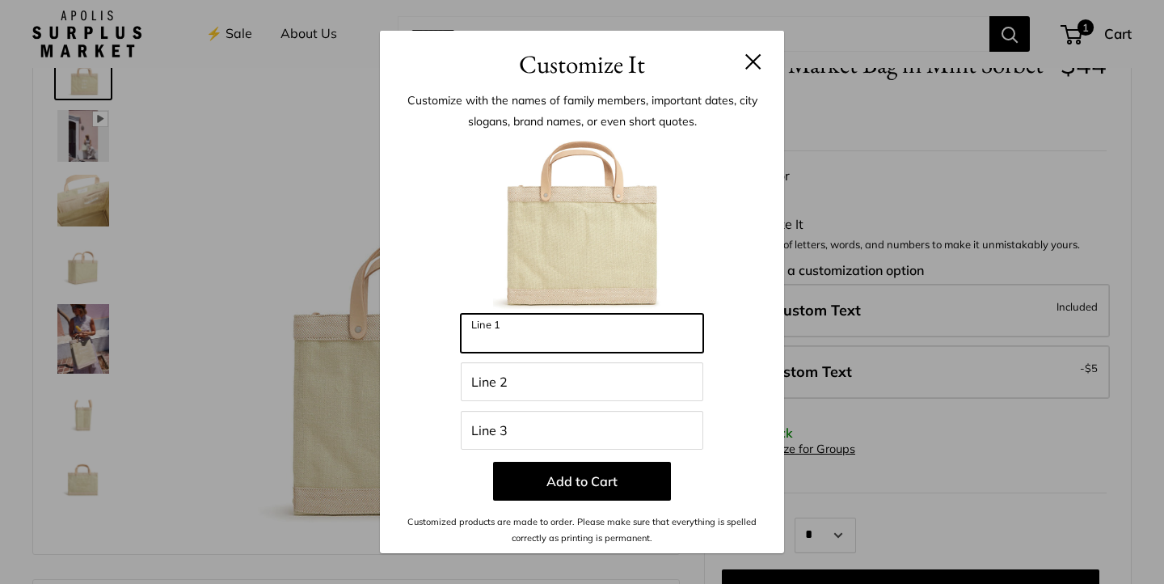
click at [653, 329] on input "Line 1" at bounding box center [582, 333] width 243 height 39
type input "*********"
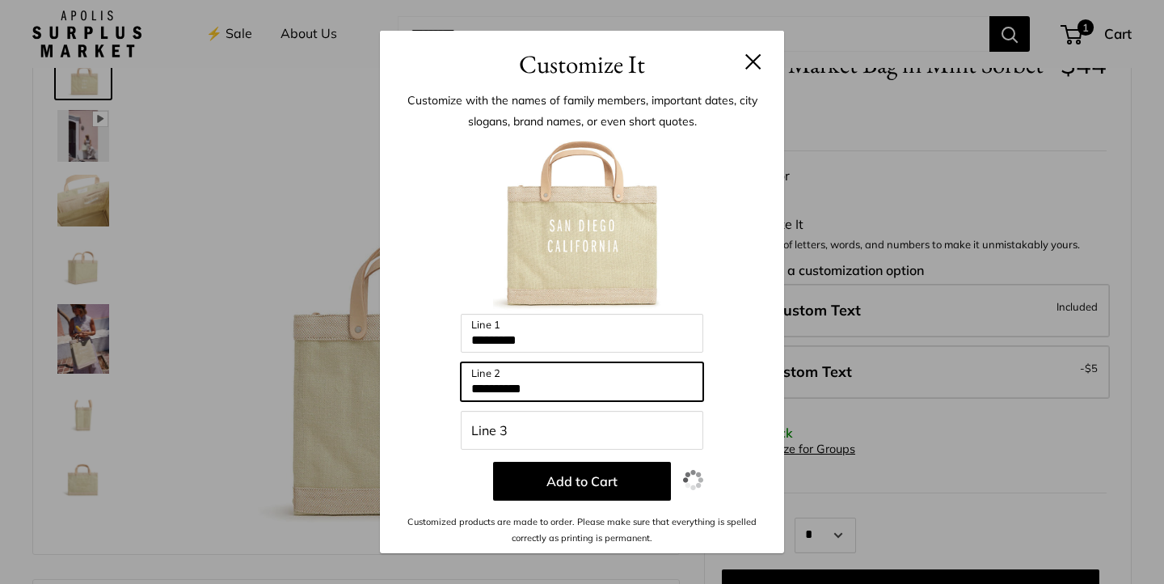
type input "**********"
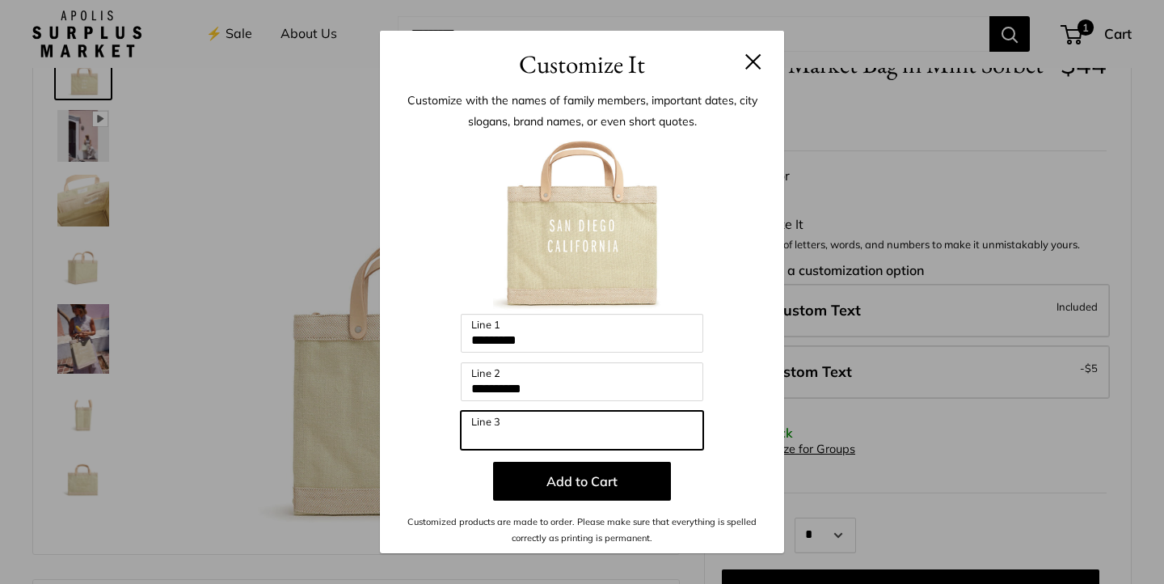
type input "*"
type input "***"
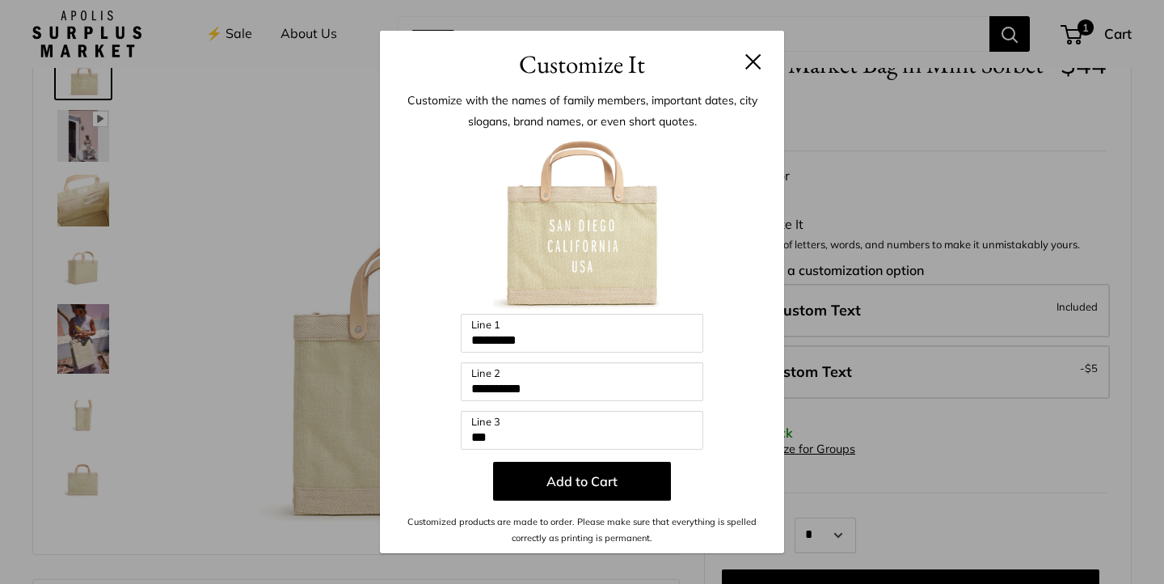
click at [471, 480] on p "Add to Cart" at bounding box center [582, 481] width 356 height 39
click at [582, 479] on button "Add to Cart" at bounding box center [582, 481] width 178 height 39
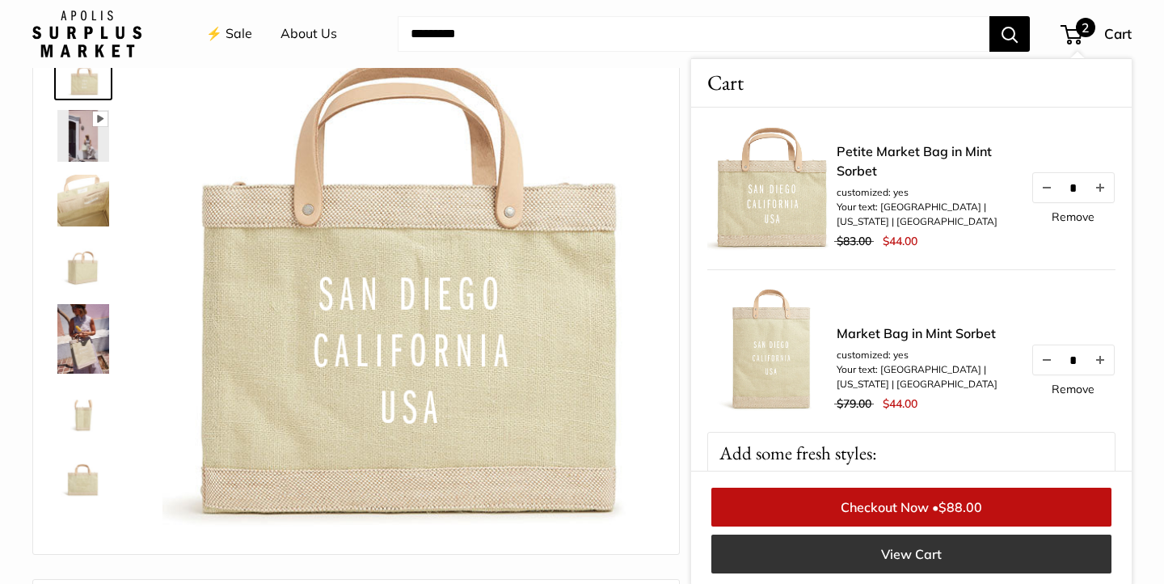
click at [858, 565] on link "View Cart" at bounding box center [911, 553] width 400 height 39
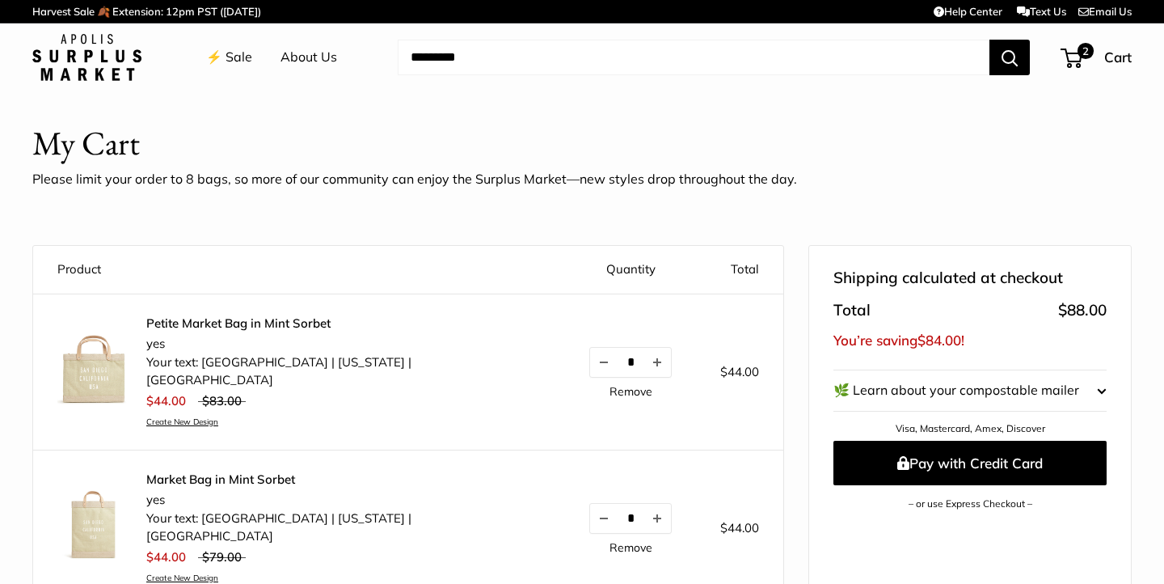
click at [91, 379] on img at bounding box center [93, 369] width 73 height 73
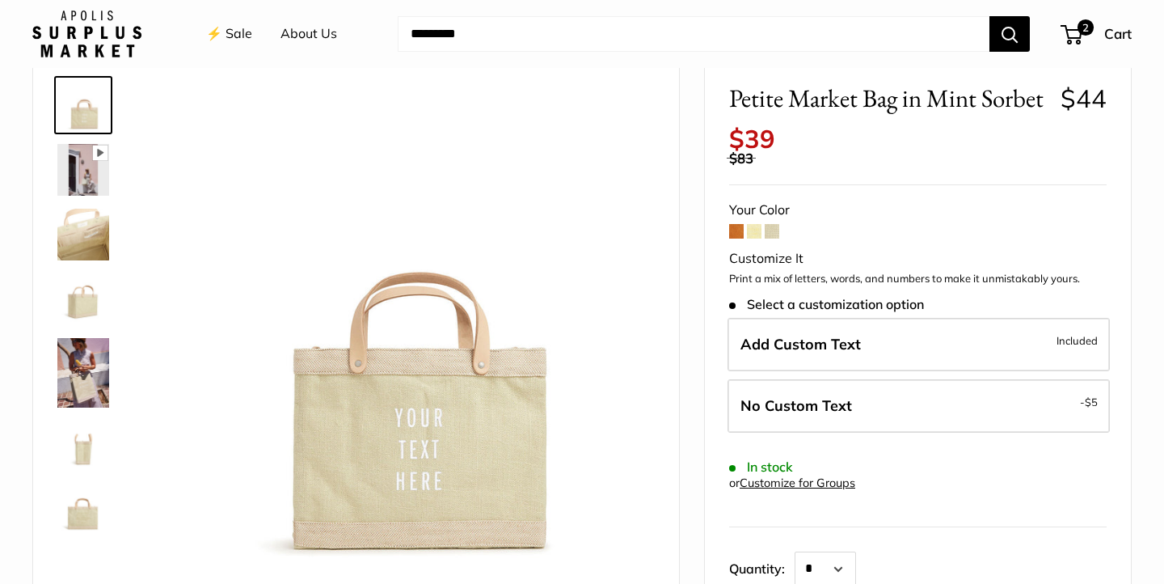
scroll to position [96, 0]
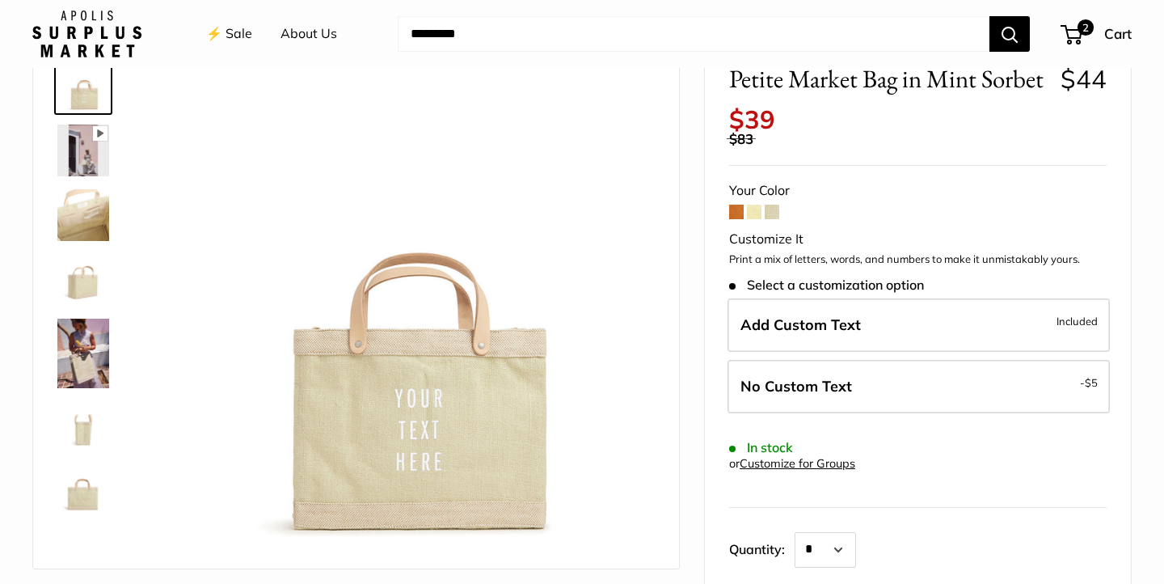
click at [734, 217] on span at bounding box center [736, 212] width 15 height 15
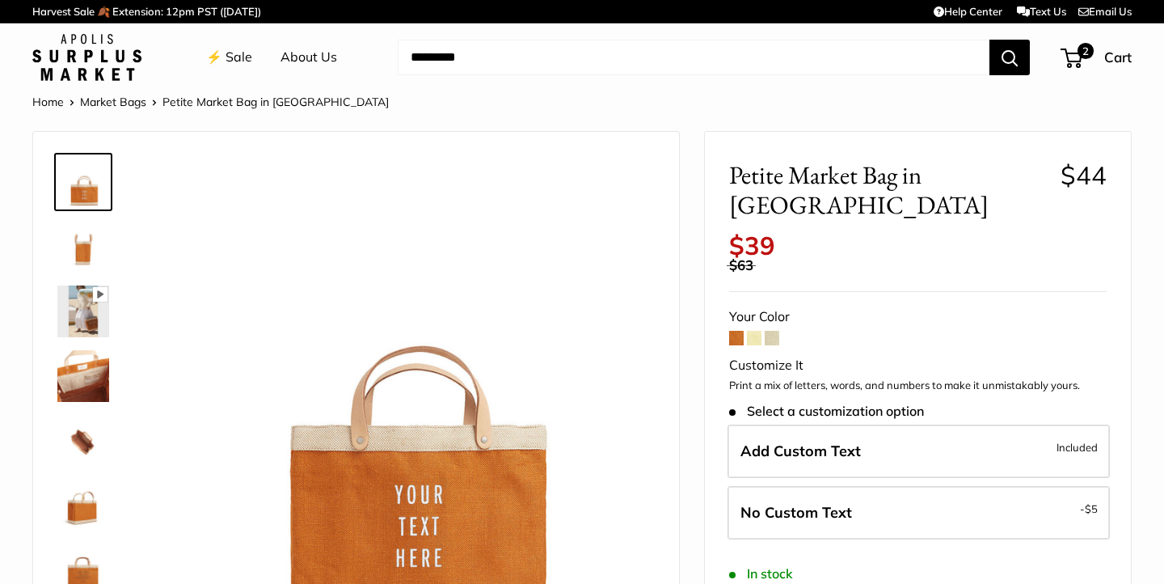
click at [758, 331] on span at bounding box center [754, 338] width 15 height 15
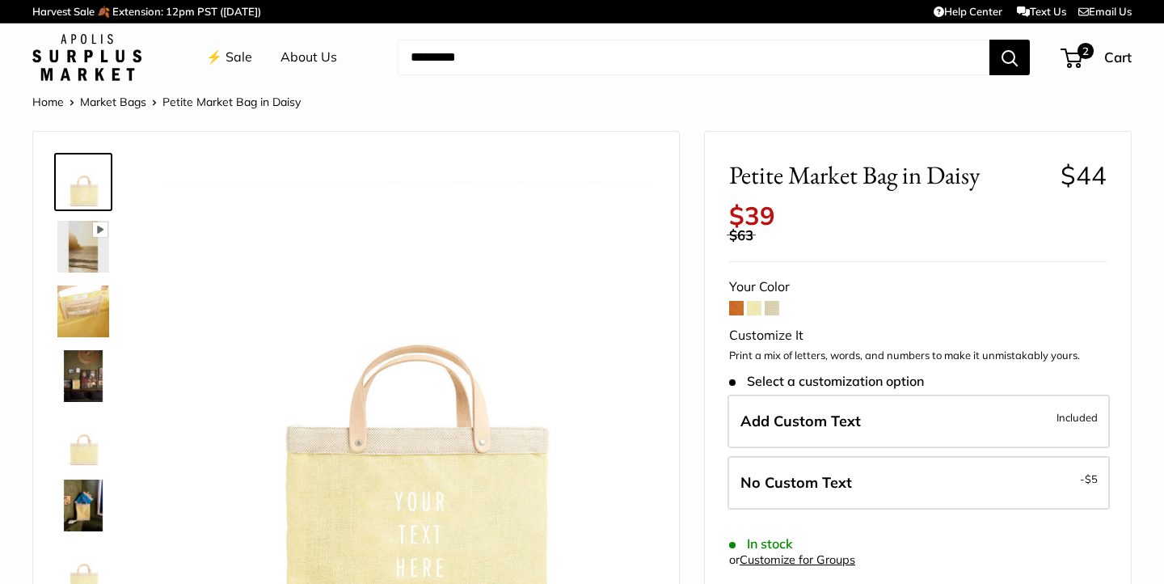
click at [774, 303] on span at bounding box center [772, 308] width 15 height 15
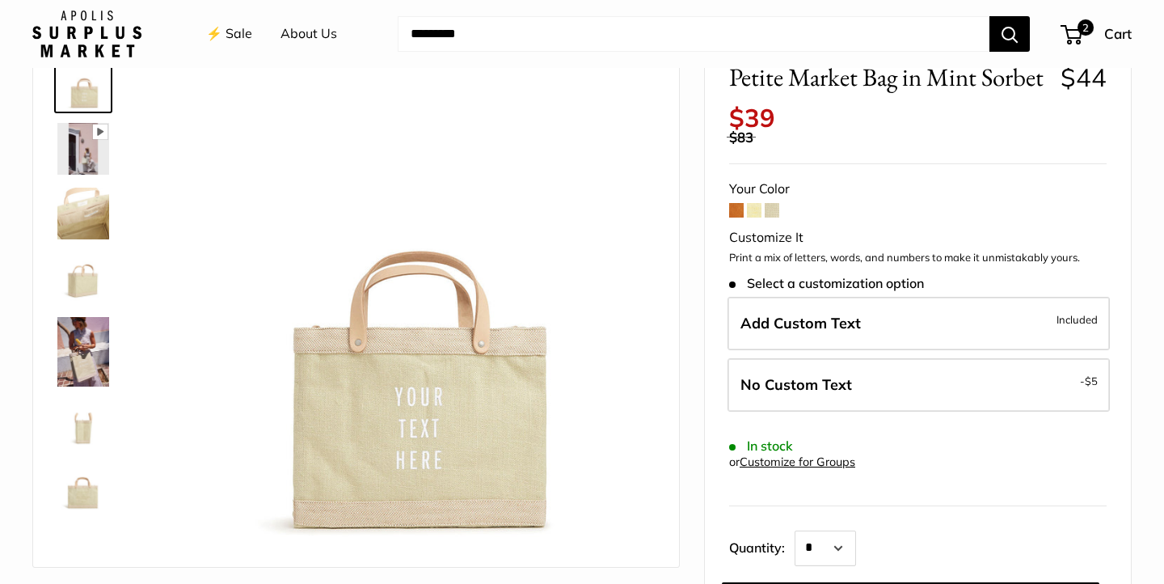
scroll to position [108, 0]
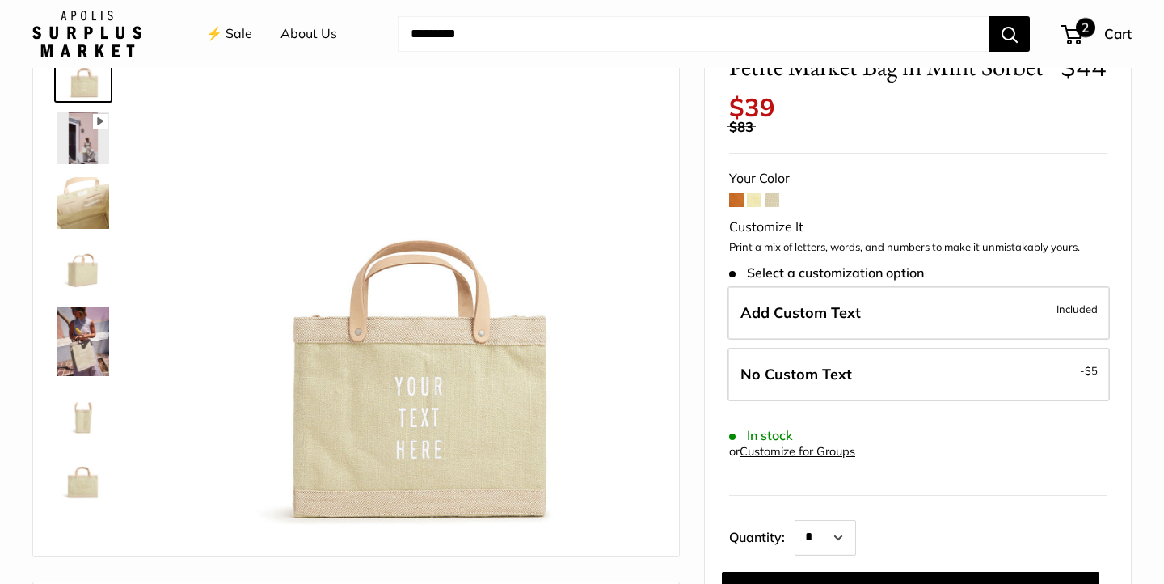
click at [1076, 36] on span "2" at bounding box center [1072, 34] width 22 height 19
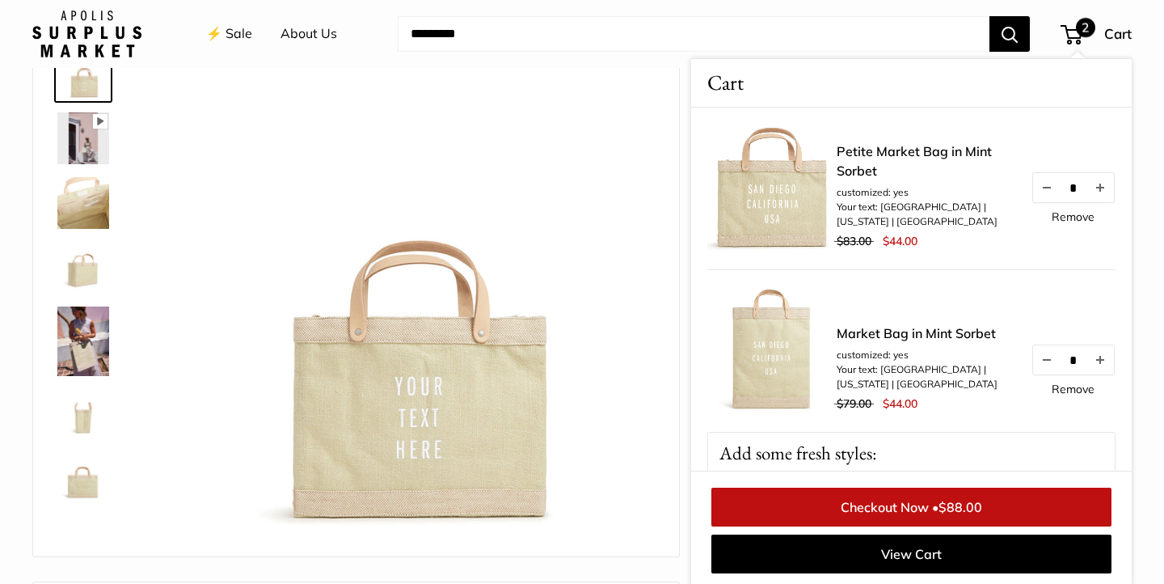
click at [906, 502] on link "Checkout Now • $88.00" at bounding box center [911, 506] width 400 height 39
